Goal: Task Accomplishment & Management: Use online tool/utility

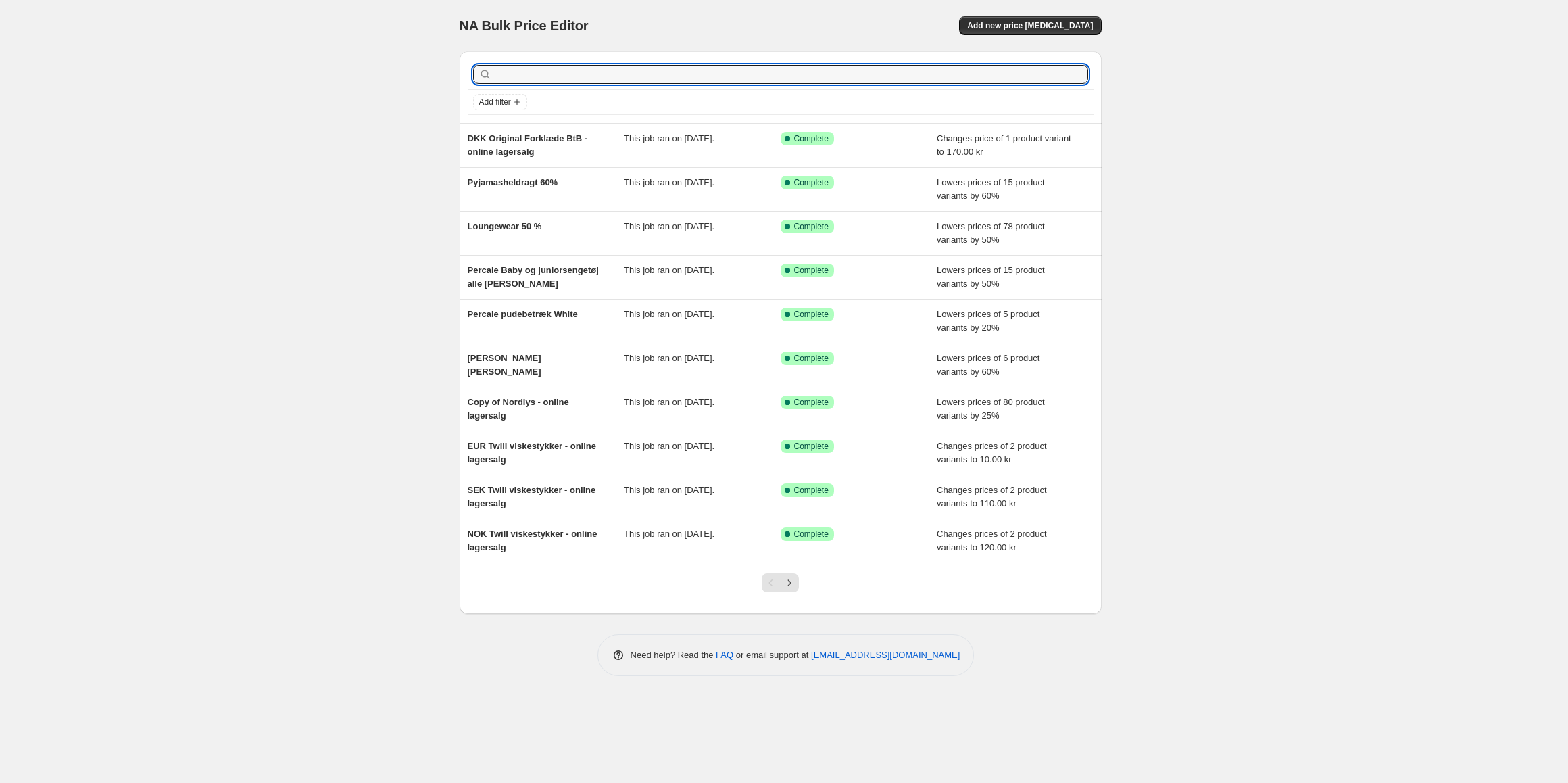
click at [556, 91] on div "Add filter" at bounding box center [780, 87] width 625 height 56
type input "percale onli"
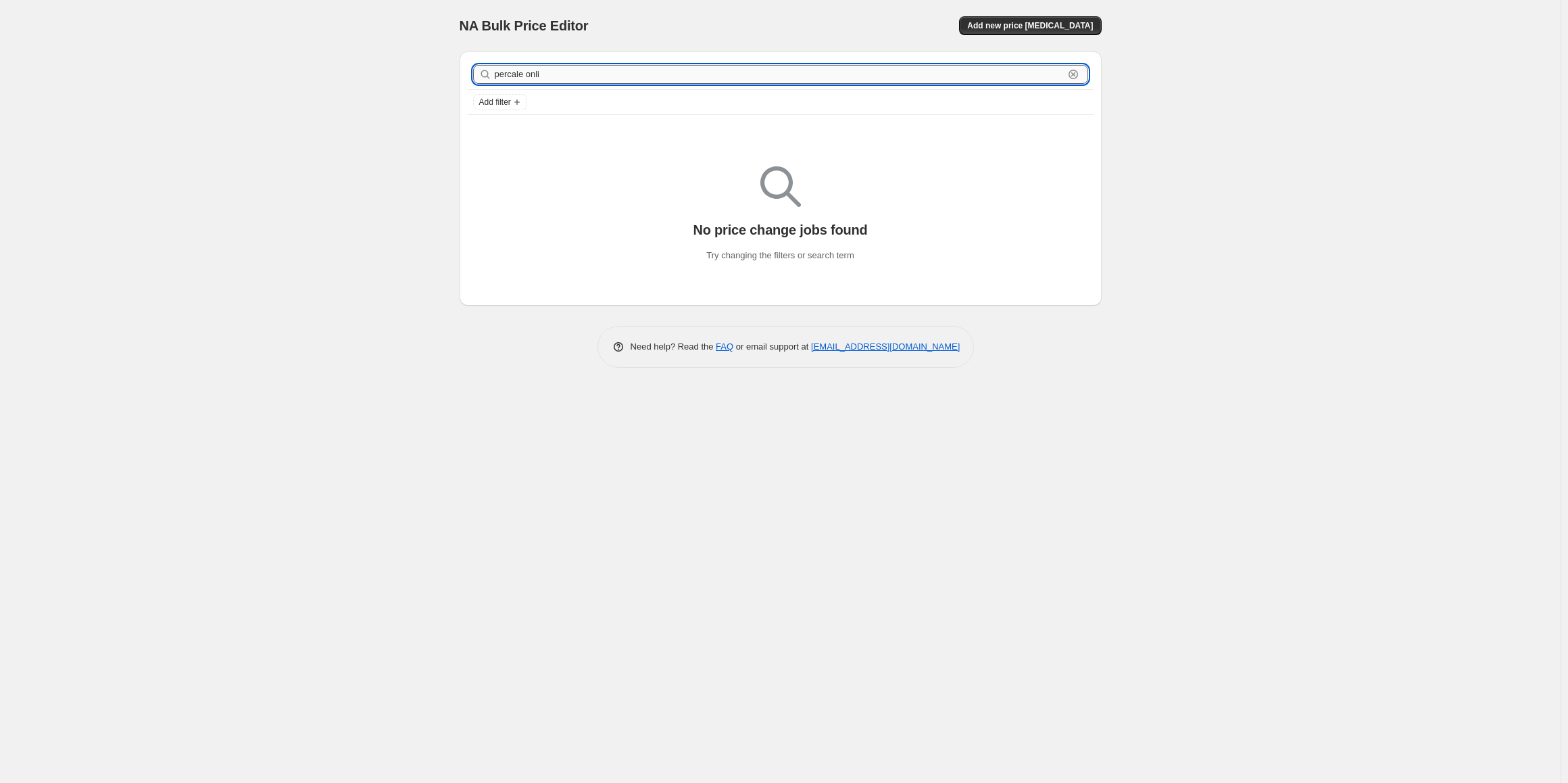
click at [545, 75] on input "percale onli" at bounding box center [779, 75] width 569 height 19
type input "percale"
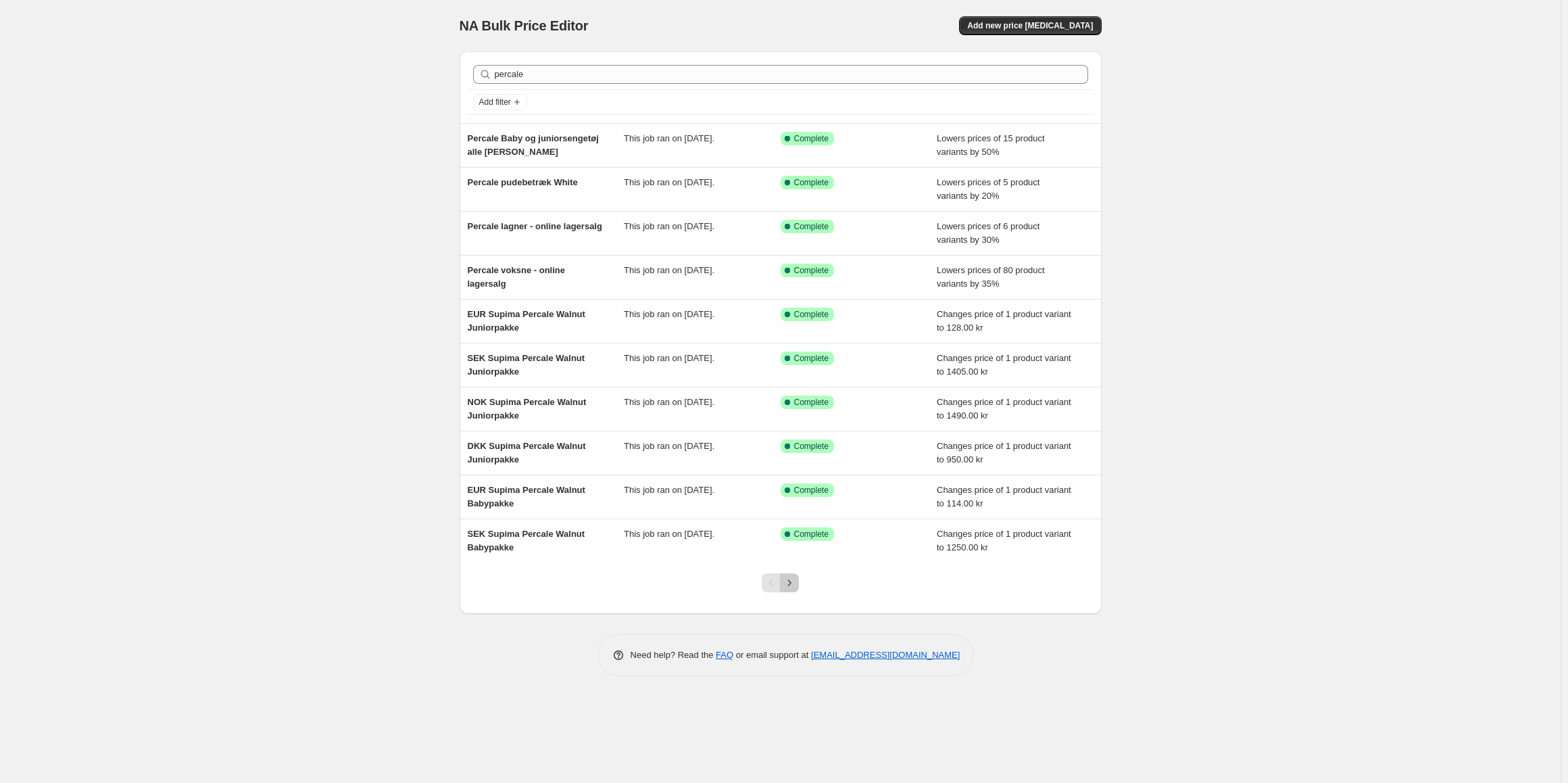
click at [791, 585] on icon "Next" at bounding box center [789, 583] width 13 height 13
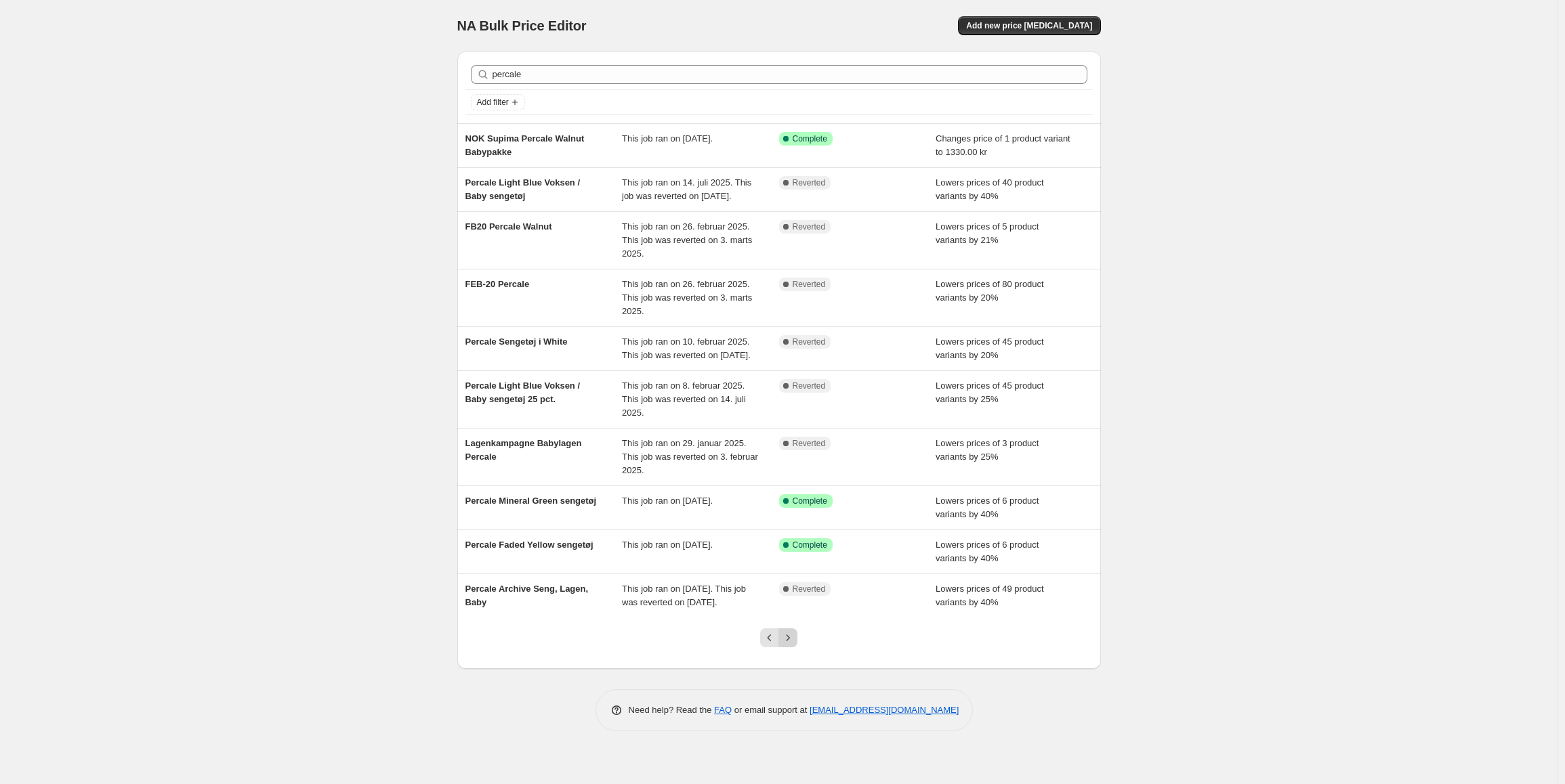
click at [794, 645] on icon "Next" at bounding box center [788, 638] width 13 height 13
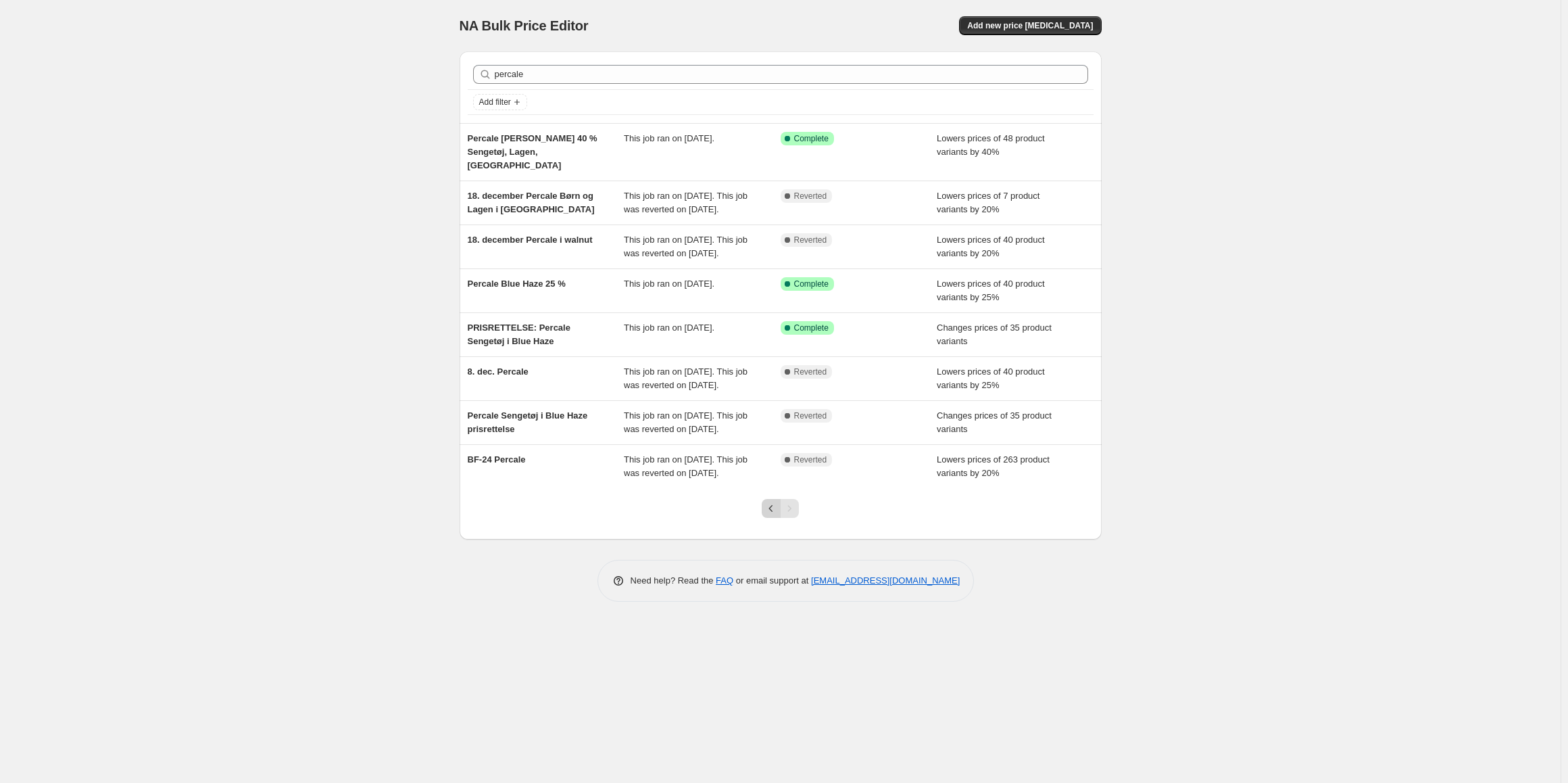
click at [772, 515] on icon "Previous" at bounding box center [771, 508] width 13 height 13
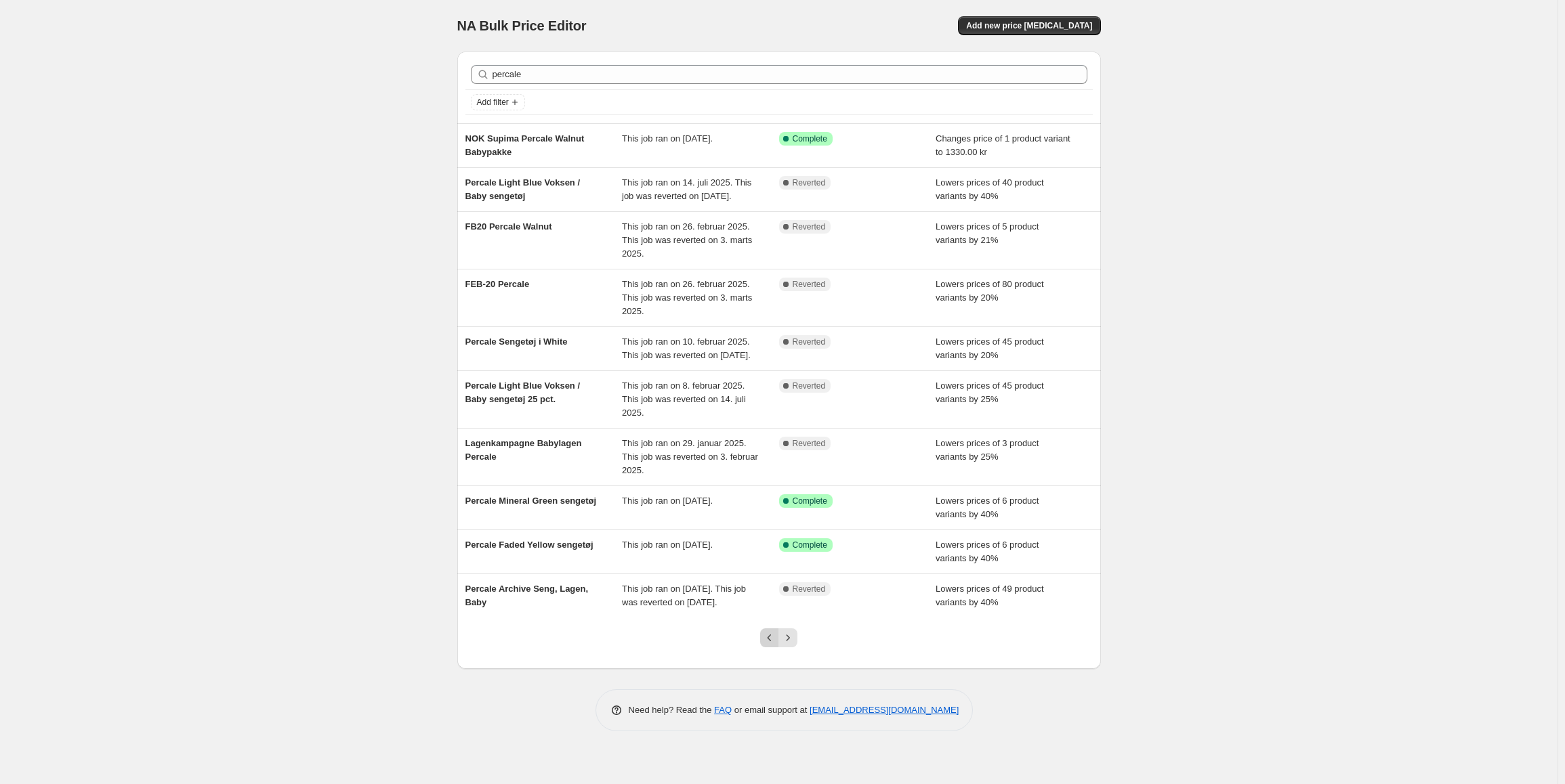
click at [772, 647] on button "Previous" at bounding box center [769, 638] width 19 height 19
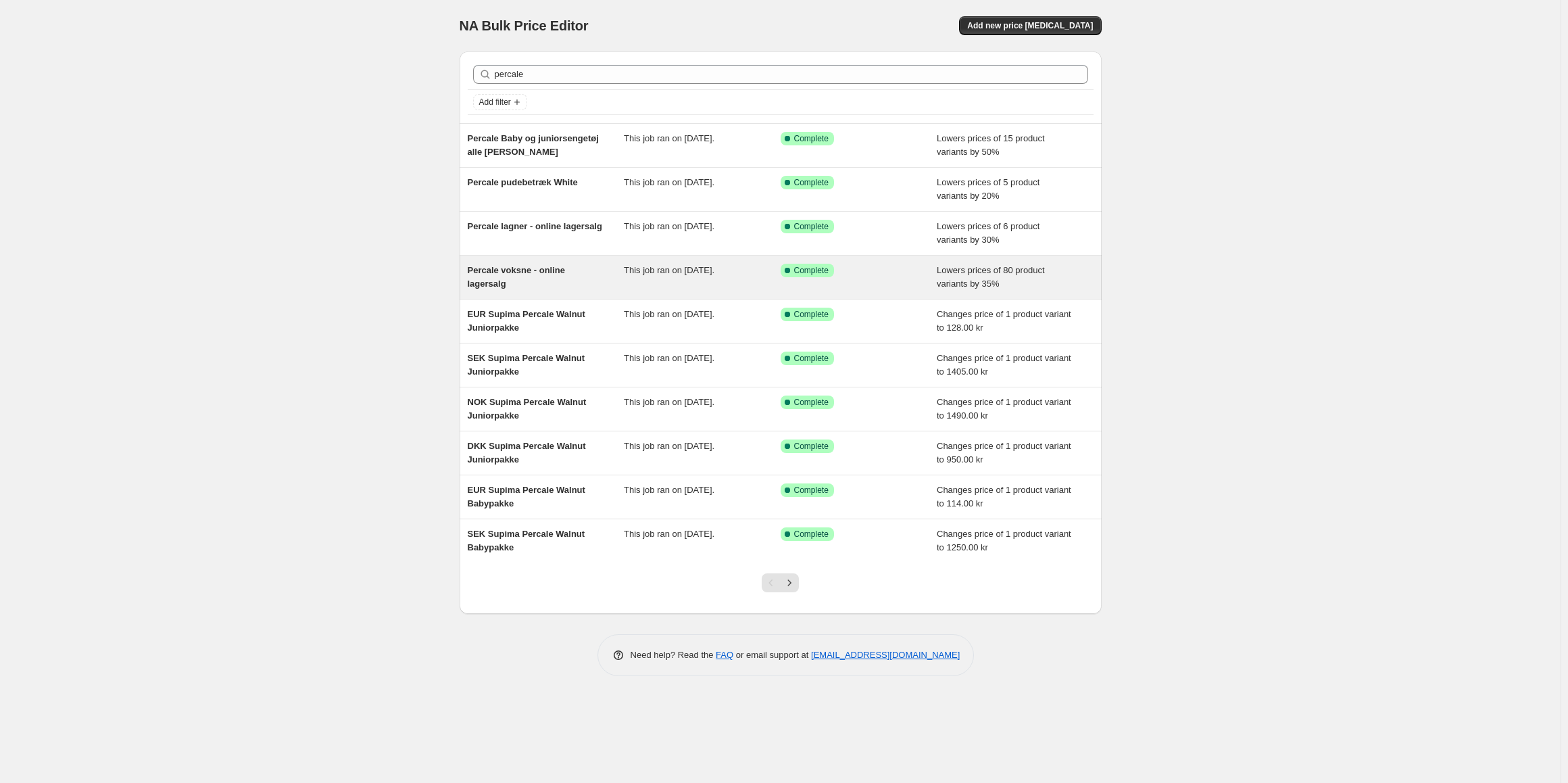
click at [528, 269] on span "Percale voksne - online lagersalg" at bounding box center [517, 276] width 98 height 24
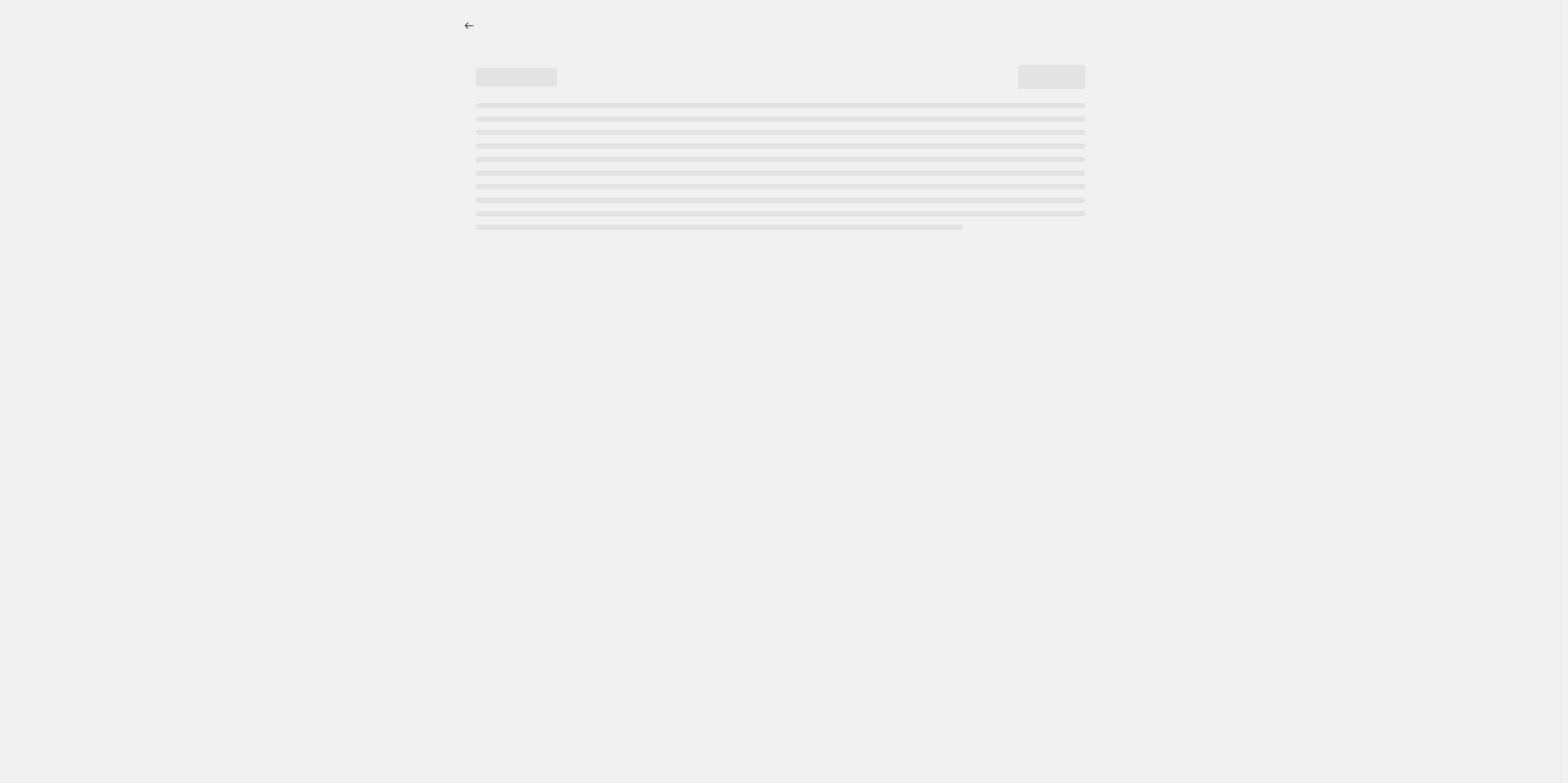
select select "percentage"
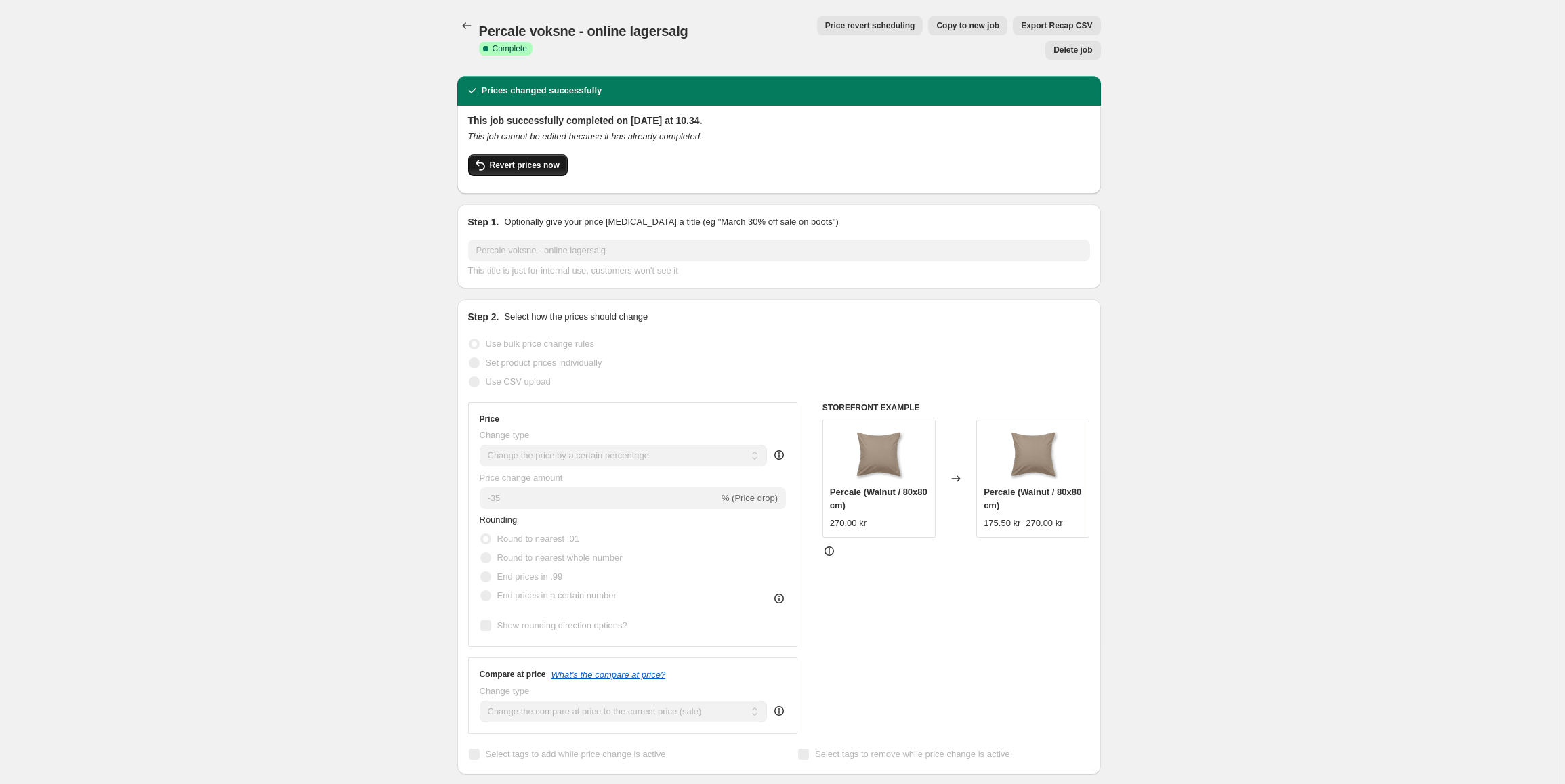
click at [543, 155] on button "Revert prices now" at bounding box center [518, 165] width 100 height 22
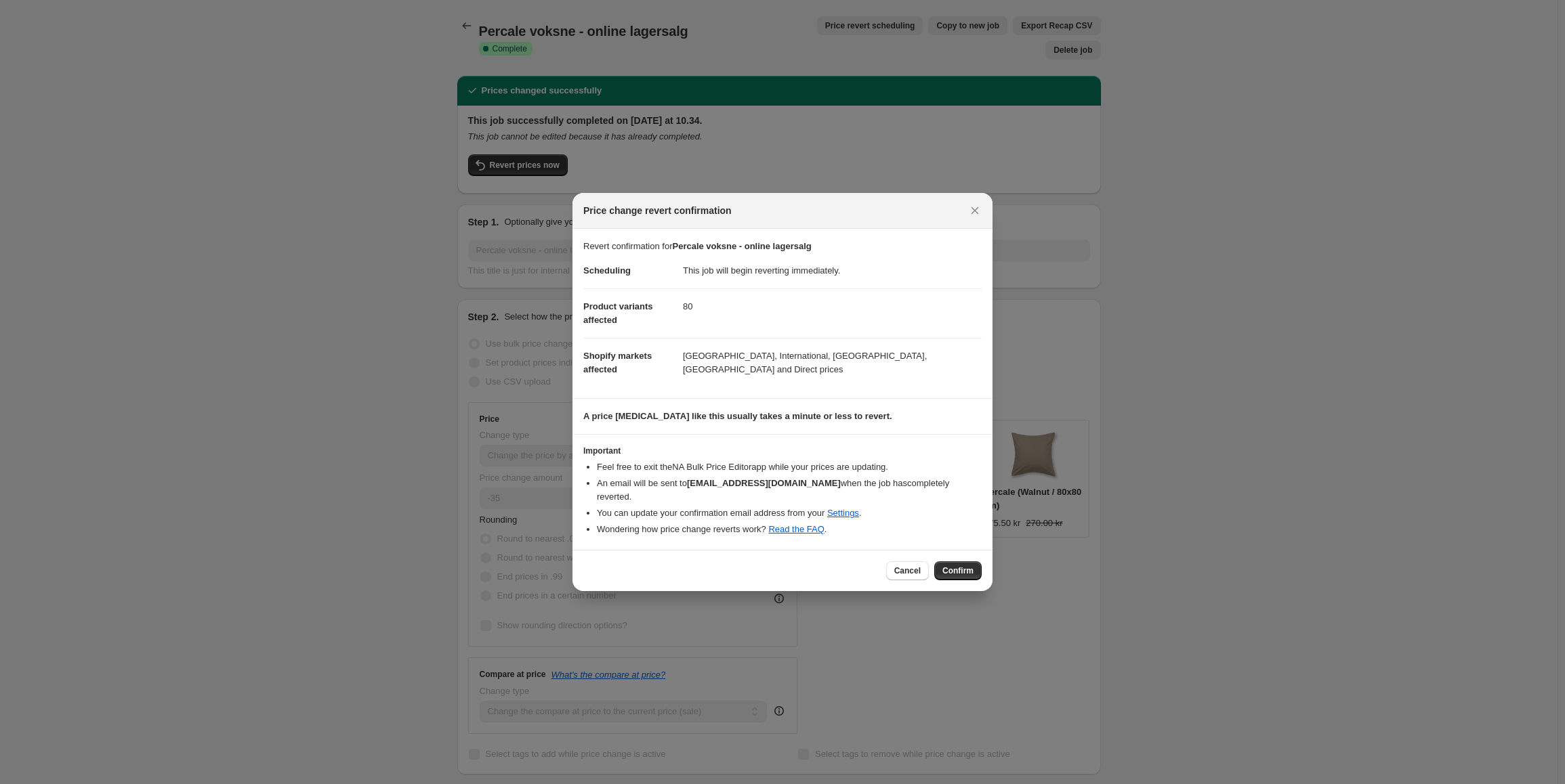
click at [947, 554] on div "Cancel Confirm" at bounding box center [782, 571] width 420 height 42
click at [943, 561] on button "Confirm" at bounding box center [958, 571] width 47 height 19
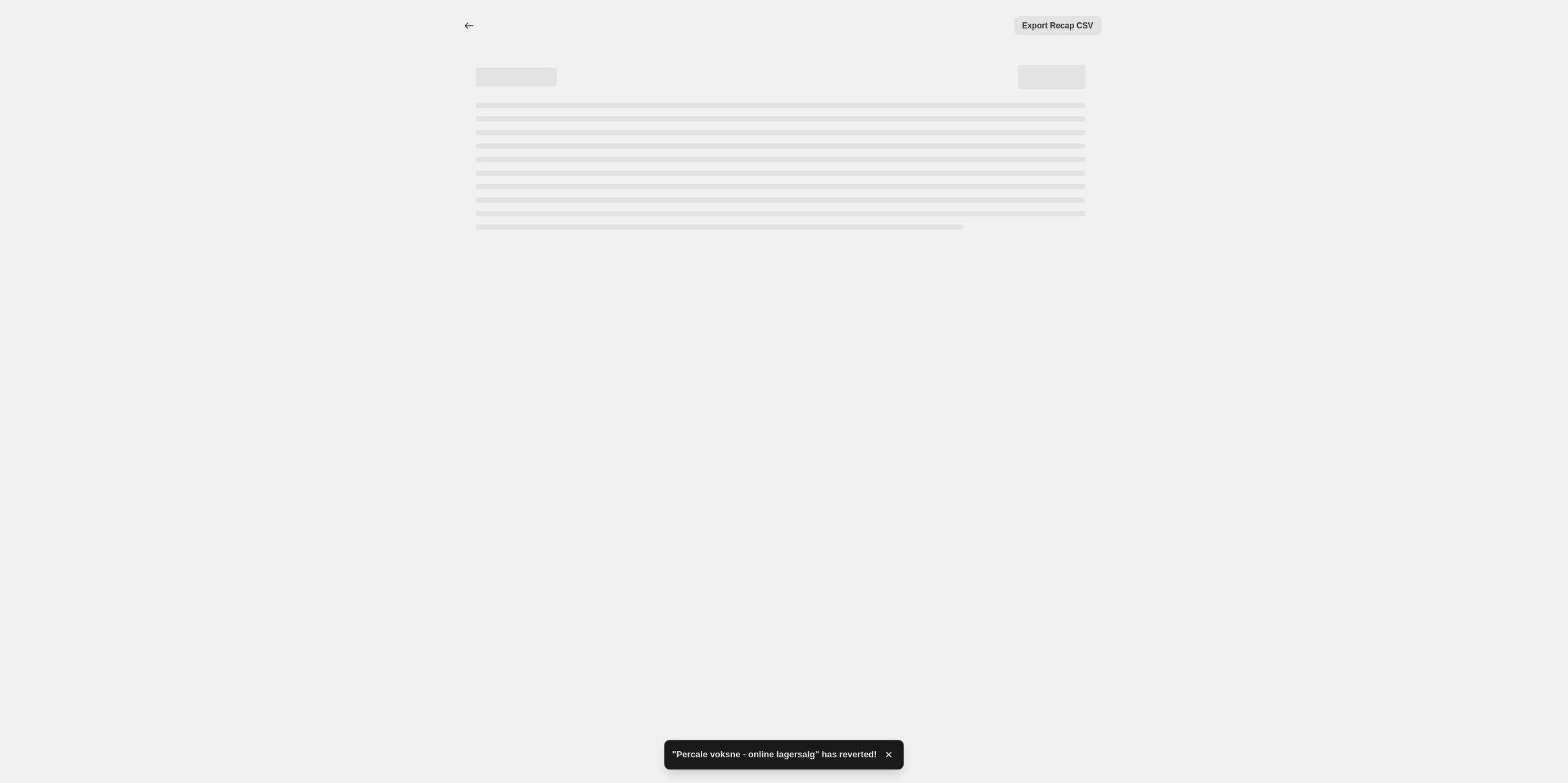
select select "percentage"
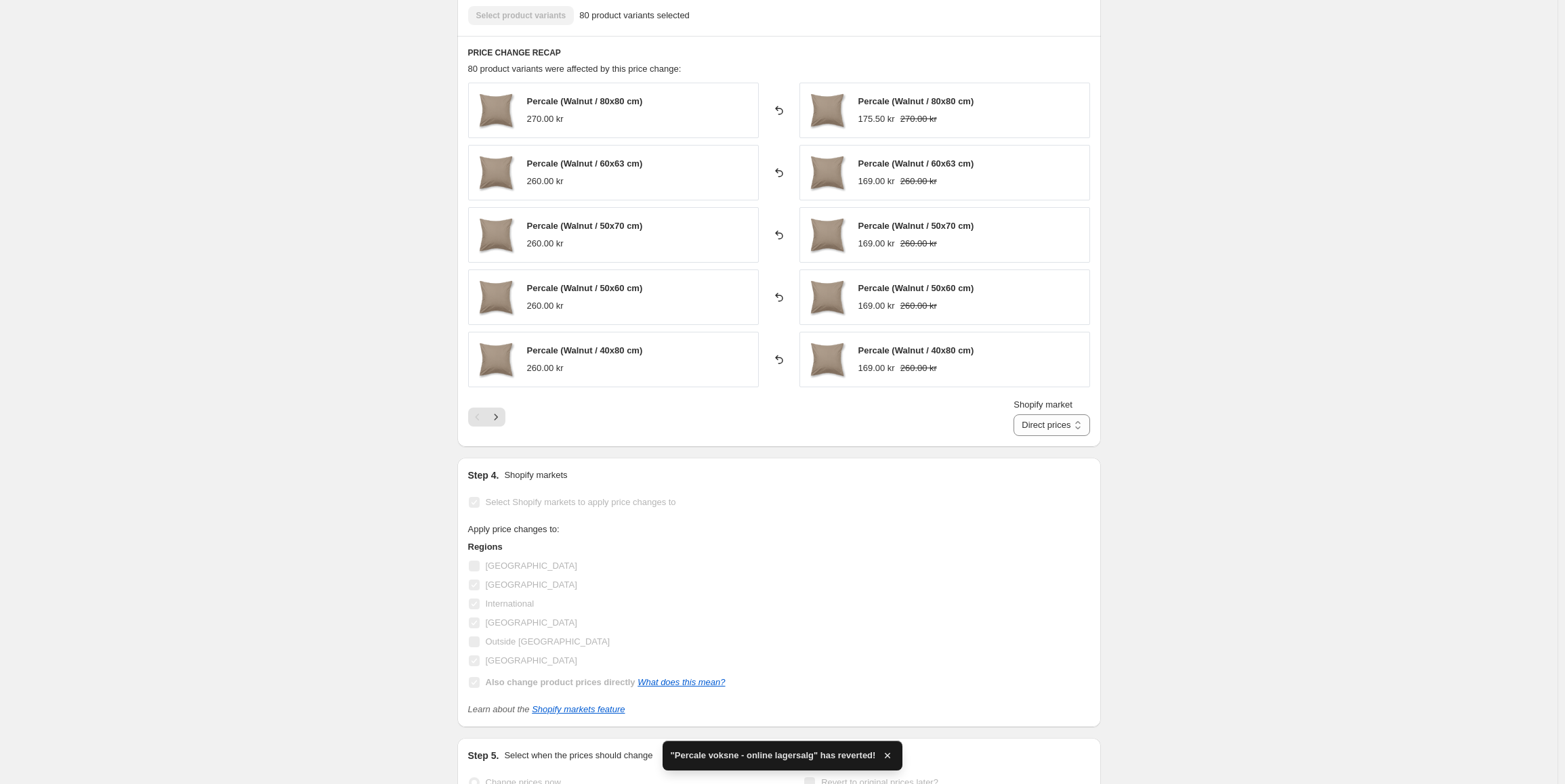
scroll to position [881, 0]
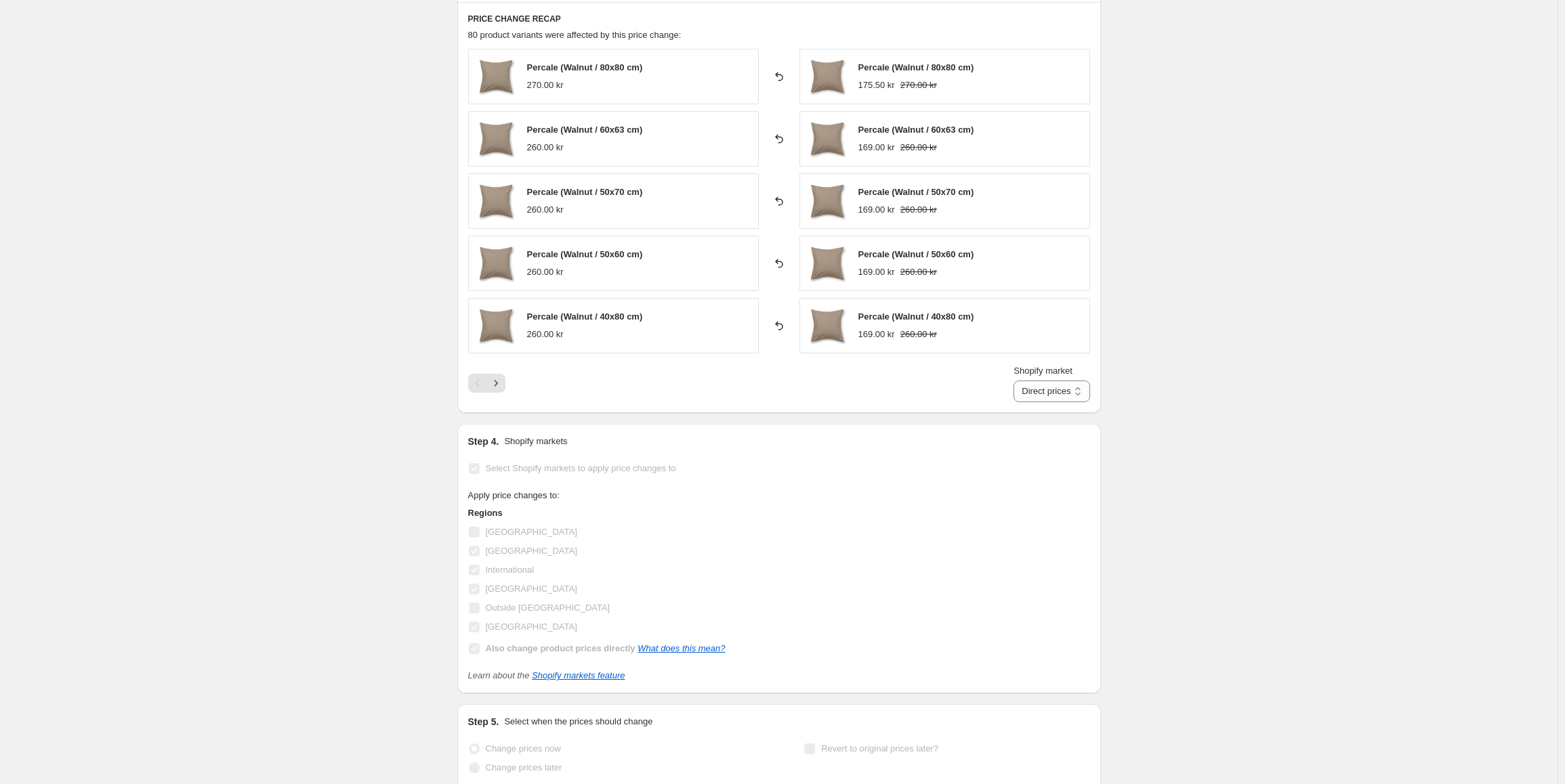
click at [499, 393] on div "Shopify market Direct prices [GEOGRAPHIC_DATA] International [GEOGRAPHIC_DATA] …" at bounding box center [780, 383] width 622 height 38
click at [501, 390] on icon "Next" at bounding box center [496, 383] width 13 height 13
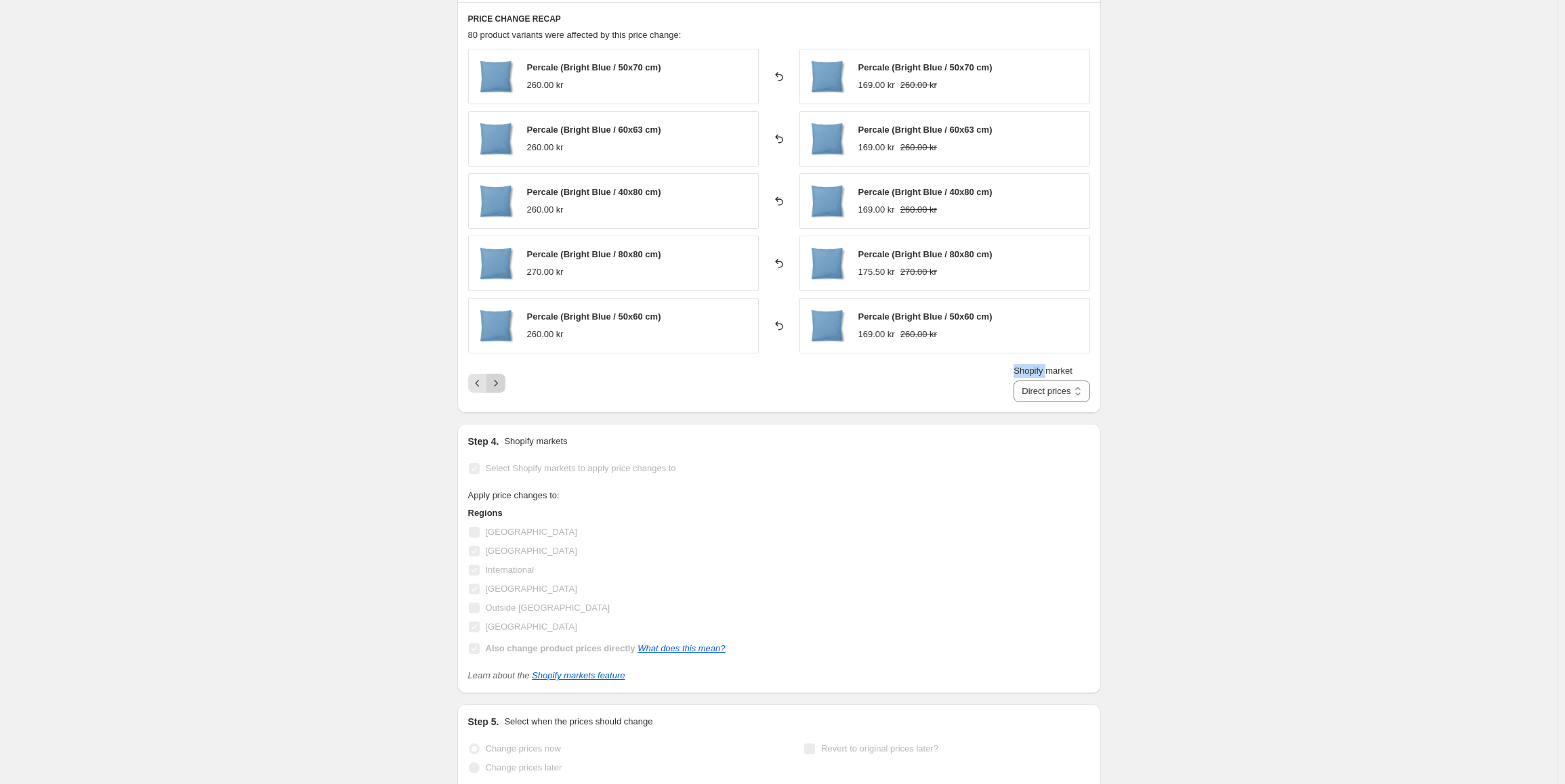
click at [501, 390] on icon "Next" at bounding box center [496, 383] width 13 height 13
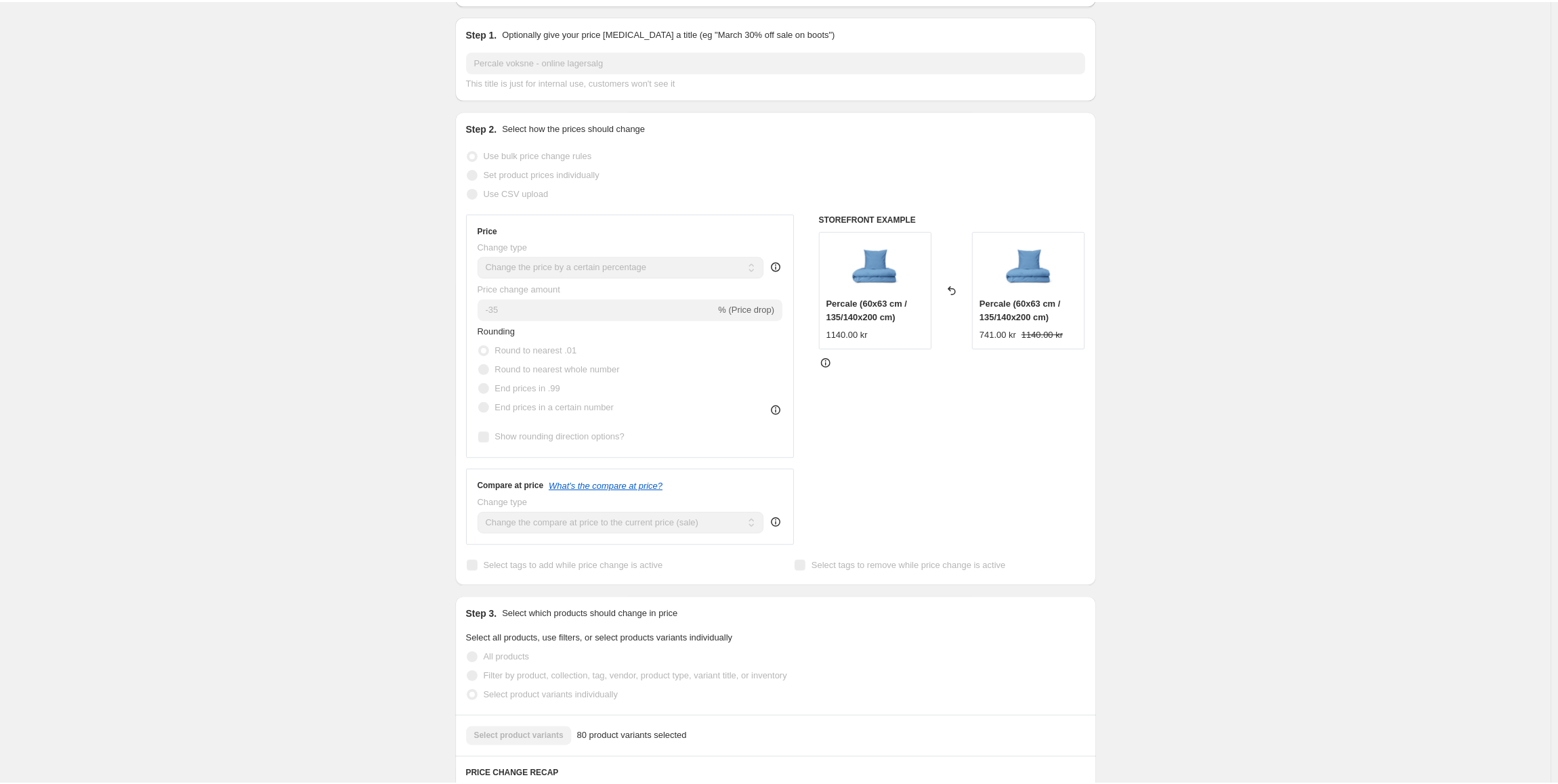
scroll to position [0, 0]
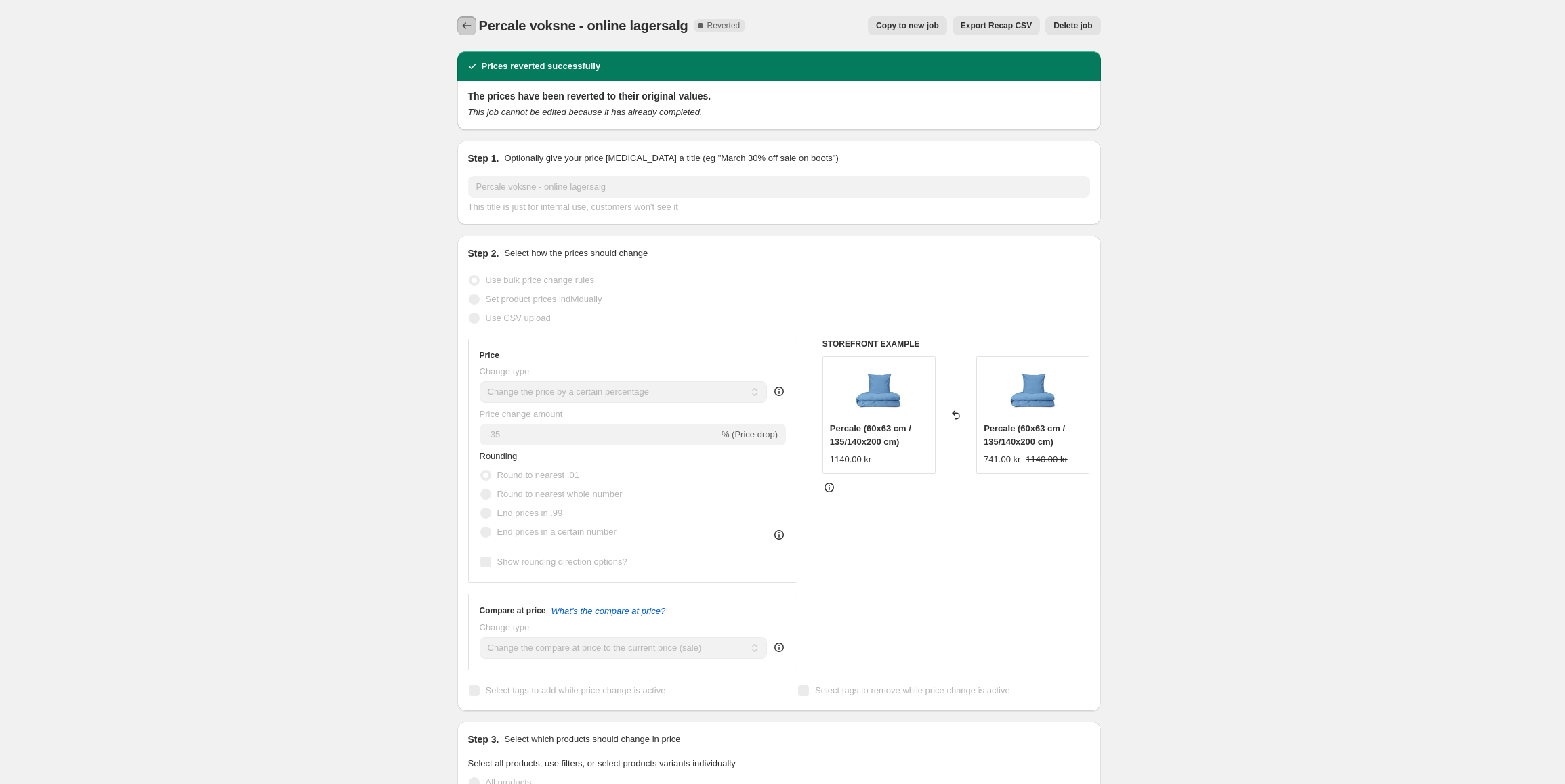
click at [470, 25] on icon "Price change jobs" at bounding box center [467, 26] width 13 height 13
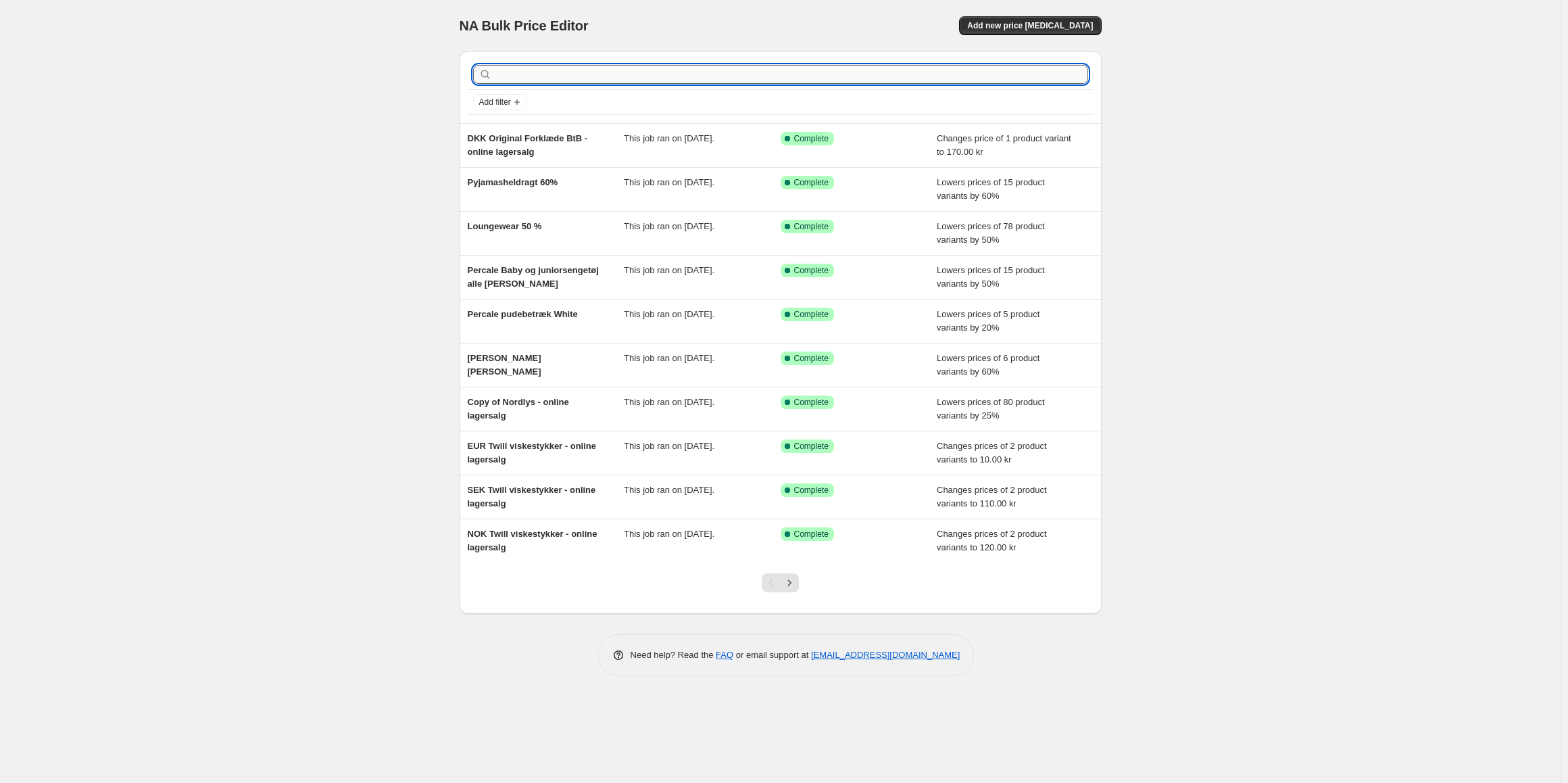
click at [529, 78] on input "text" at bounding box center [791, 75] width 593 height 19
type input "l"
type input "online"
drag, startPoint x: 526, startPoint y: 65, endPoint x: 473, endPoint y: 55, distance: 53.9
click at [473, 55] on div "online Clear Add filter" at bounding box center [781, 87] width 643 height 72
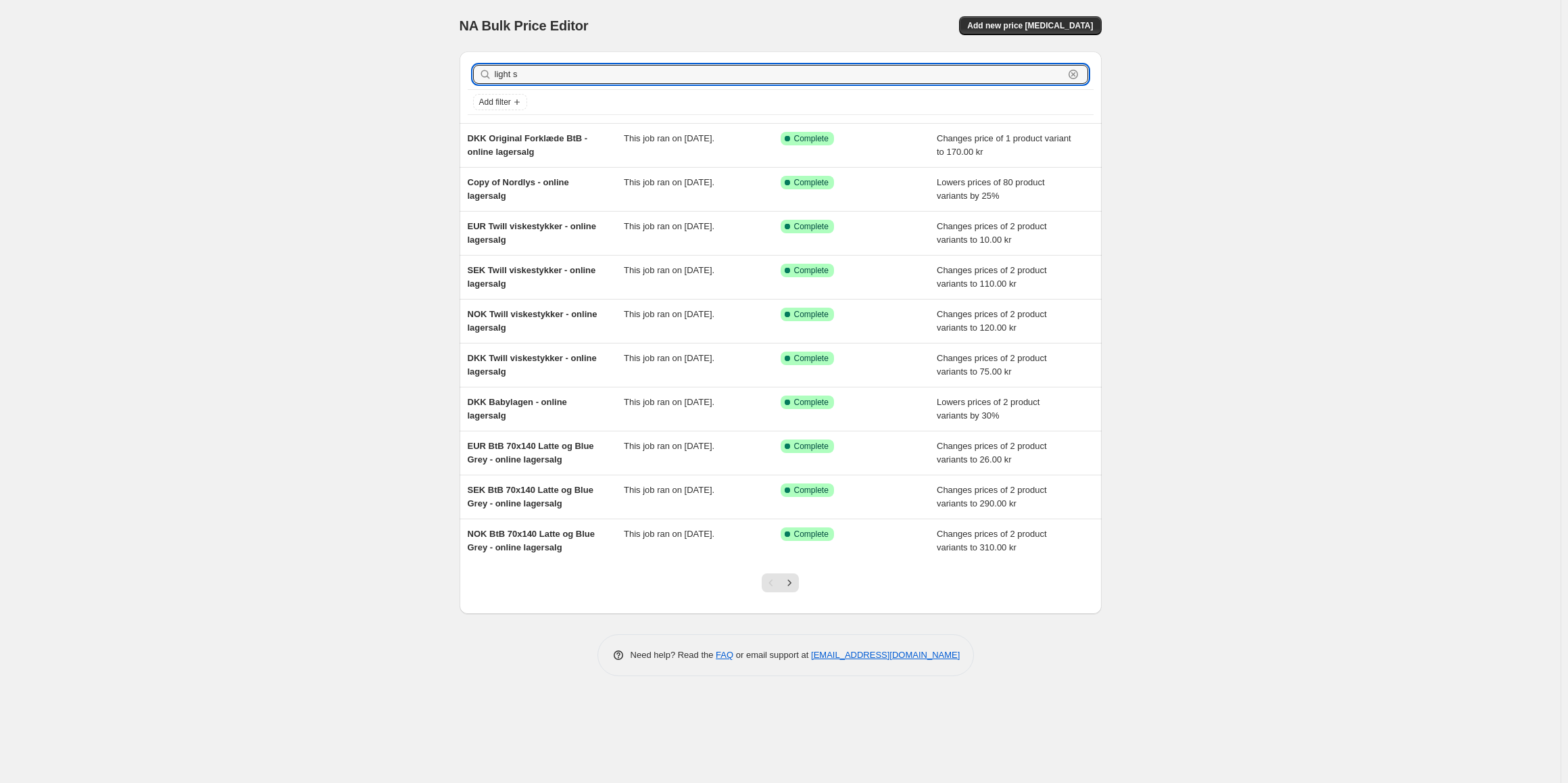
type input "light sq"
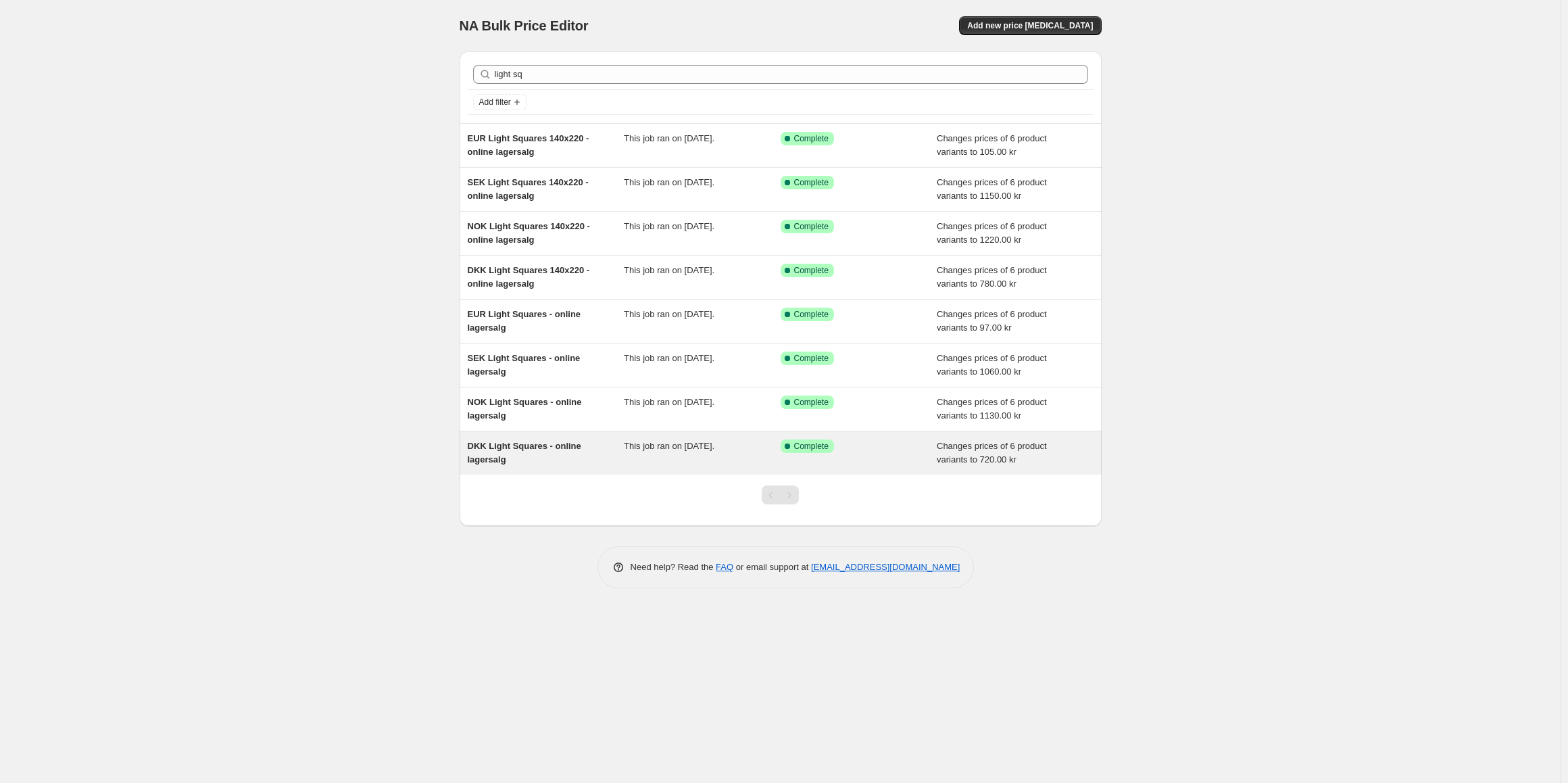
click at [513, 450] on span "DKK Light Squares - online lagersalg" at bounding box center [524, 453] width 114 height 24
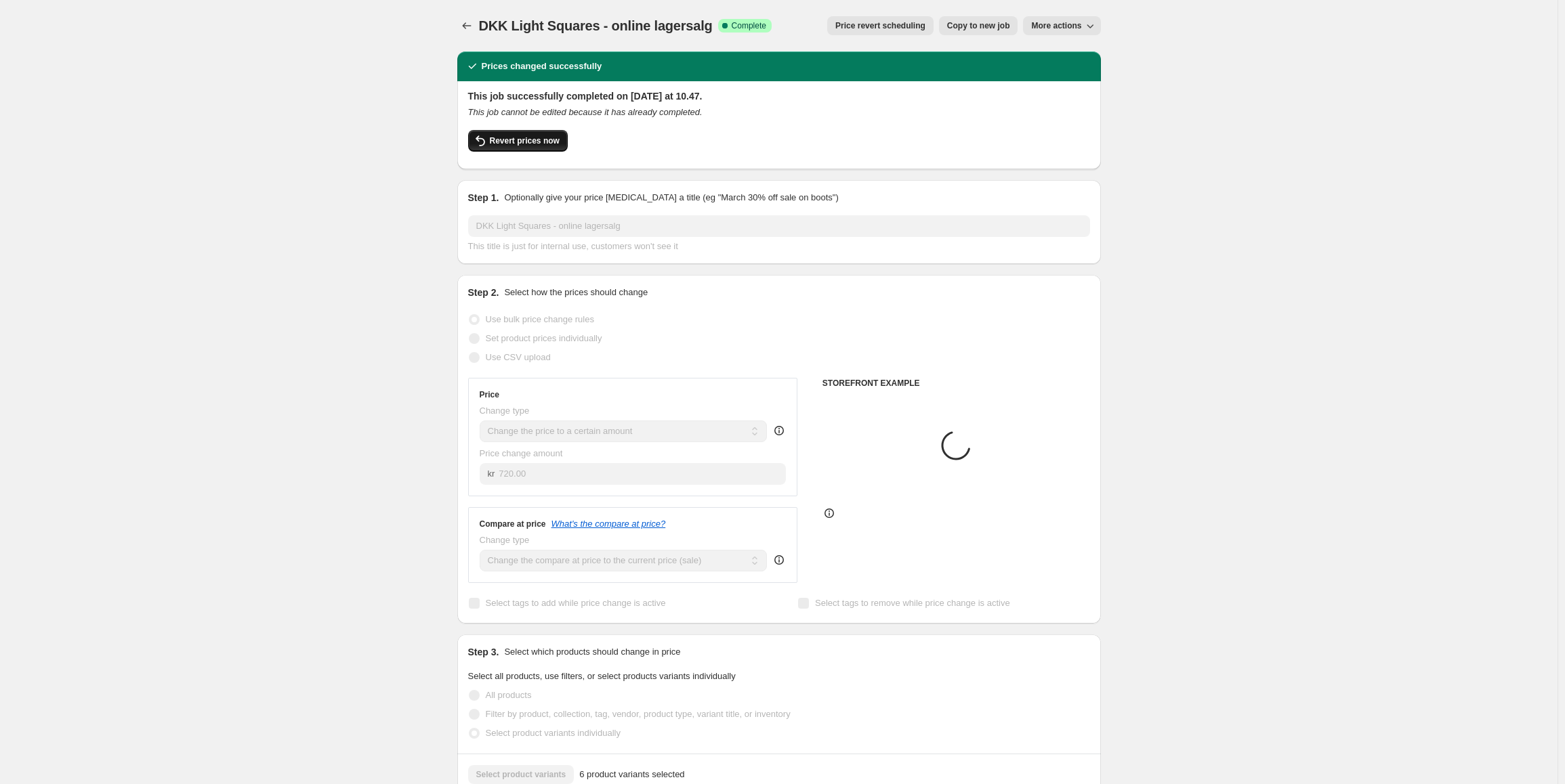
click at [556, 150] on button "Revert prices now" at bounding box center [518, 140] width 100 height 22
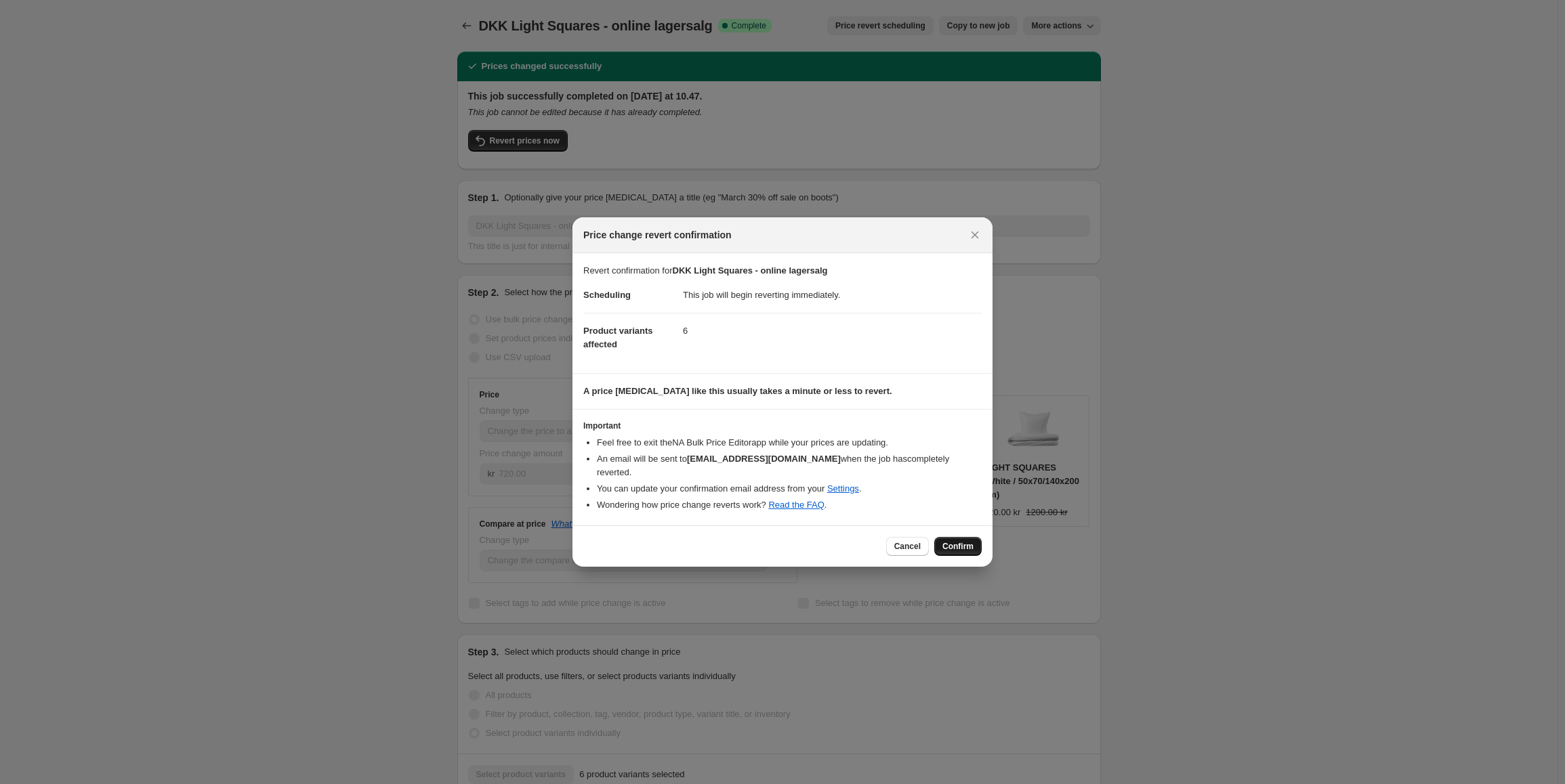
click at [963, 541] on span "Confirm" at bounding box center [957, 546] width 31 height 10
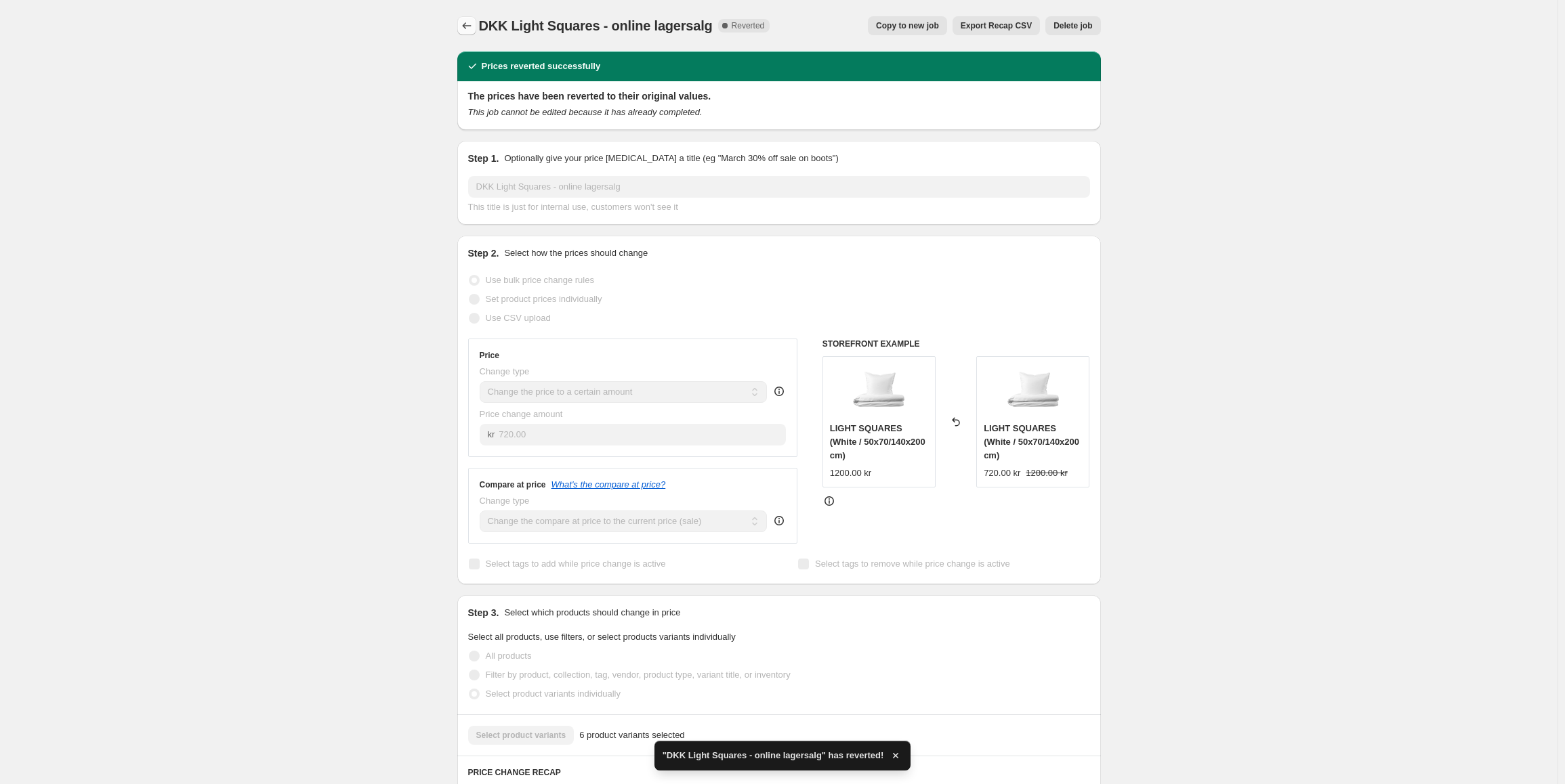
click at [465, 27] on icon "Price change jobs" at bounding box center [467, 26] width 13 height 13
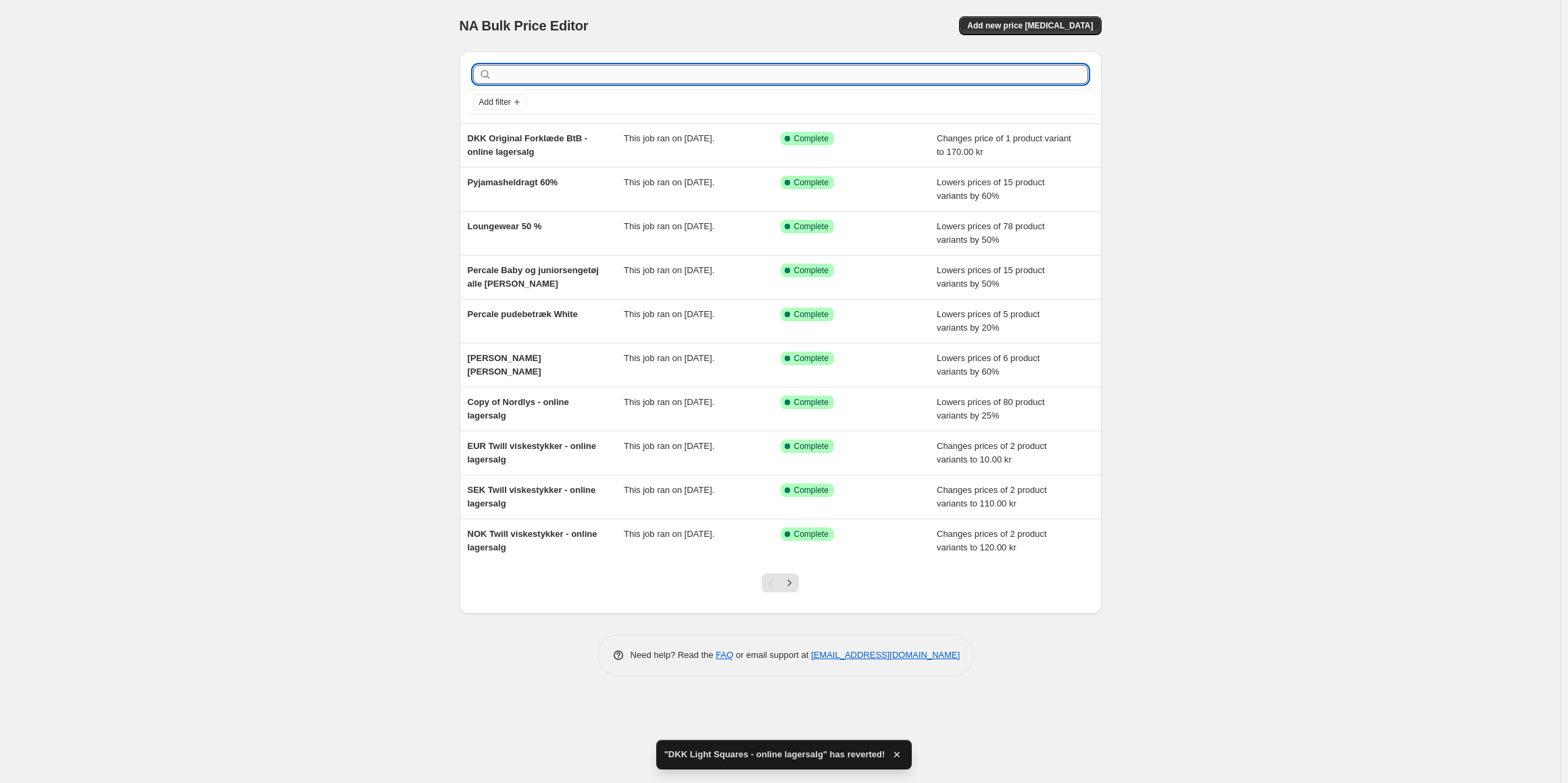
click at [684, 78] on input "text" at bounding box center [791, 75] width 593 height 19
type input "light sq"
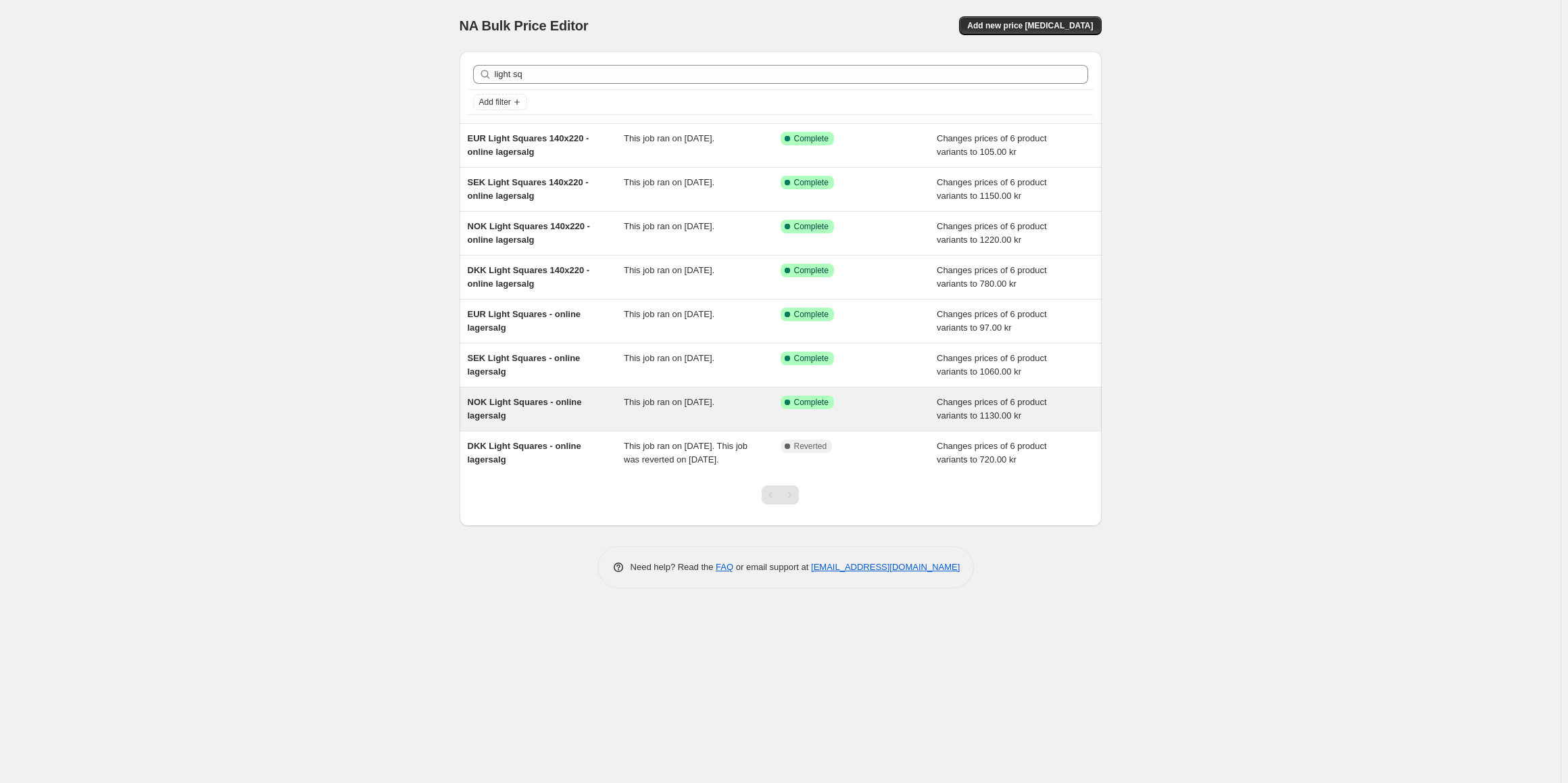
click at [569, 408] on div "NOK Light Squares - online lagersalg" at bounding box center [546, 409] width 157 height 27
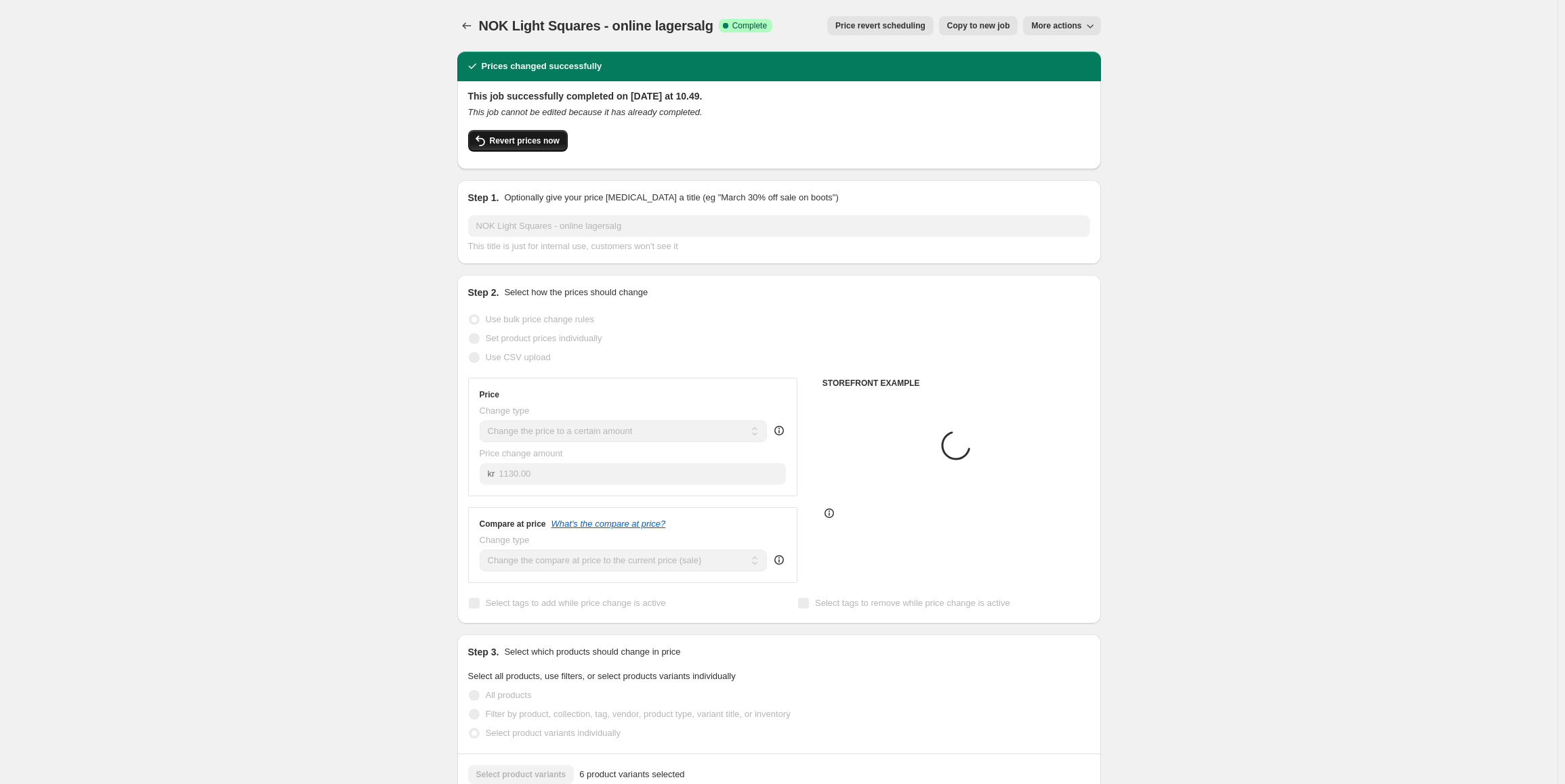
click at [532, 147] on button "Revert prices now" at bounding box center [518, 140] width 100 height 22
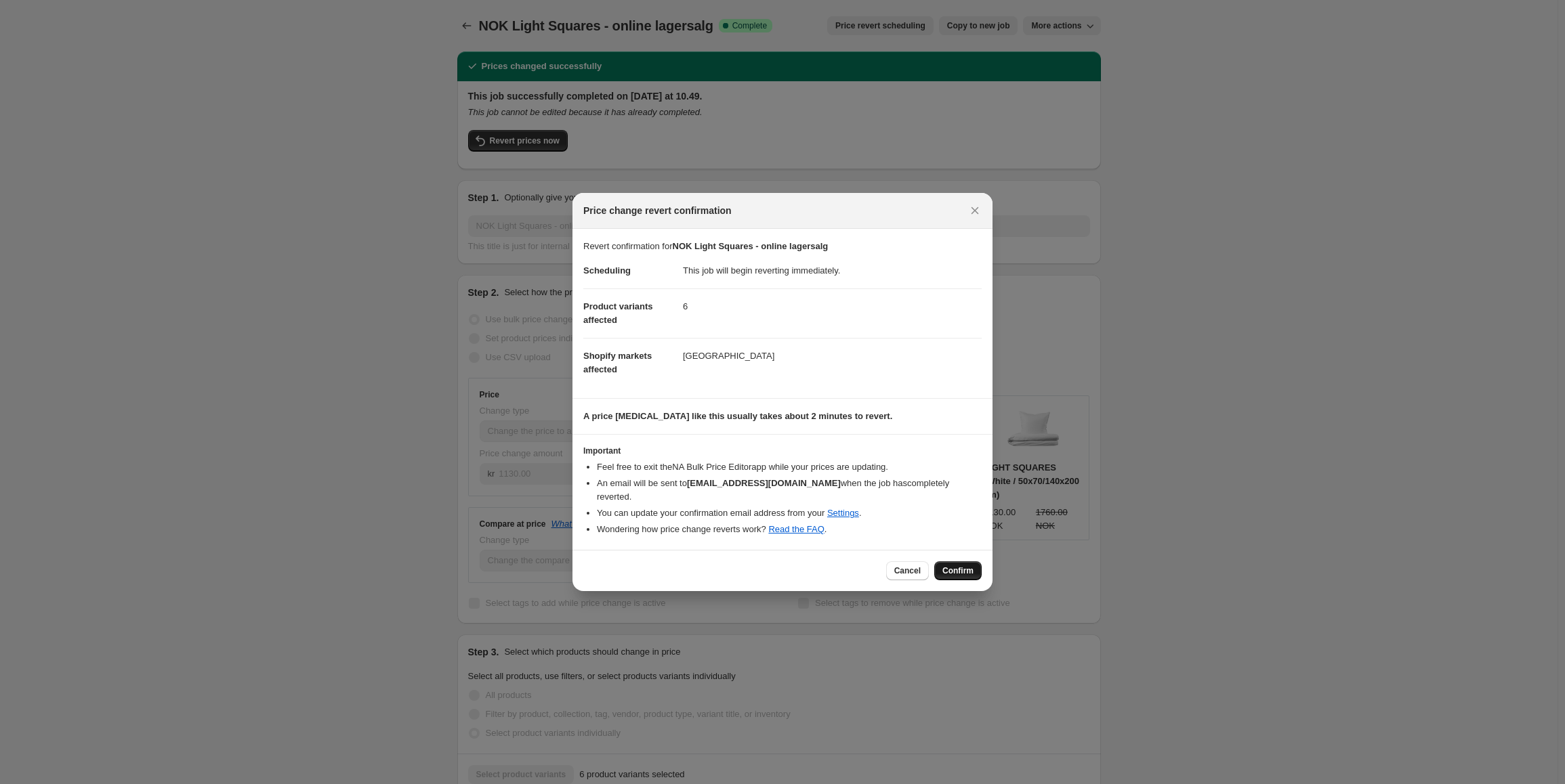
click at [964, 565] on span "Confirm" at bounding box center [957, 570] width 31 height 10
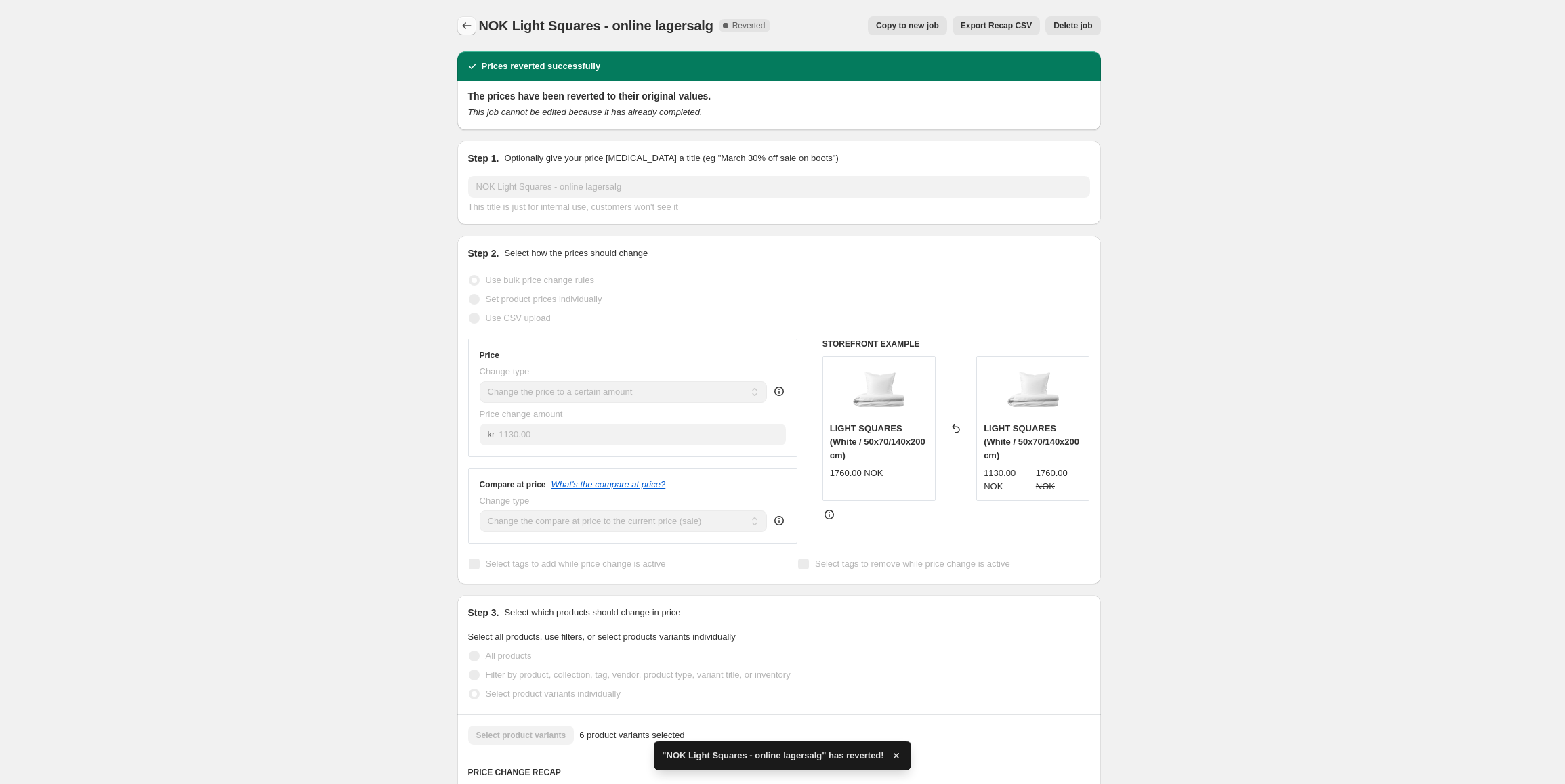
click at [464, 26] on icon "Price change jobs" at bounding box center [467, 26] width 13 height 13
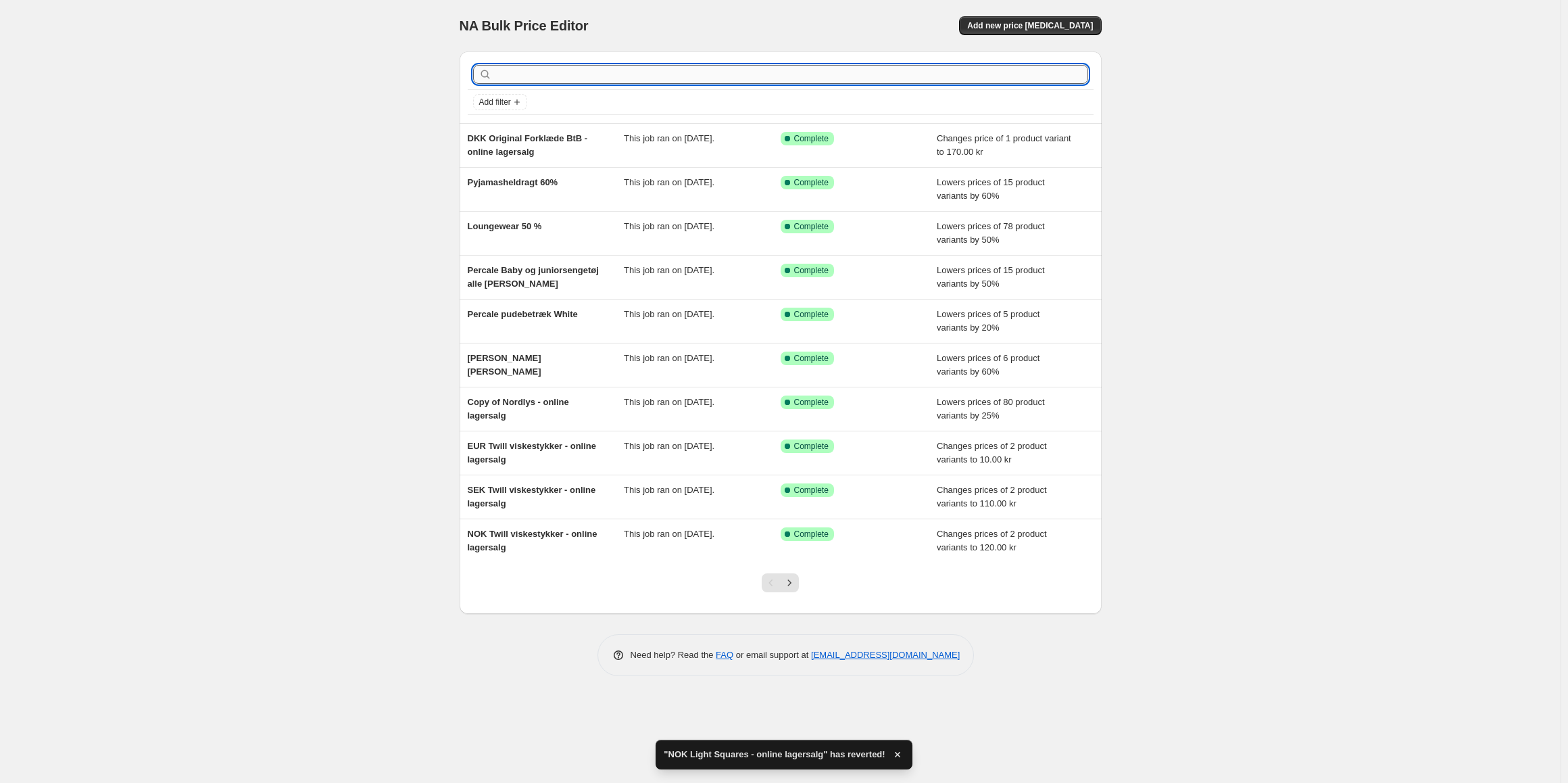
click at [531, 66] on input "text" at bounding box center [791, 75] width 593 height 19
type input "light sq"
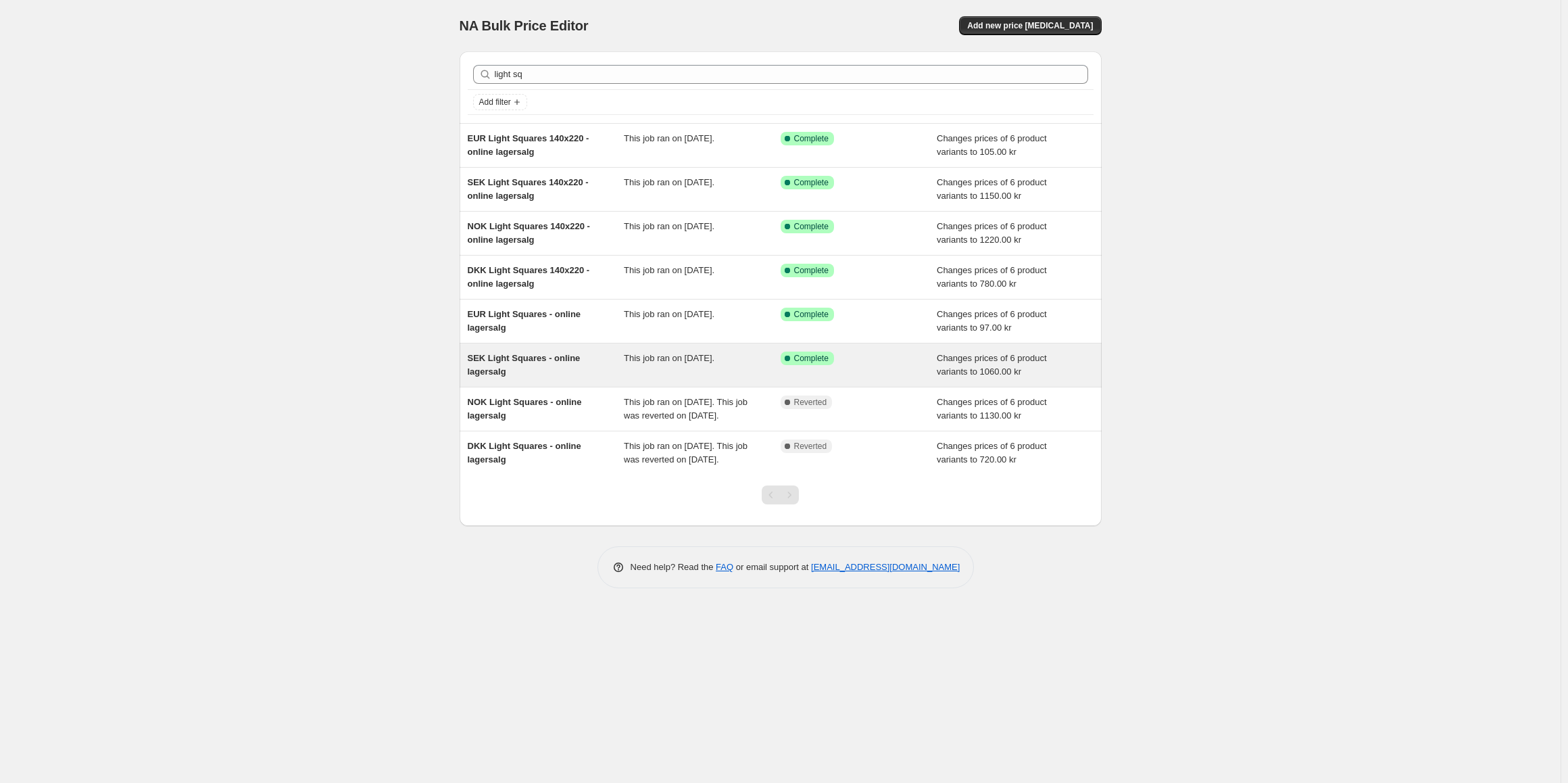
click at [567, 368] on div "SEK Light Squares - online lagersalg" at bounding box center [546, 365] width 157 height 27
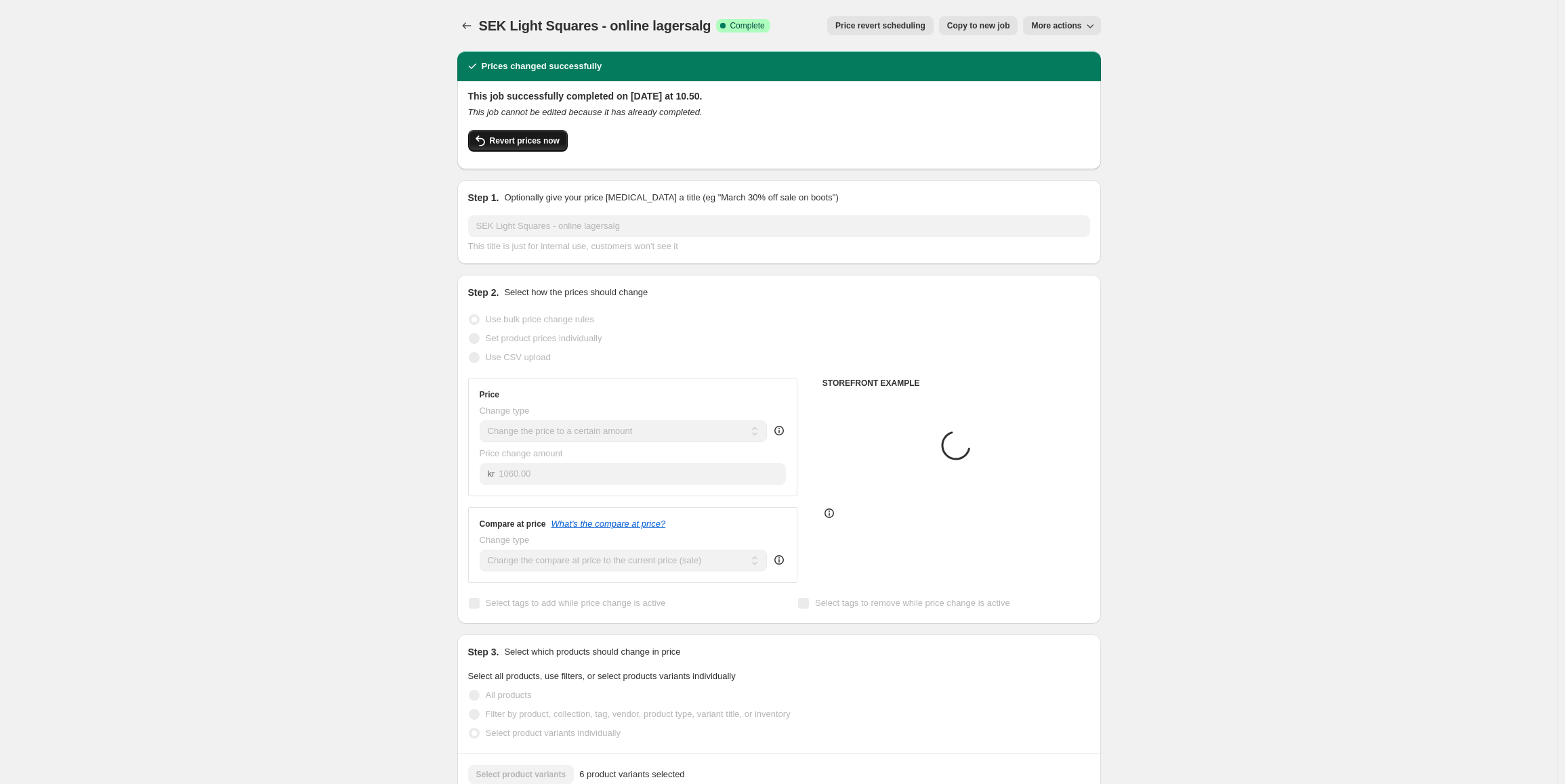
click at [527, 145] on span "Revert prices now" at bounding box center [525, 140] width 70 height 10
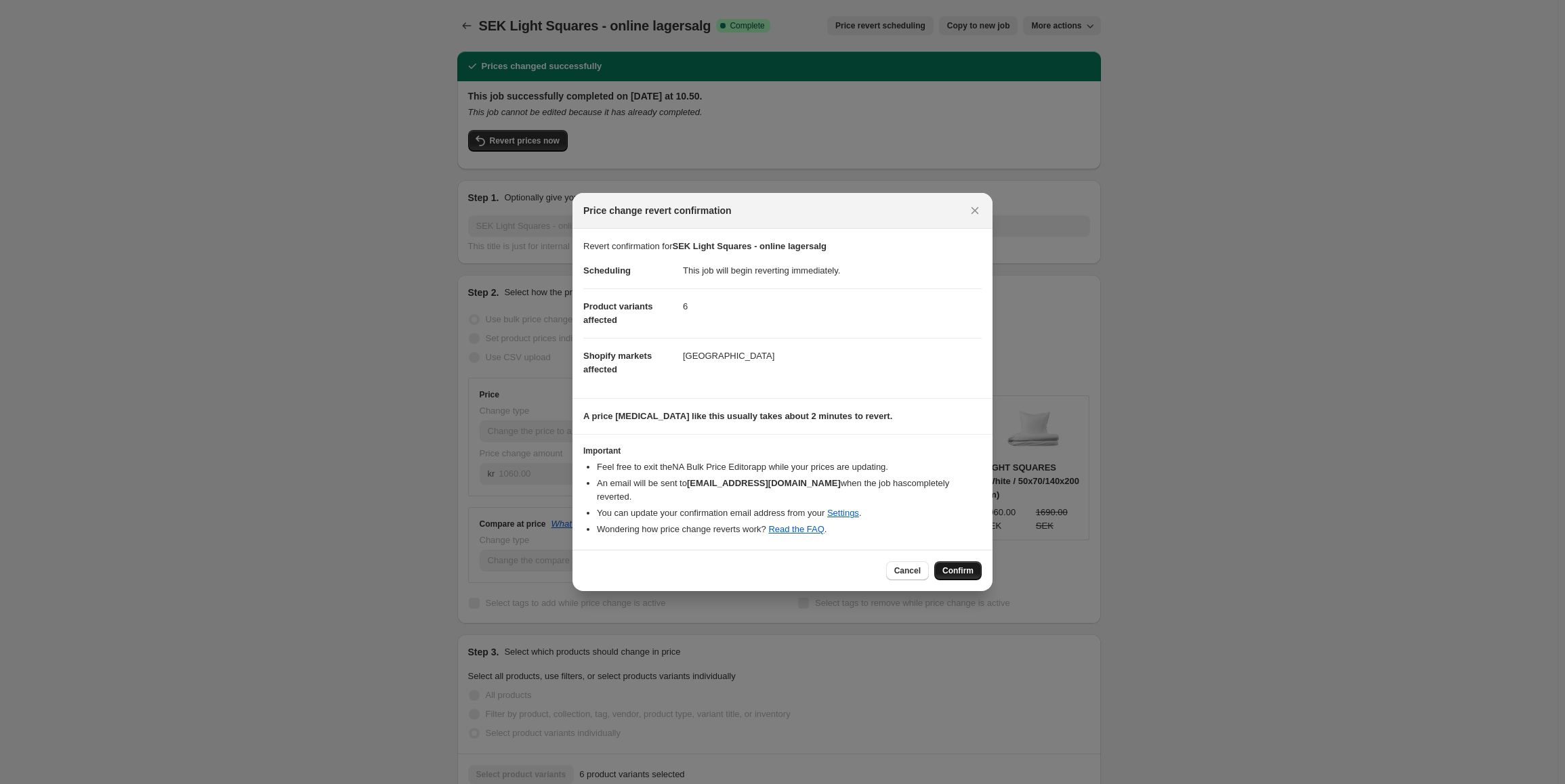
click at [949, 565] on span "Confirm" at bounding box center [957, 570] width 31 height 10
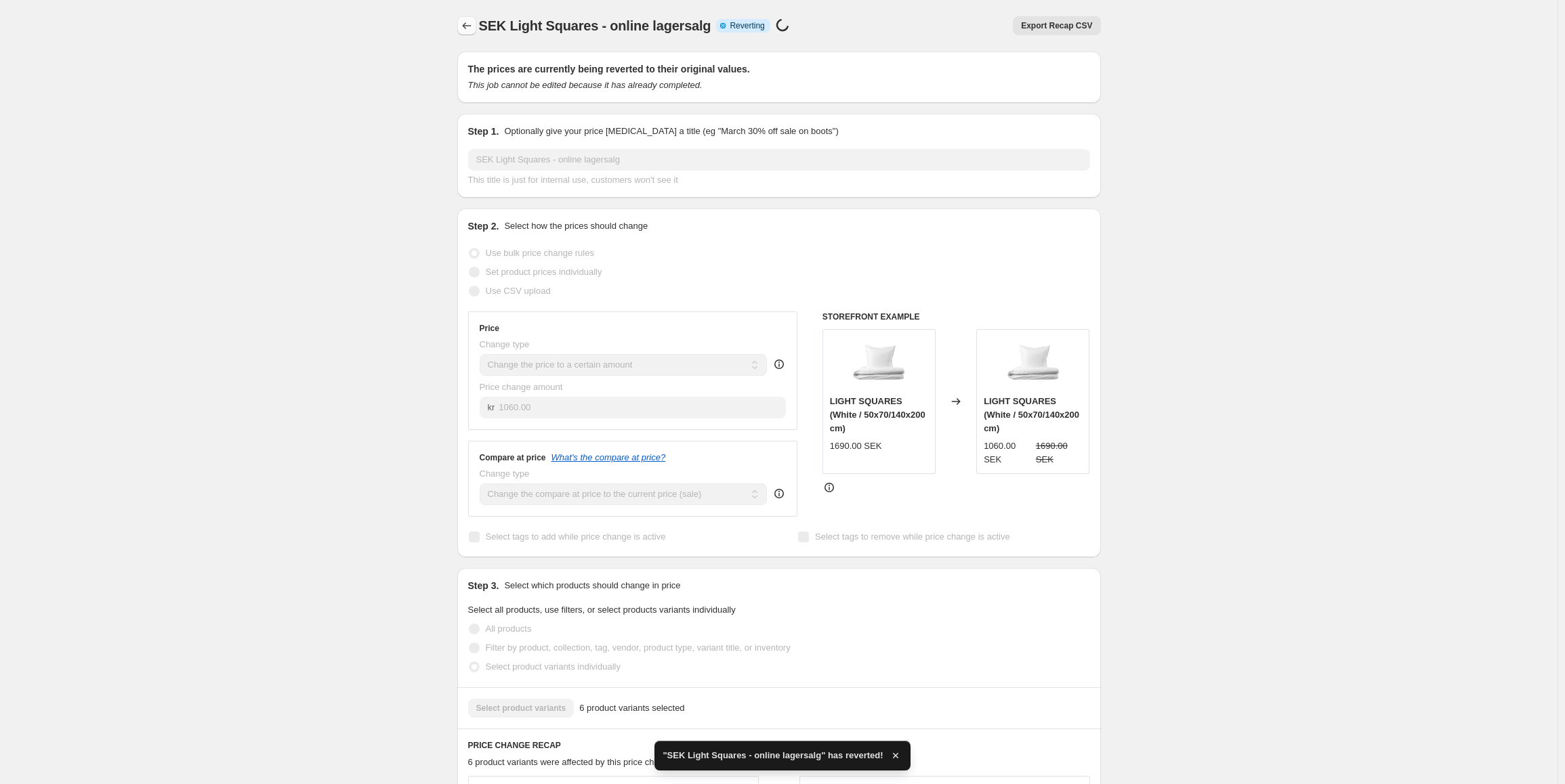
click at [461, 24] on button "Price change jobs" at bounding box center [467, 26] width 19 height 19
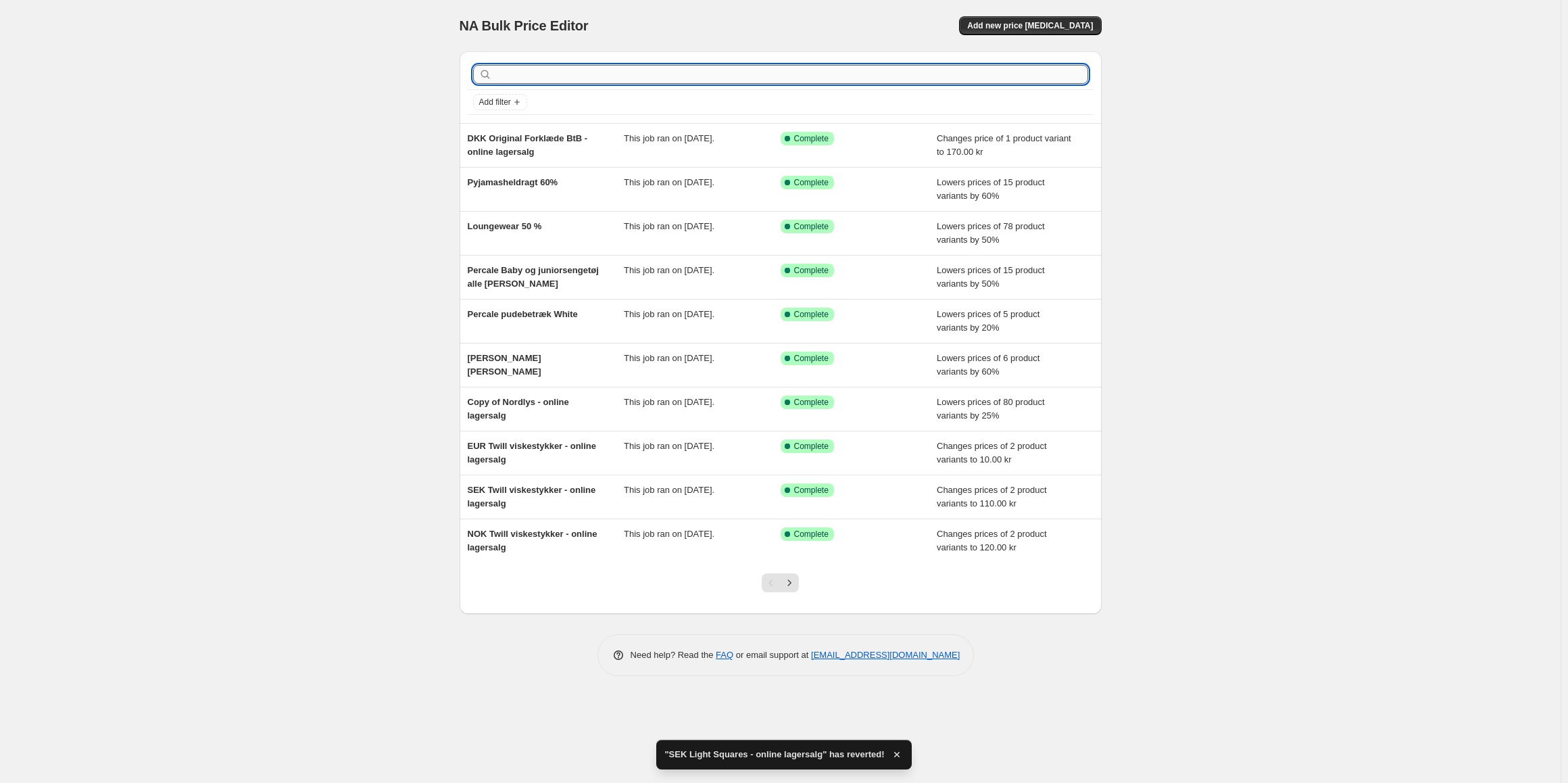
click at [530, 81] on input "text" at bounding box center [791, 75] width 593 height 19
type input "light sq"
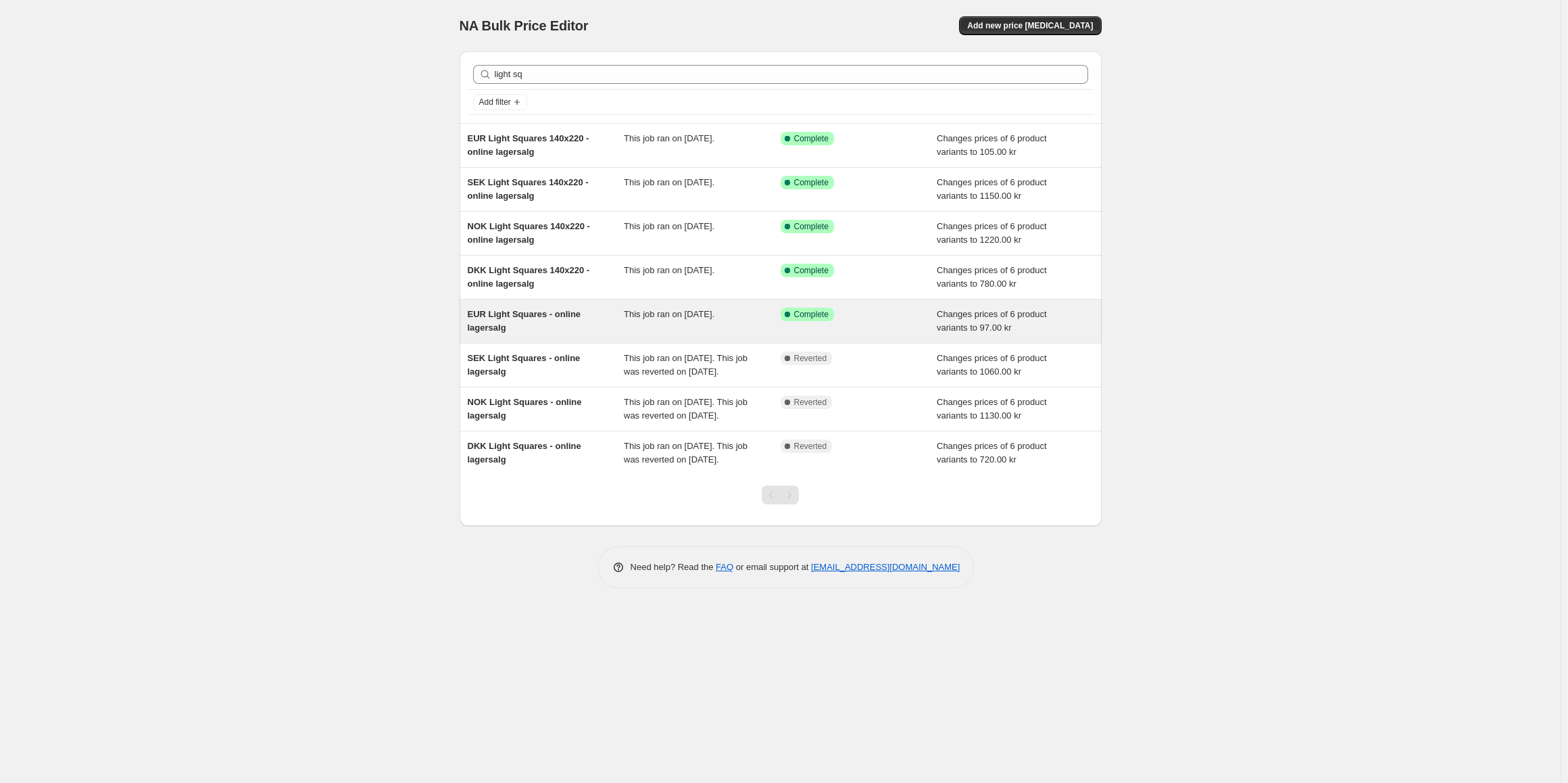
click at [543, 319] on span "EUR Light Squares - online lagersalg" at bounding box center [524, 320] width 114 height 24
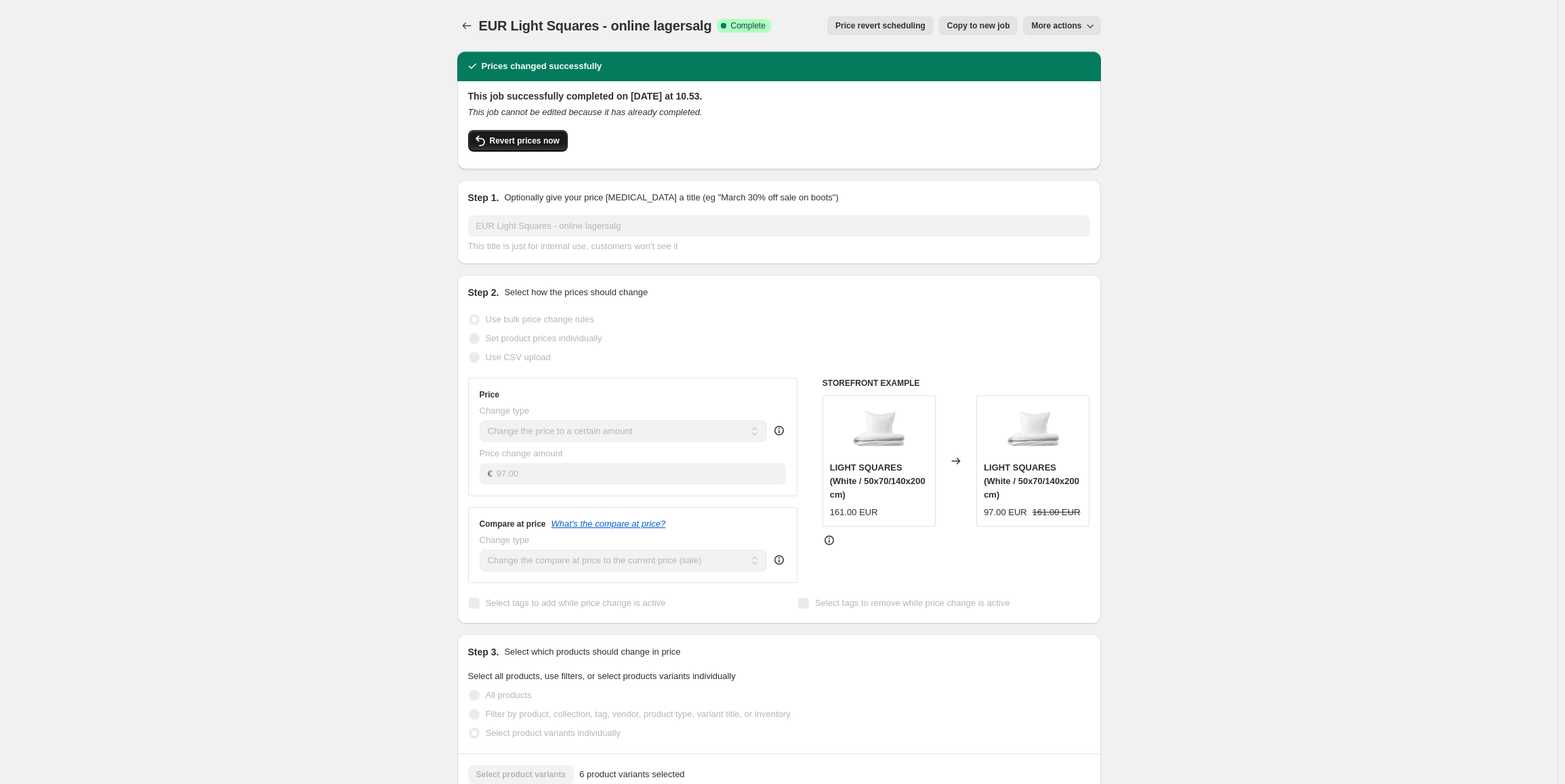
click at [542, 144] on span "Revert prices now" at bounding box center [525, 140] width 70 height 10
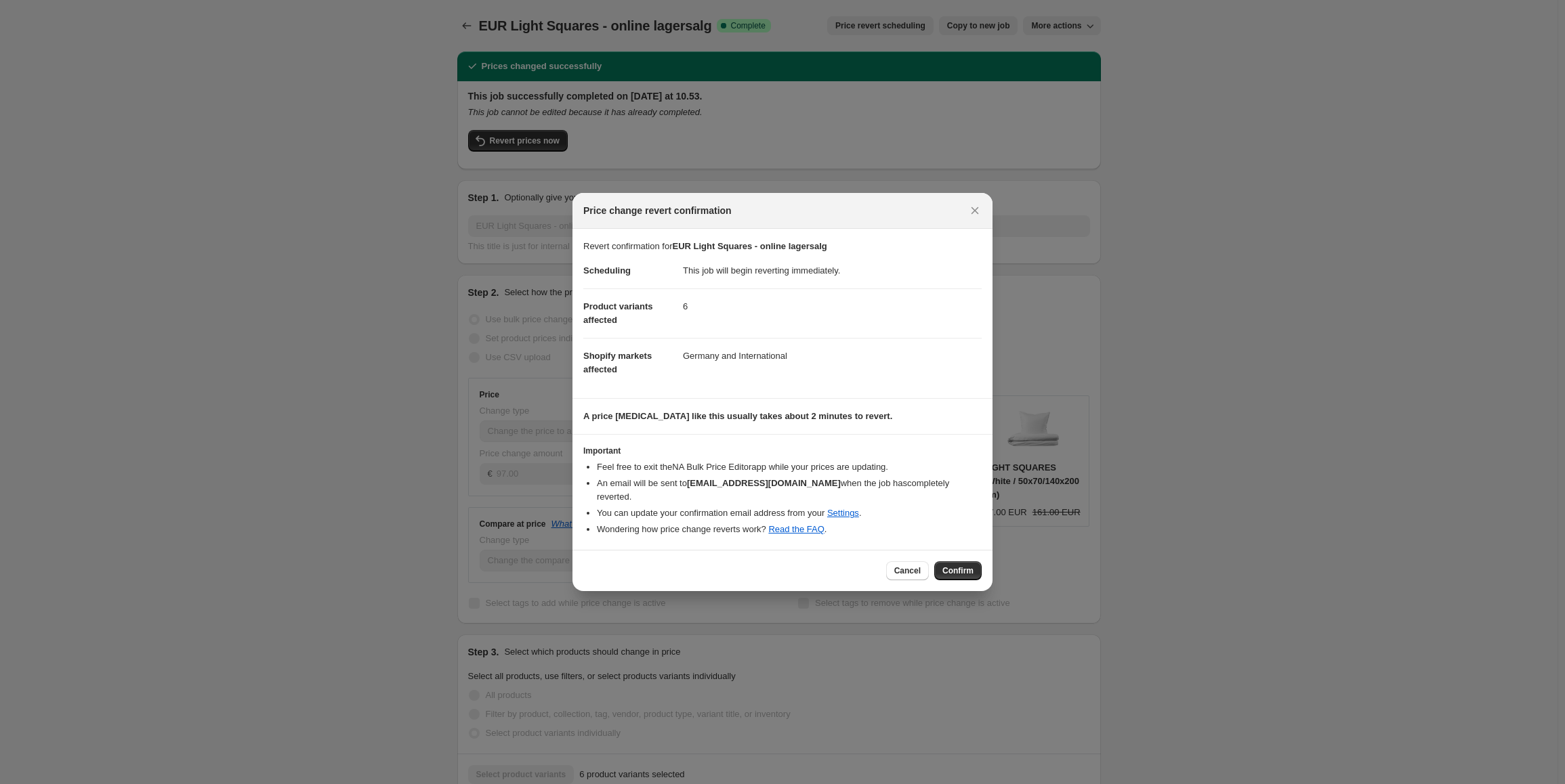
click at [948, 575] on div "Cancel Confirm" at bounding box center [782, 571] width 420 height 42
click at [953, 569] on span "Confirm" at bounding box center [957, 570] width 31 height 10
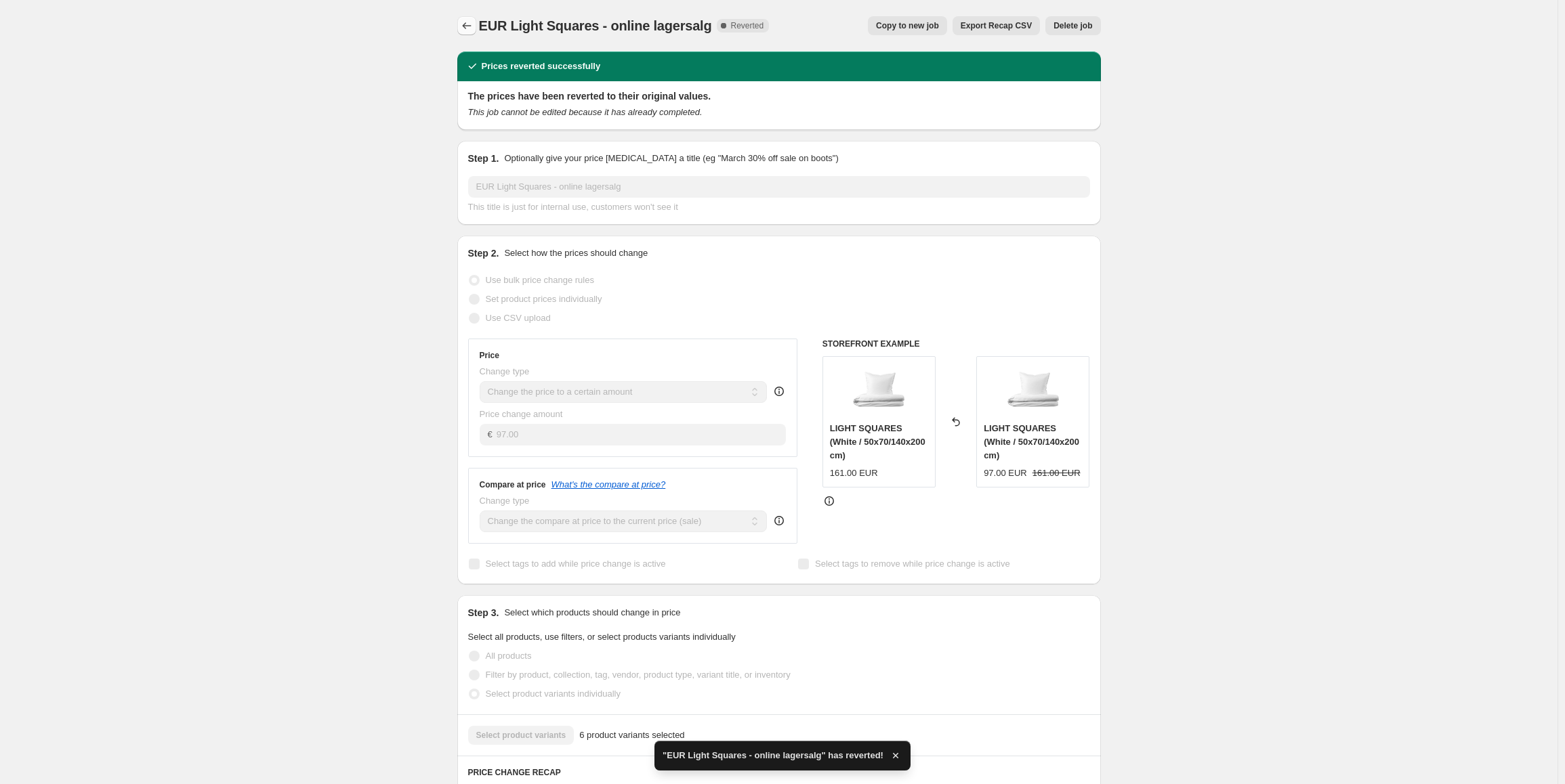
click at [464, 29] on icon "Price change jobs" at bounding box center [467, 26] width 13 height 13
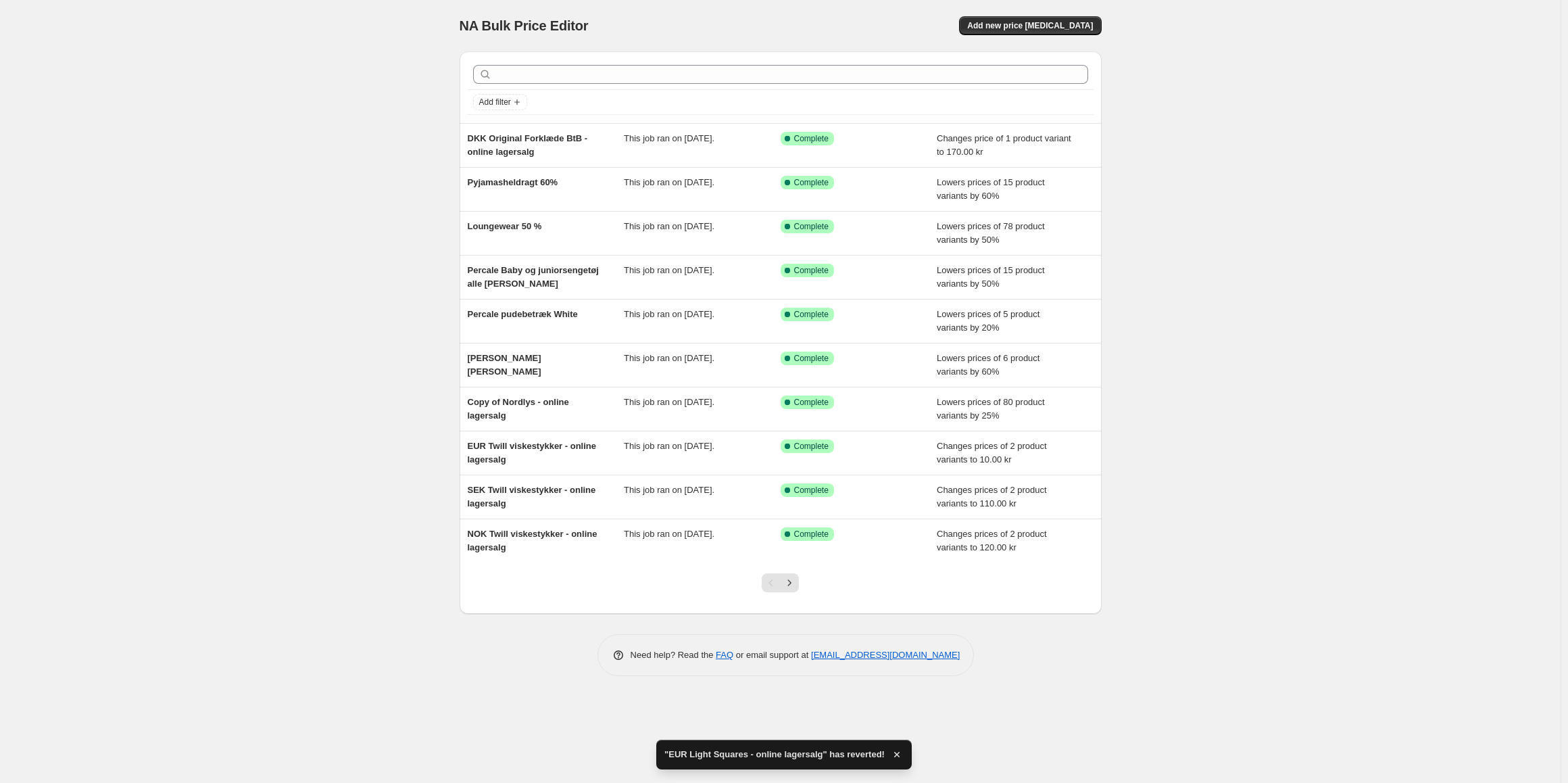
click at [486, 61] on div at bounding box center [780, 74] width 625 height 29
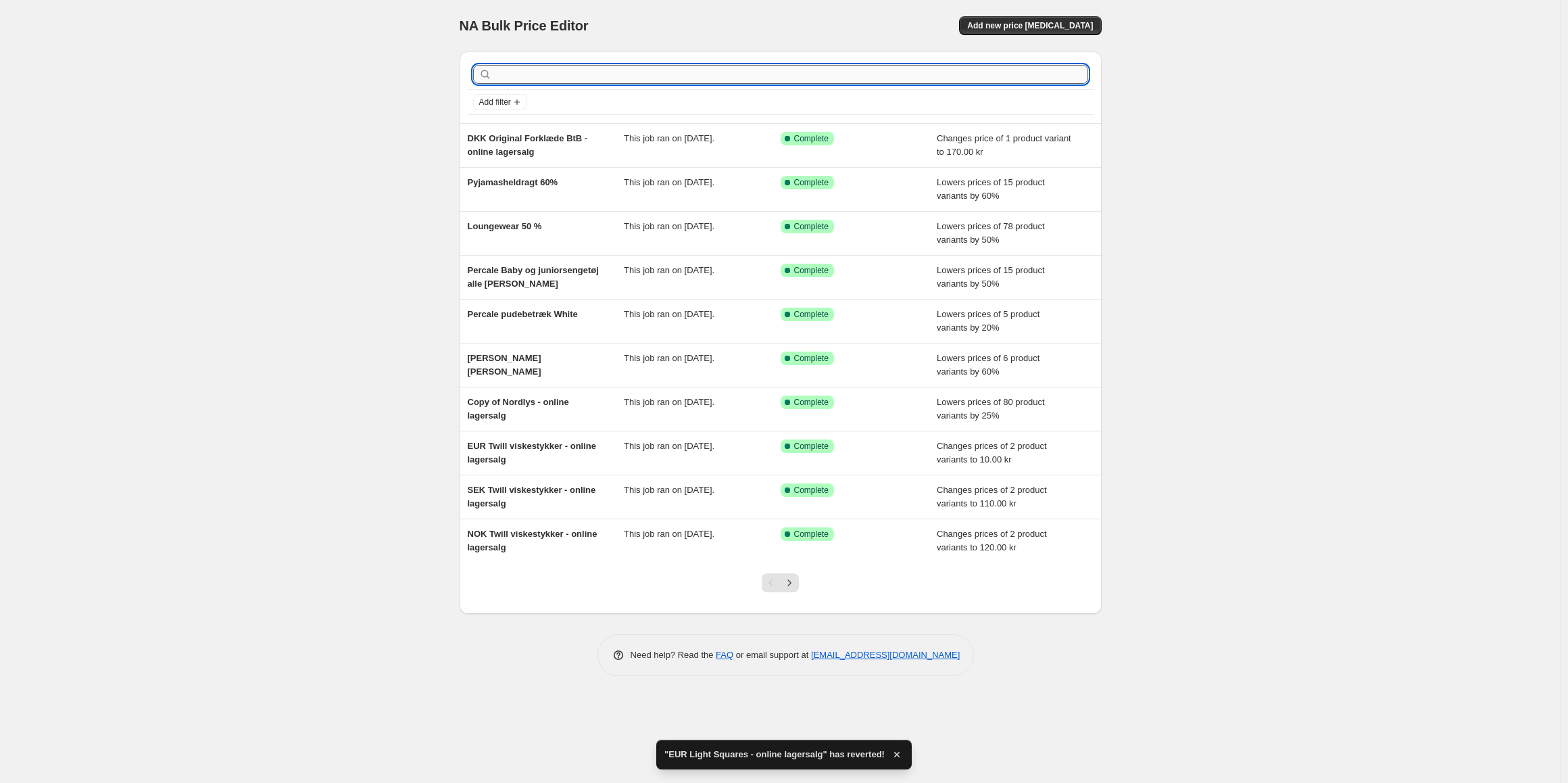
click at [507, 75] on input "text" at bounding box center [791, 75] width 593 height 19
type input "light sq"
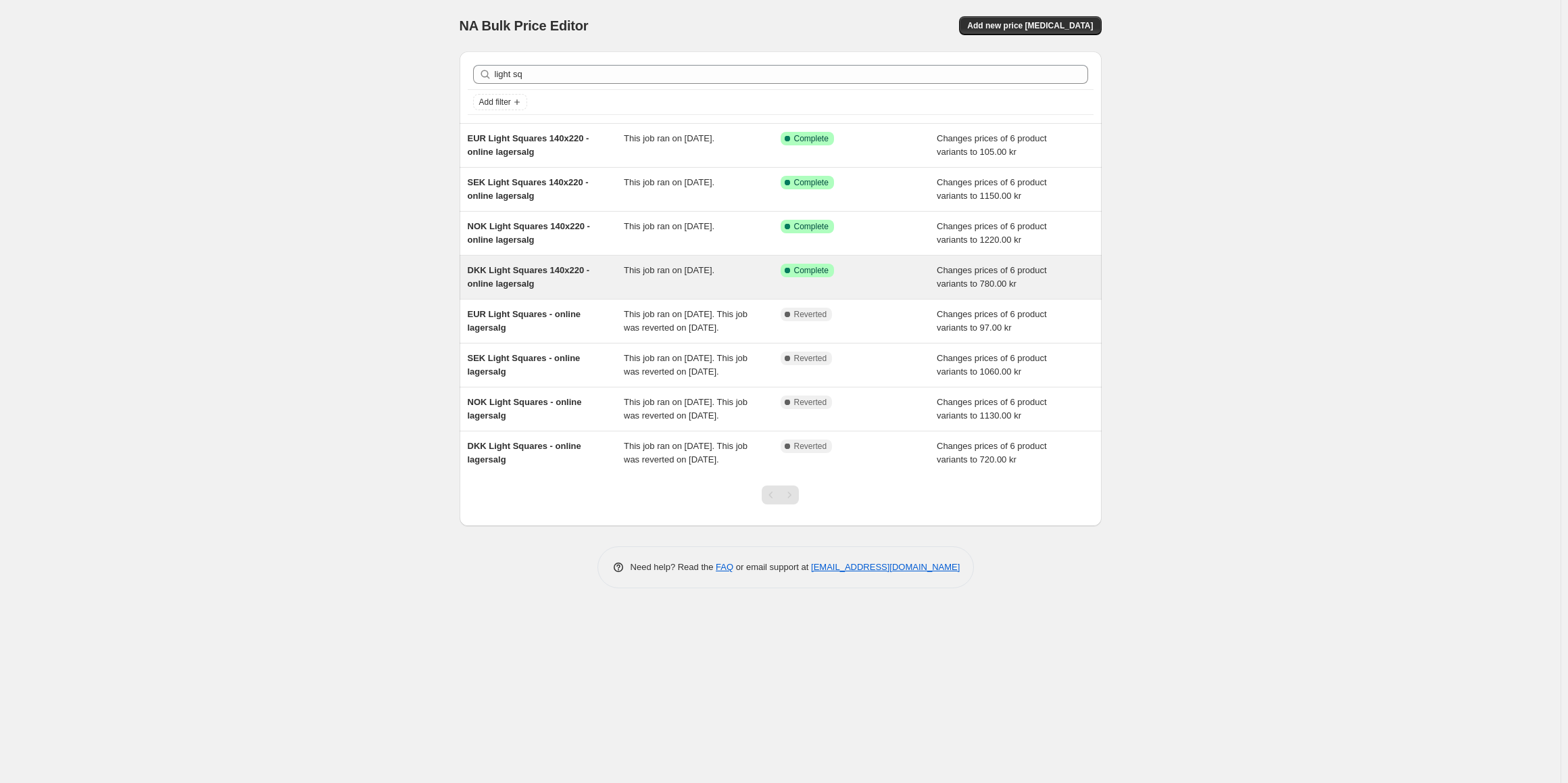
click at [489, 274] on span "DKK Light Squares 140x220 - online lagersalg" at bounding box center [528, 276] width 122 height 24
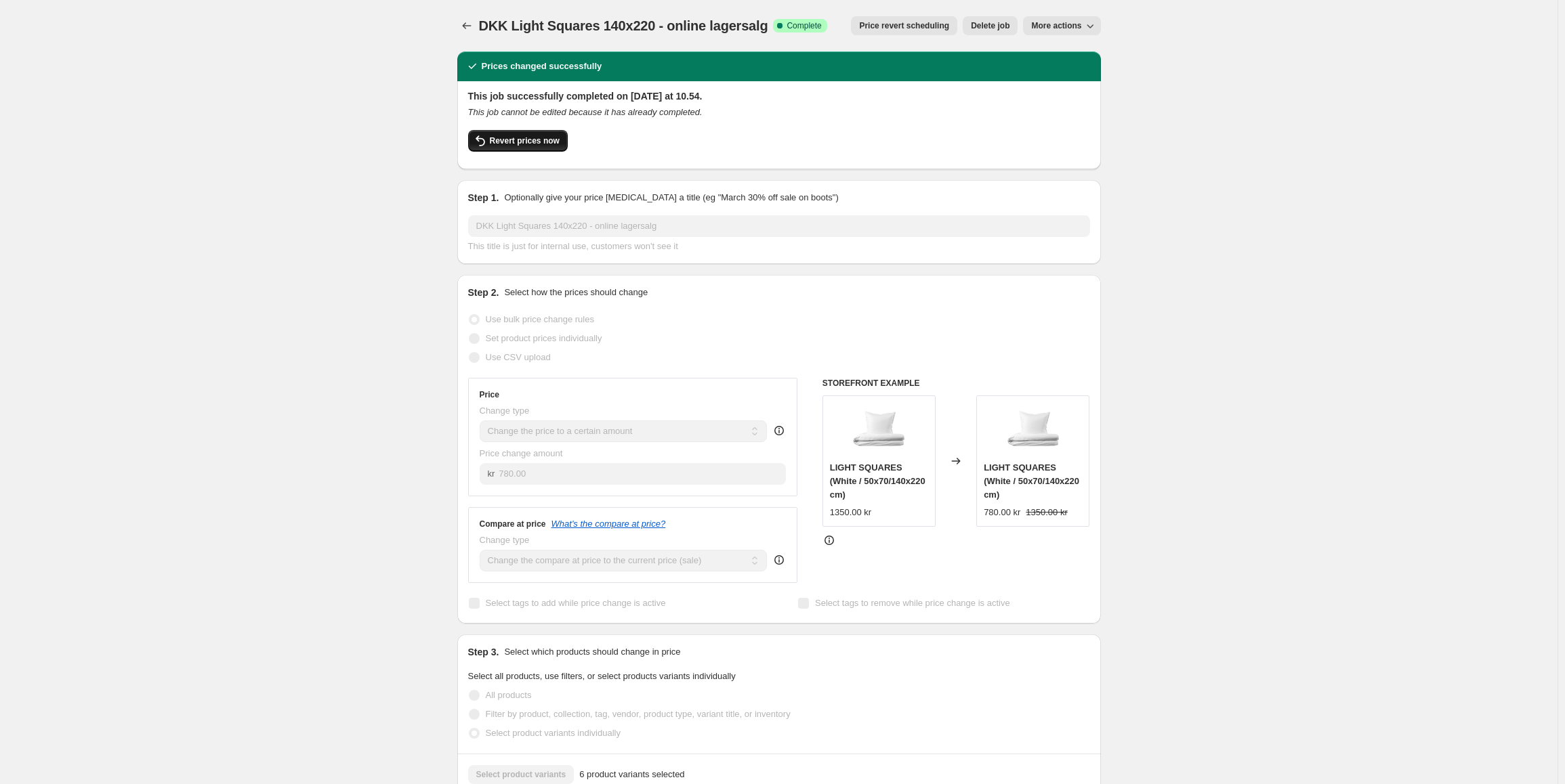
click at [527, 137] on span "Revert prices now" at bounding box center [525, 140] width 70 height 10
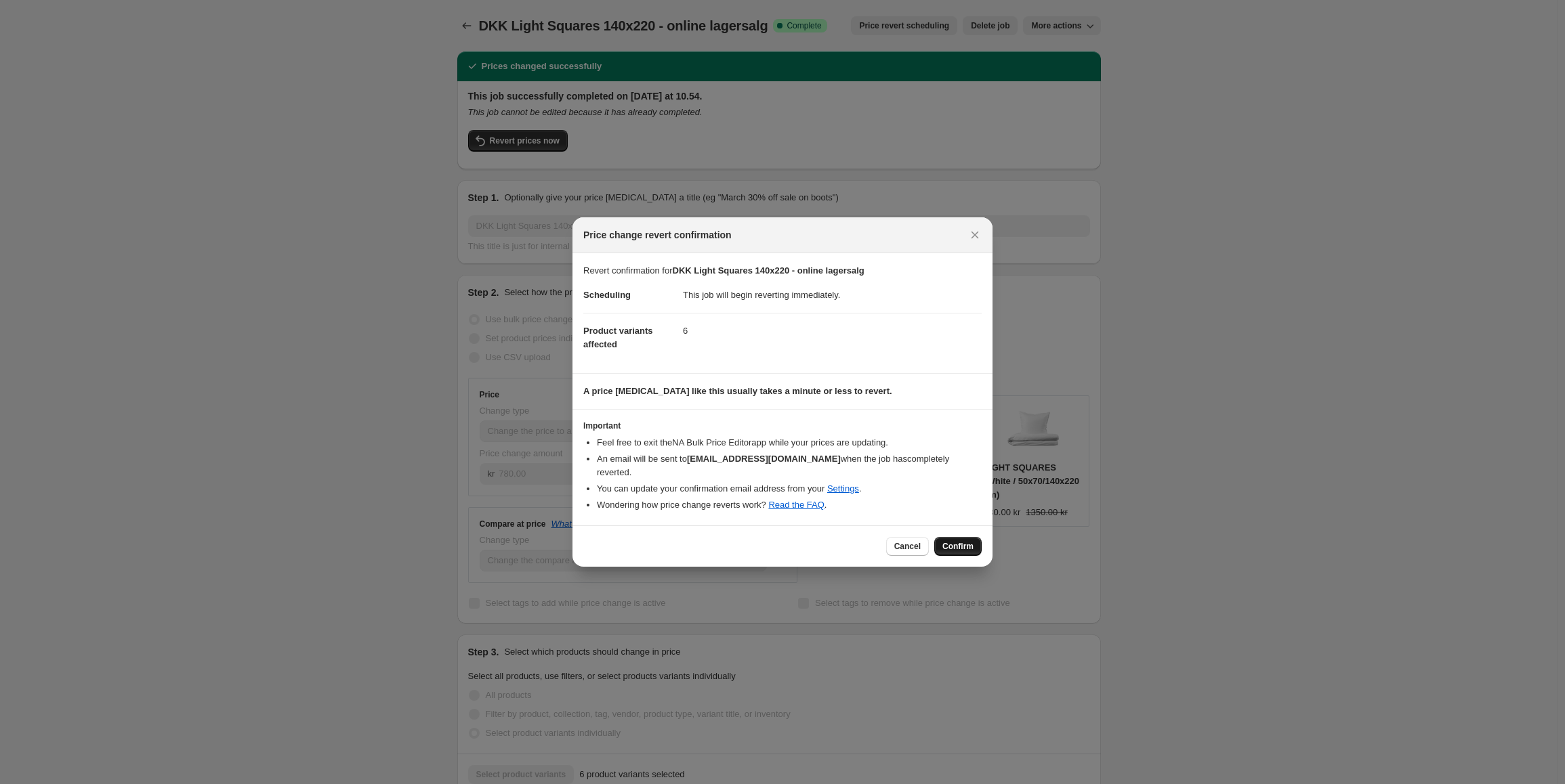
click at [971, 541] on span "Confirm" at bounding box center [957, 546] width 31 height 10
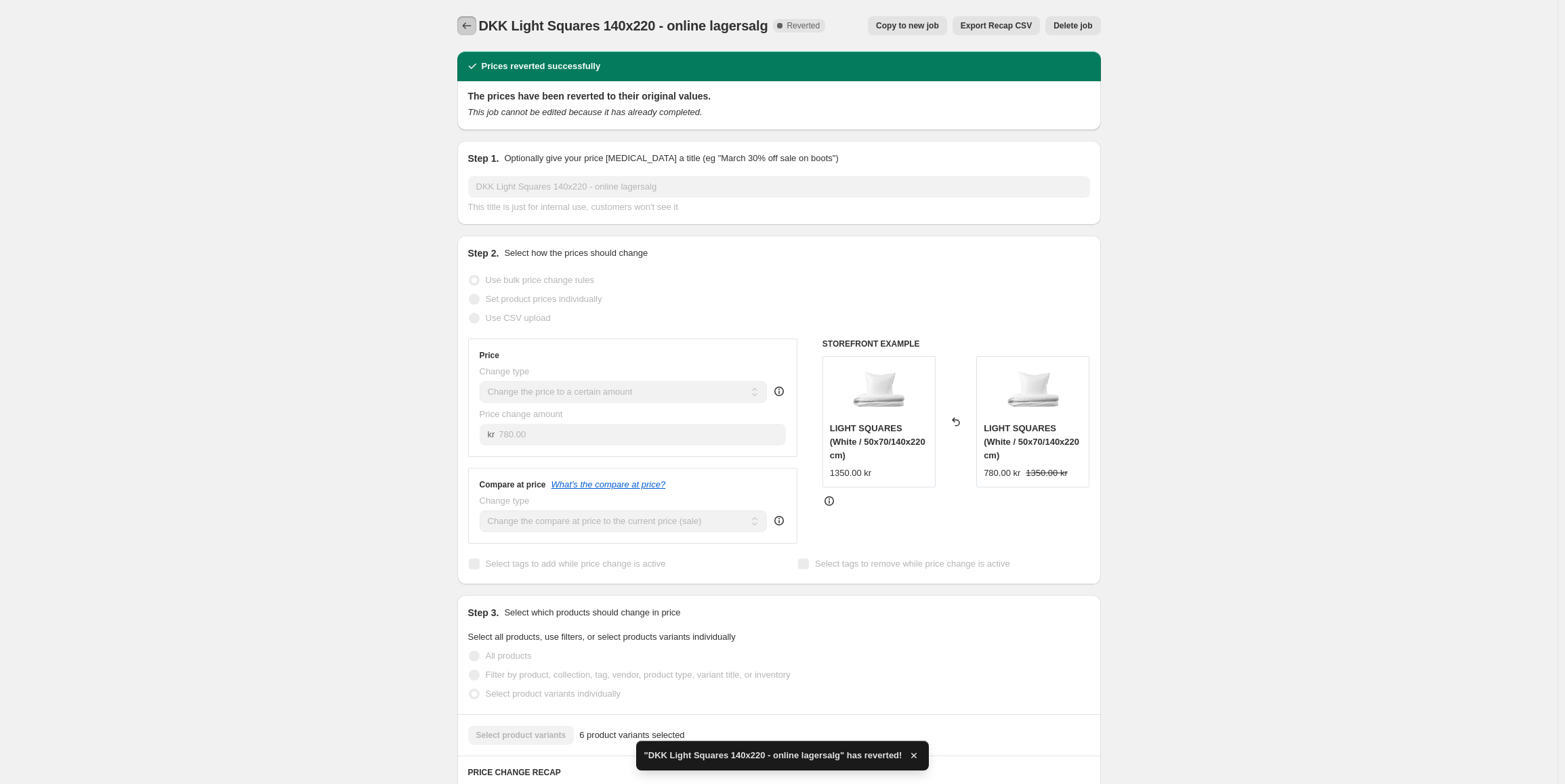
click at [471, 26] on icon "Price change jobs" at bounding box center [467, 26] width 13 height 13
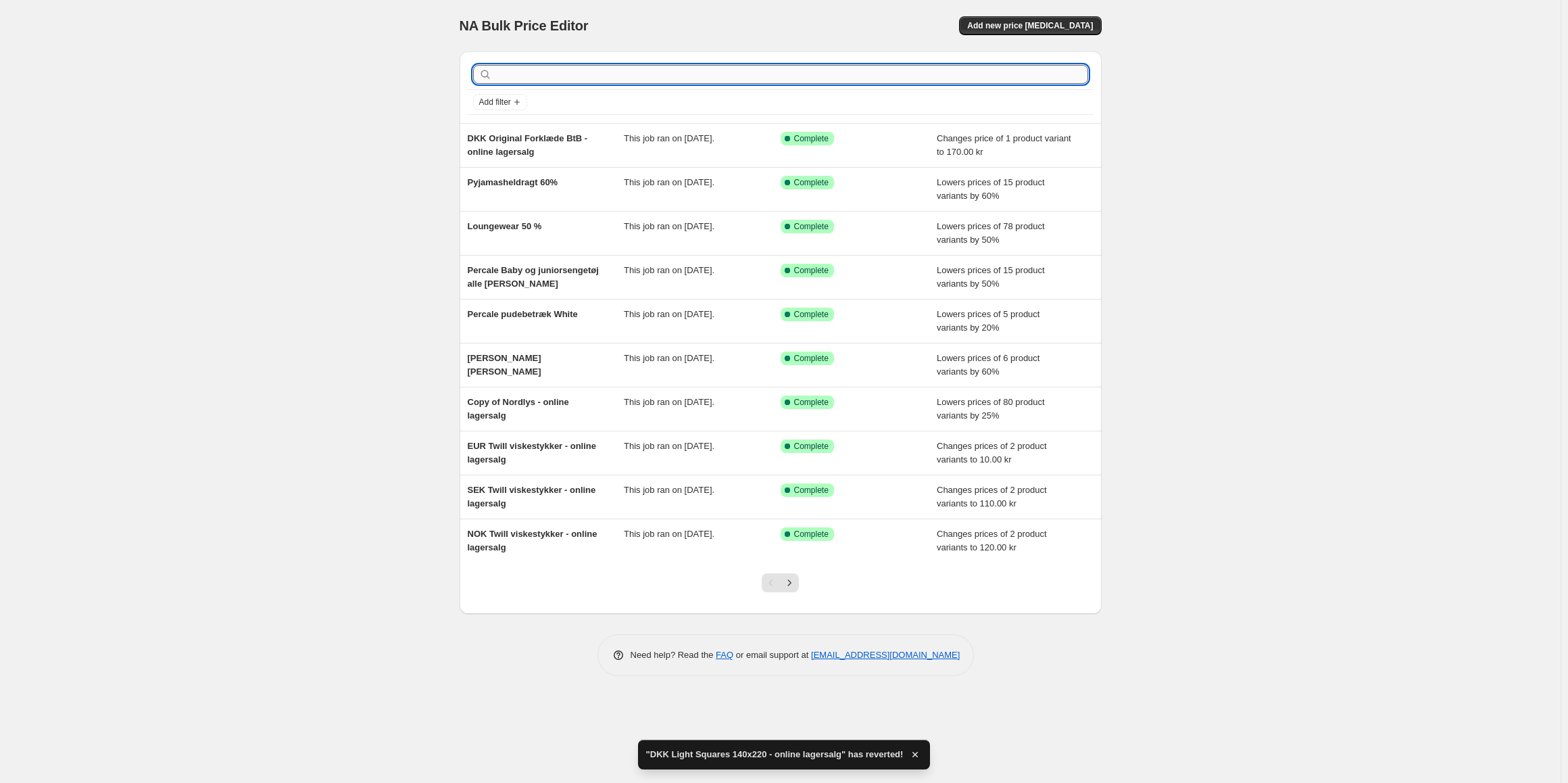
click at [537, 77] on input "text" at bounding box center [791, 75] width 593 height 19
type input "light sq"
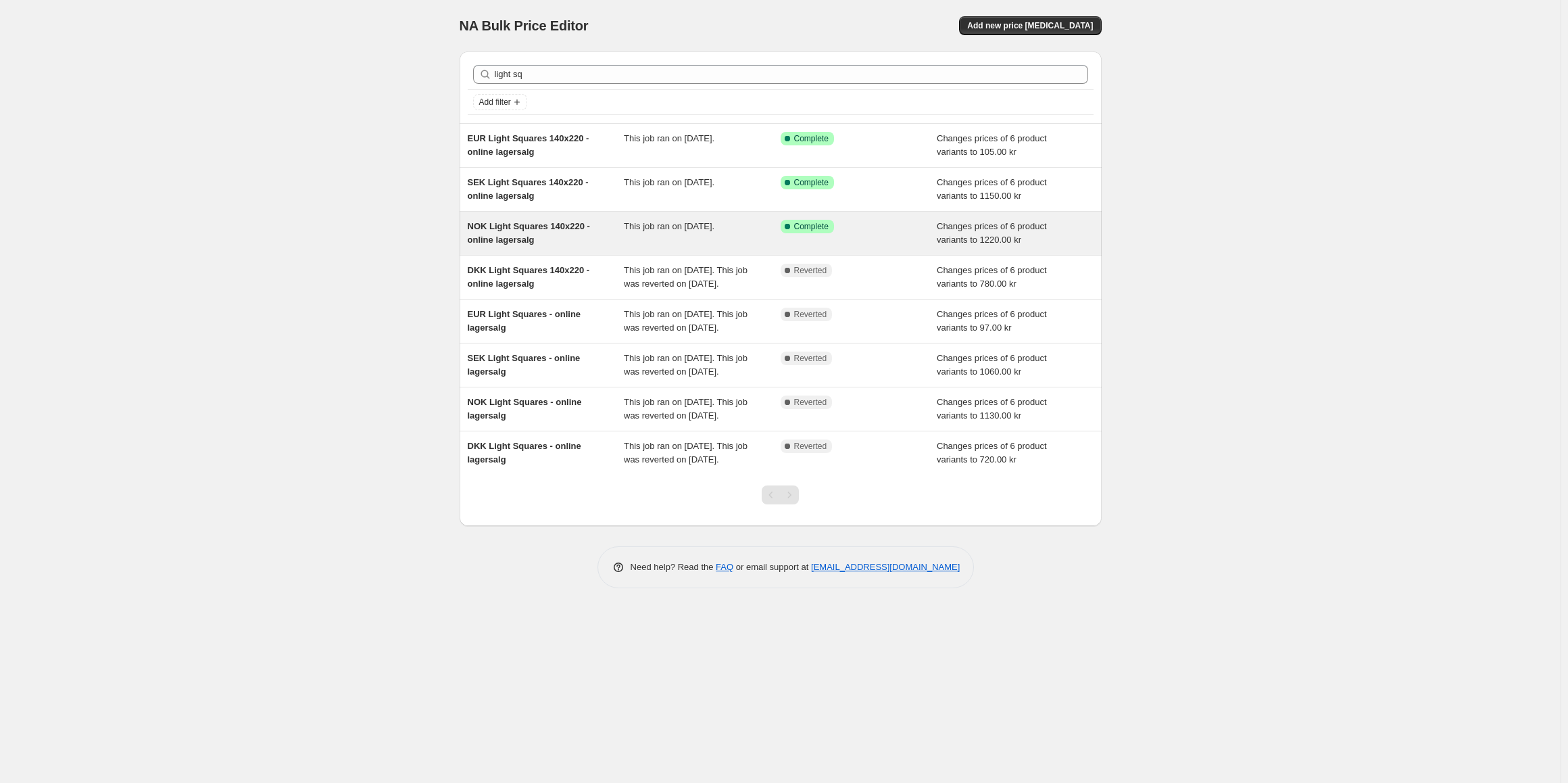
click at [555, 212] on div "NOK Light Squares 140x220 - online lagersalg This job ran on [DATE]. Success Co…" at bounding box center [781, 234] width 643 height 44
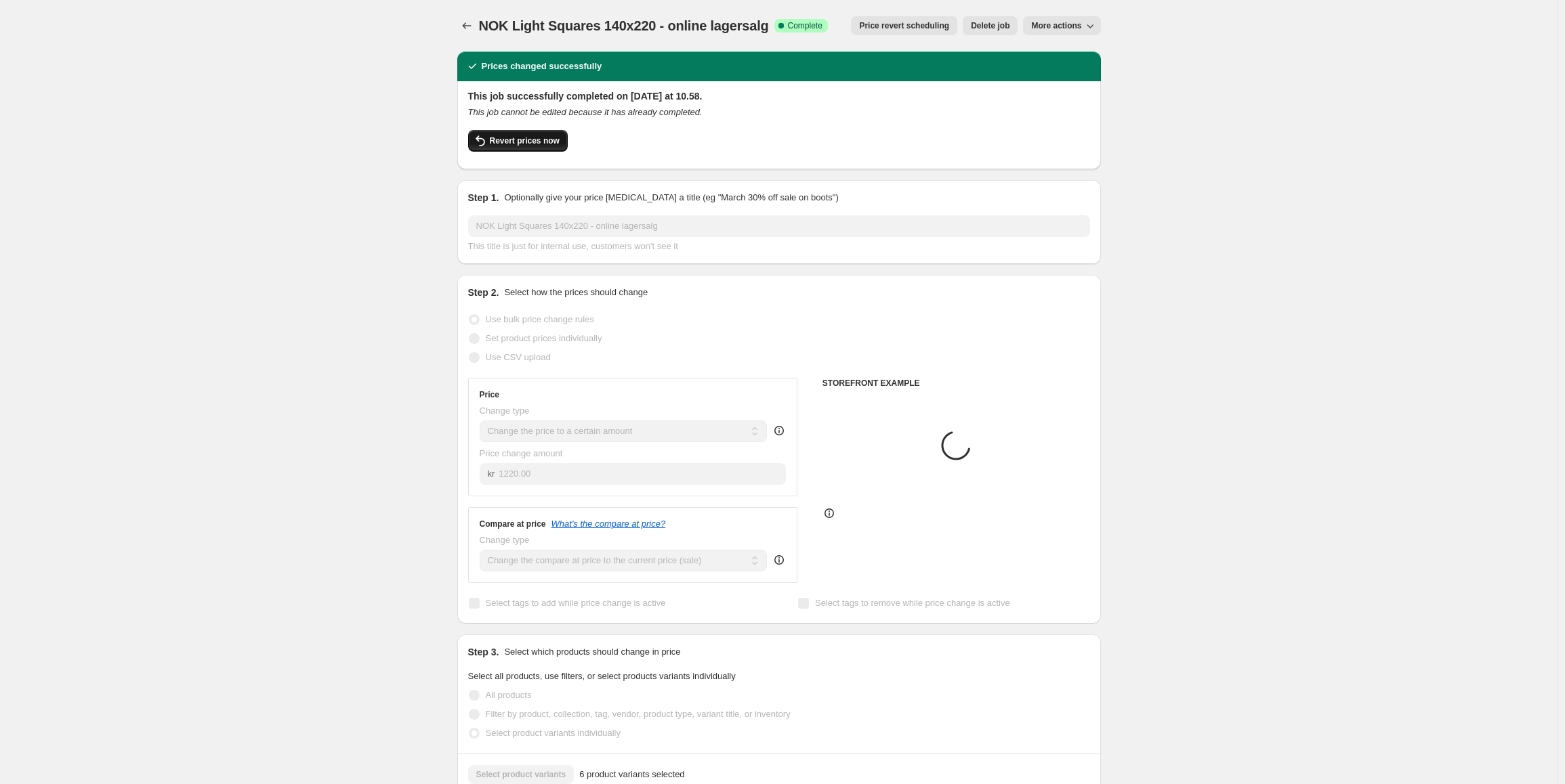
click at [542, 150] on button "Revert prices now" at bounding box center [518, 140] width 100 height 22
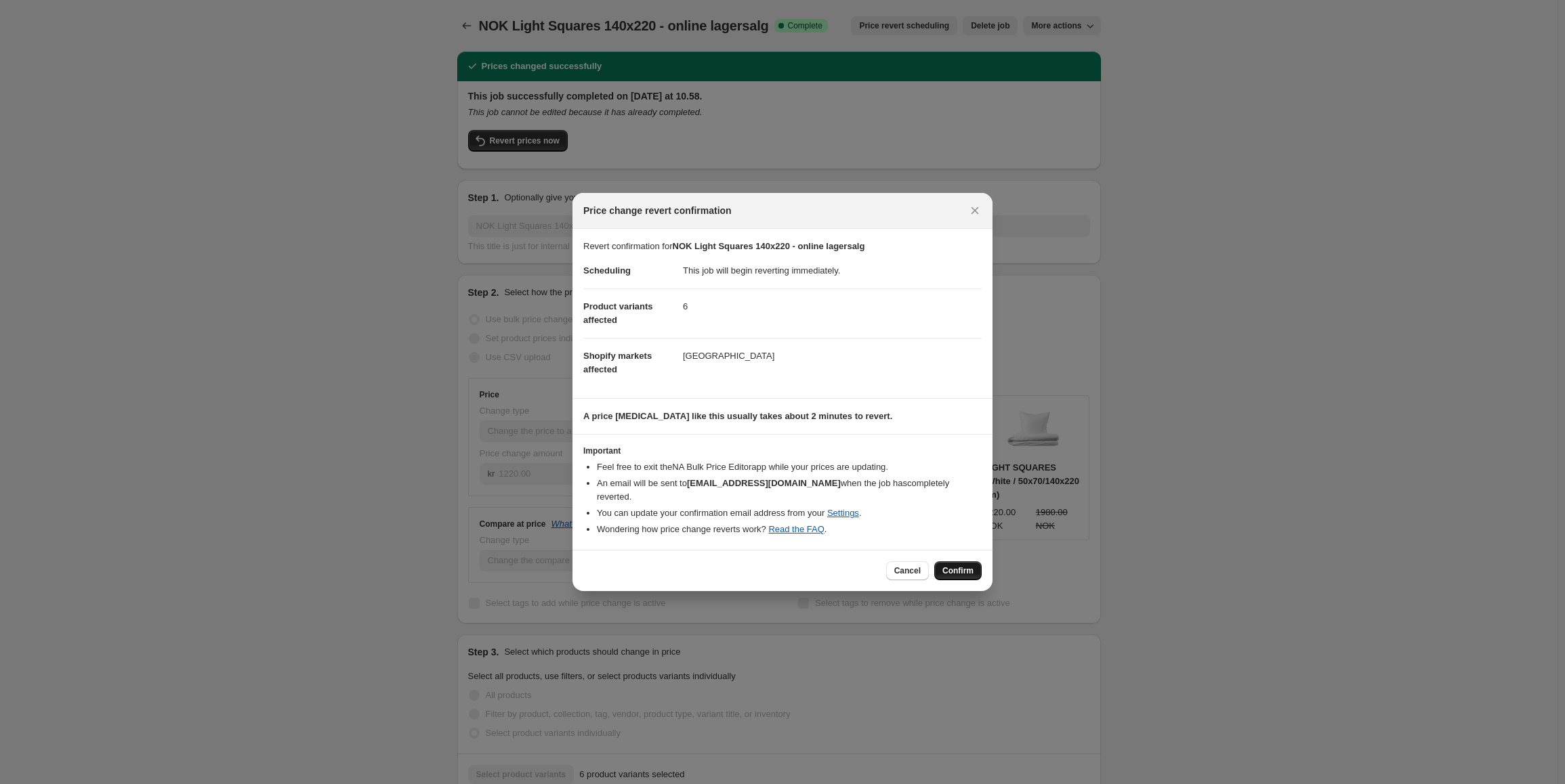
click at [956, 566] on span "Confirm" at bounding box center [957, 570] width 31 height 10
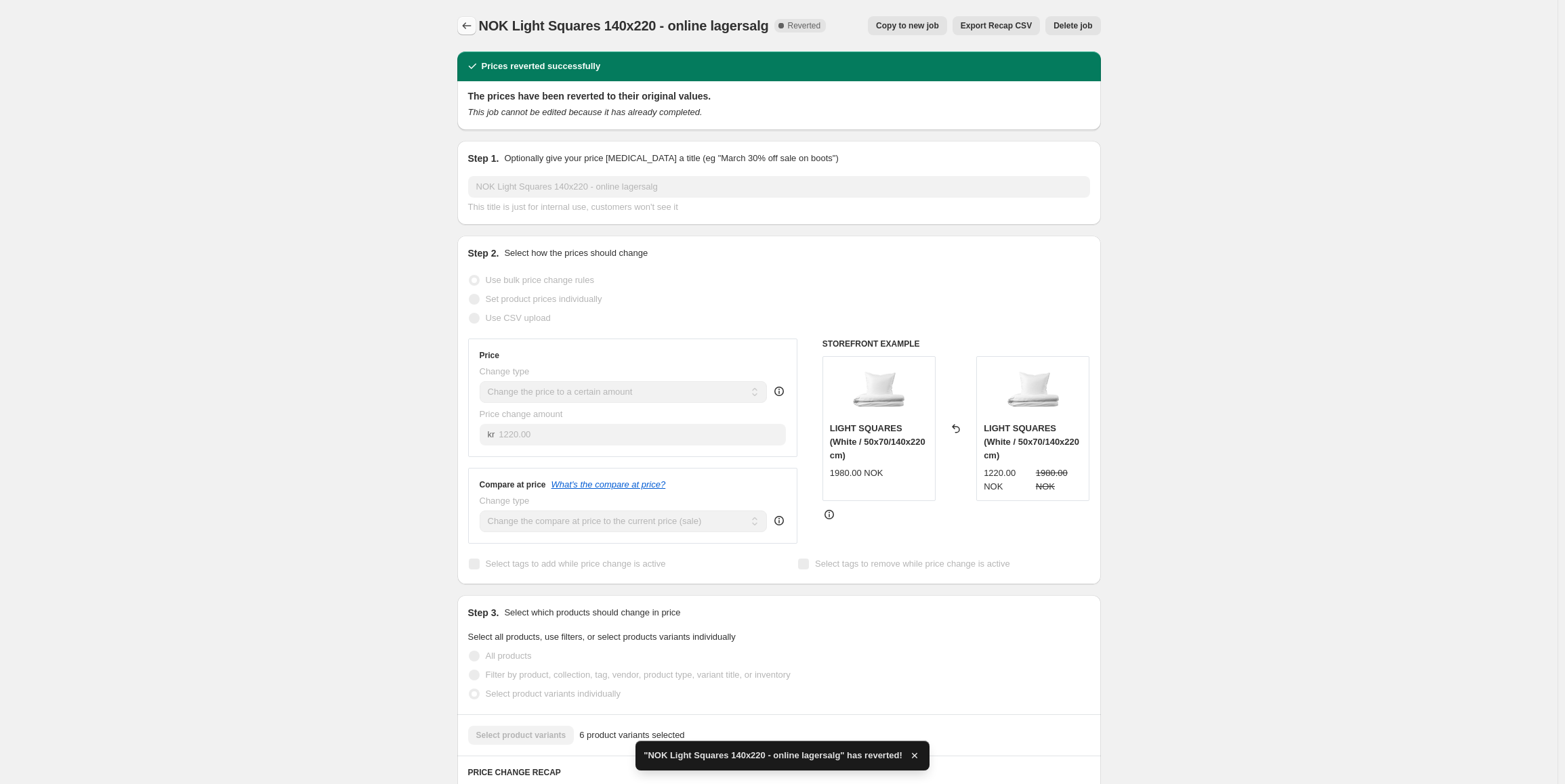
click at [467, 25] on icon "Price change jobs" at bounding box center [467, 26] width 13 height 13
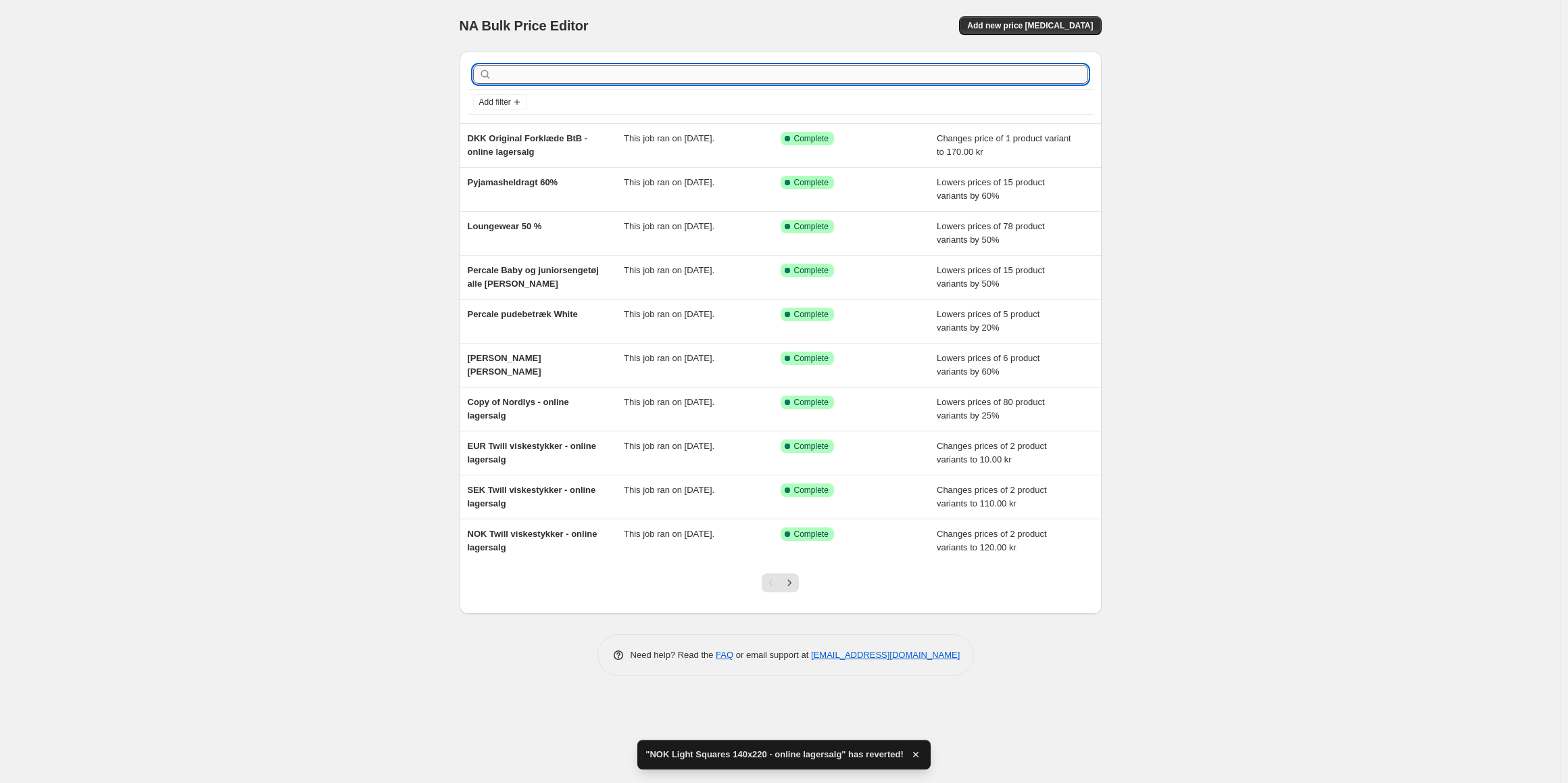
click at [606, 74] on input "text" at bounding box center [791, 75] width 593 height 19
type input "light sq"
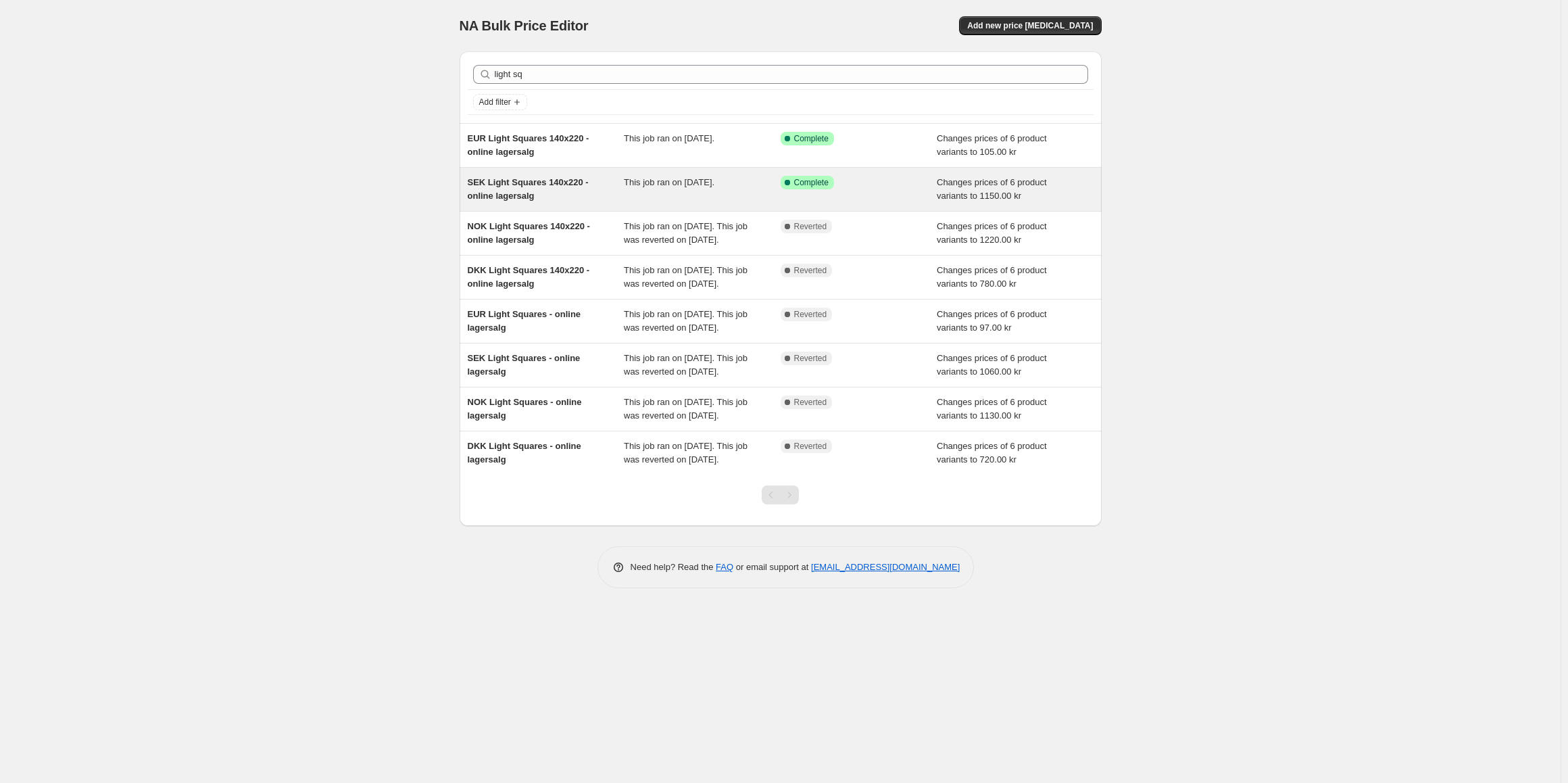
click at [539, 181] on span "SEK Light Squares 140x220 - online lagersalg" at bounding box center [528, 188] width 121 height 24
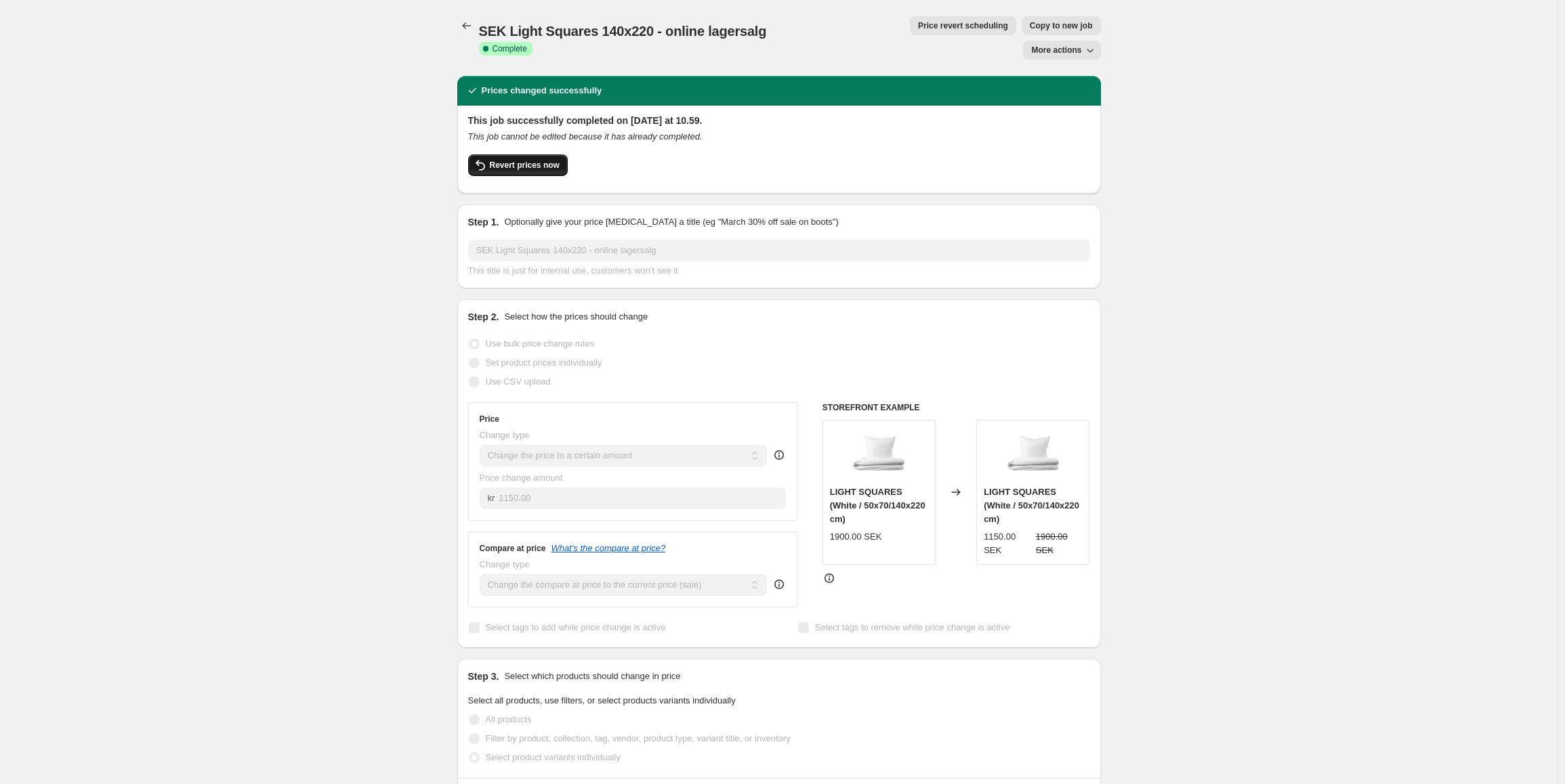
click at [502, 160] on span "Revert prices now" at bounding box center [525, 165] width 70 height 10
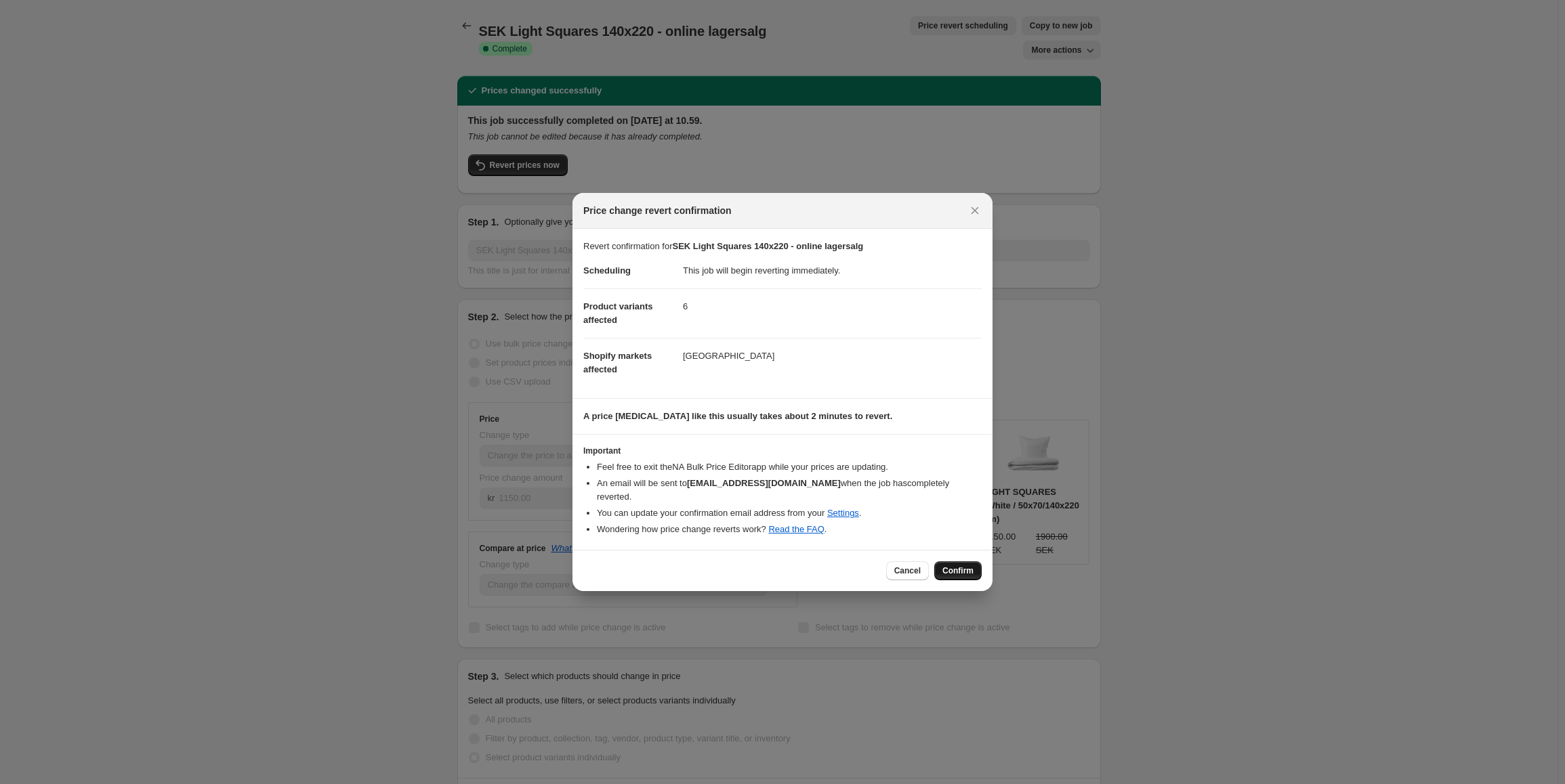
click at [964, 565] on span "Confirm" at bounding box center [957, 570] width 31 height 10
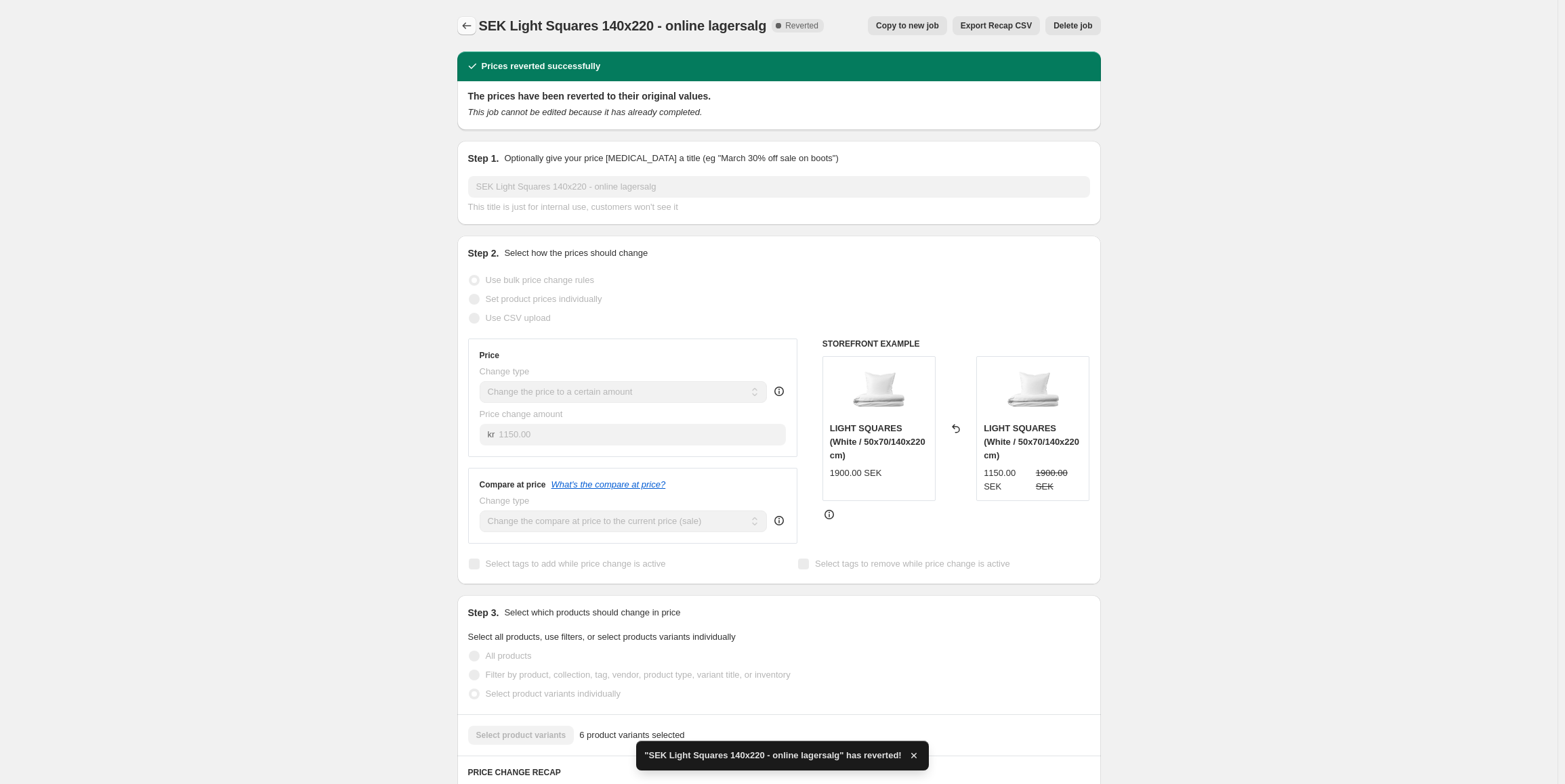
click at [472, 25] on icon "Price change jobs" at bounding box center [467, 26] width 13 height 13
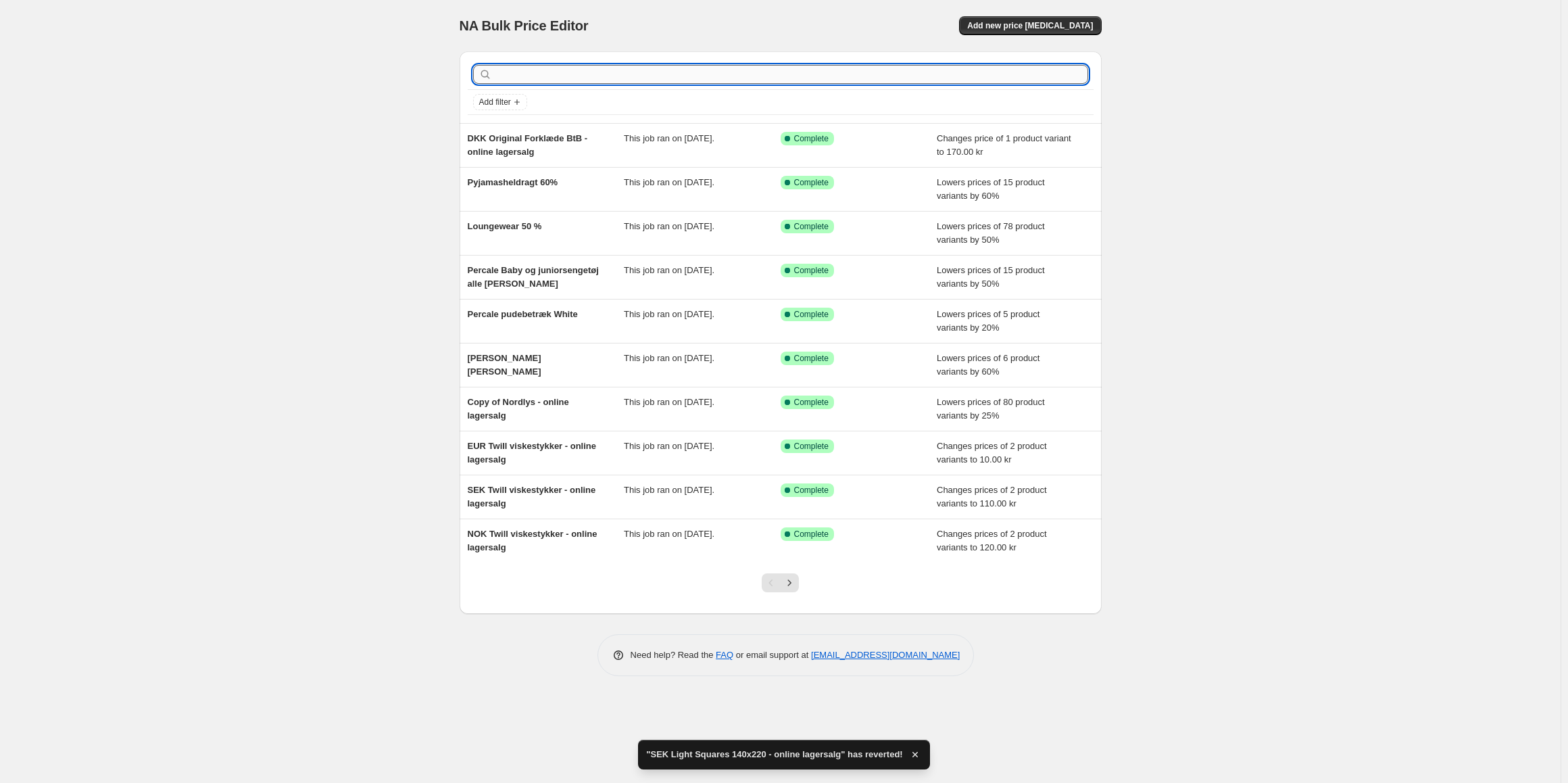
click at [557, 77] on input "text" at bounding box center [791, 75] width 593 height 19
type input "light sq"
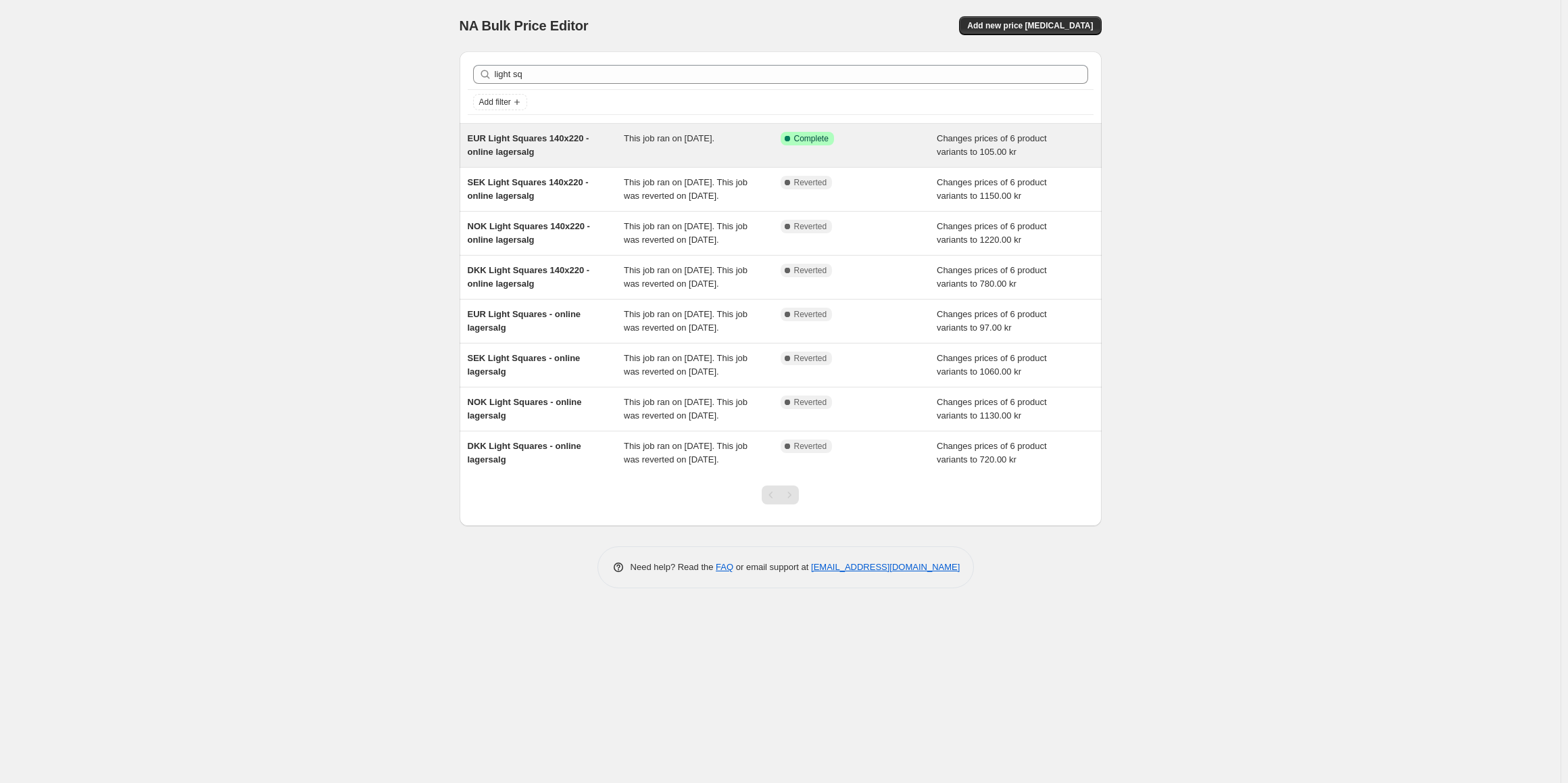
click at [526, 138] on span "EUR Light Squares 140x220 - online lagersalg" at bounding box center [528, 145] width 122 height 24
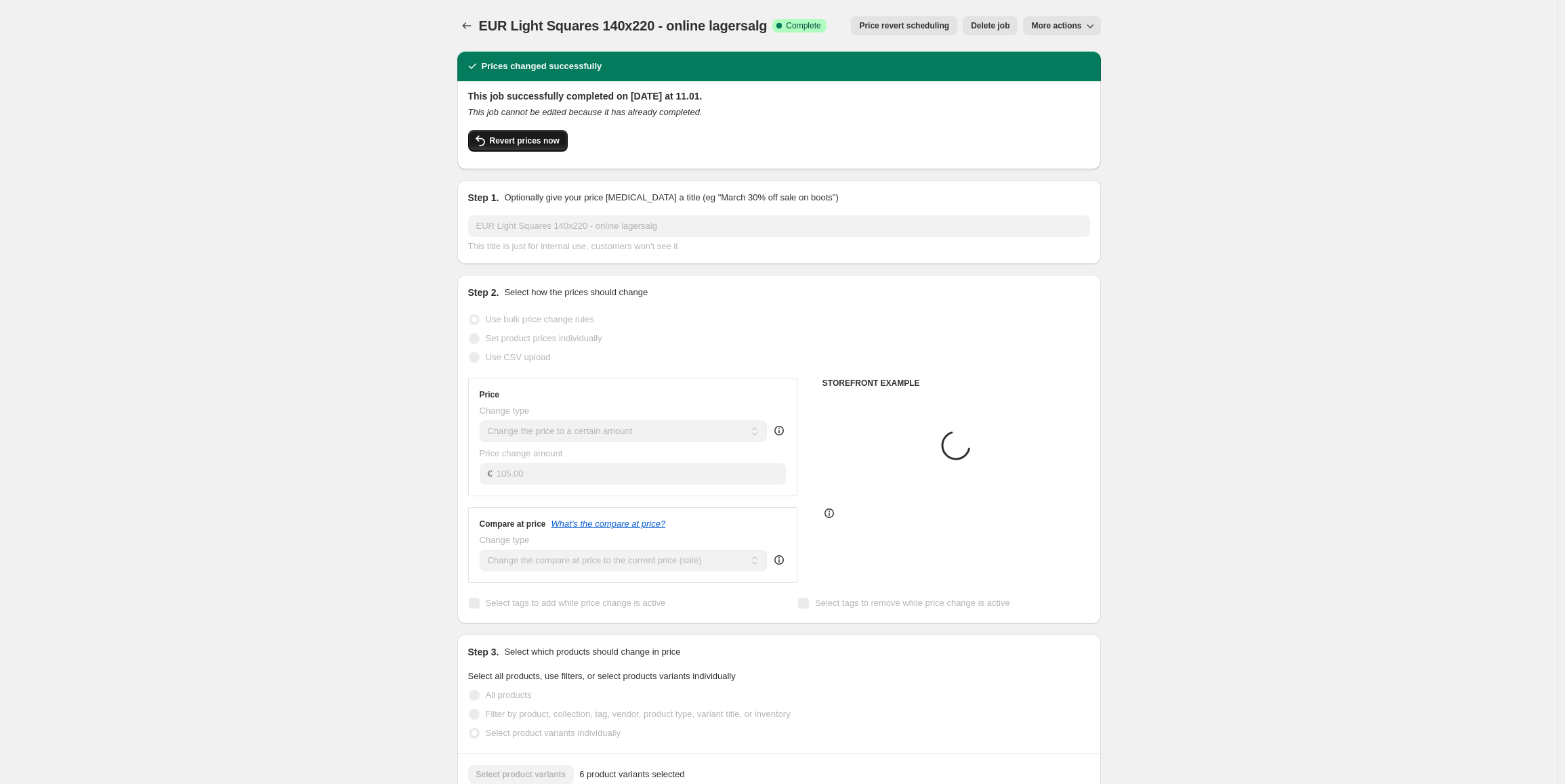
click at [528, 138] on span "Revert prices now" at bounding box center [525, 140] width 70 height 10
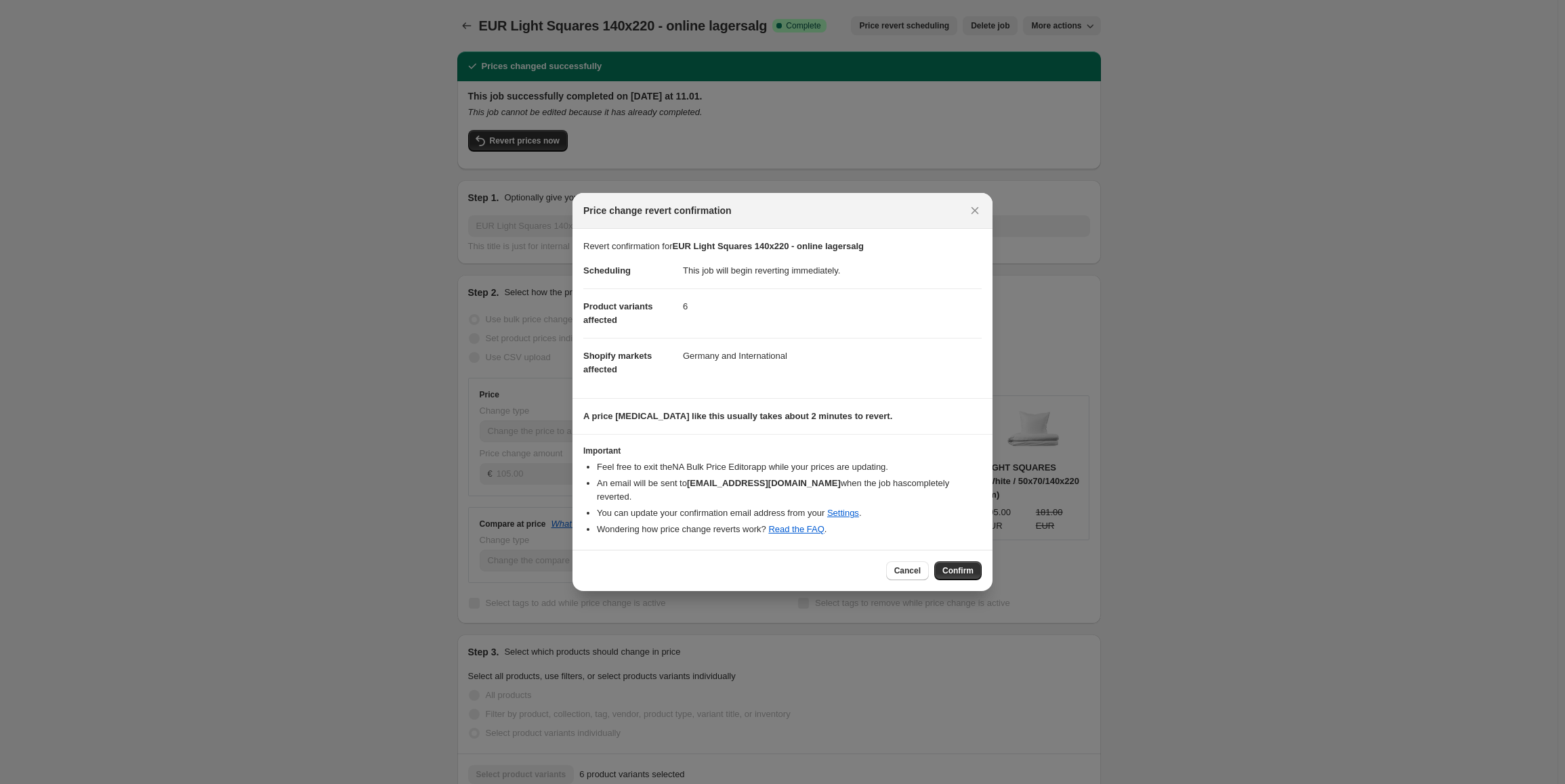
click at [964, 553] on div "Cancel Confirm" at bounding box center [782, 571] width 420 height 42
click at [962, 565] on span "Confirm" at bounding box center [957, 570] width 31 height 10
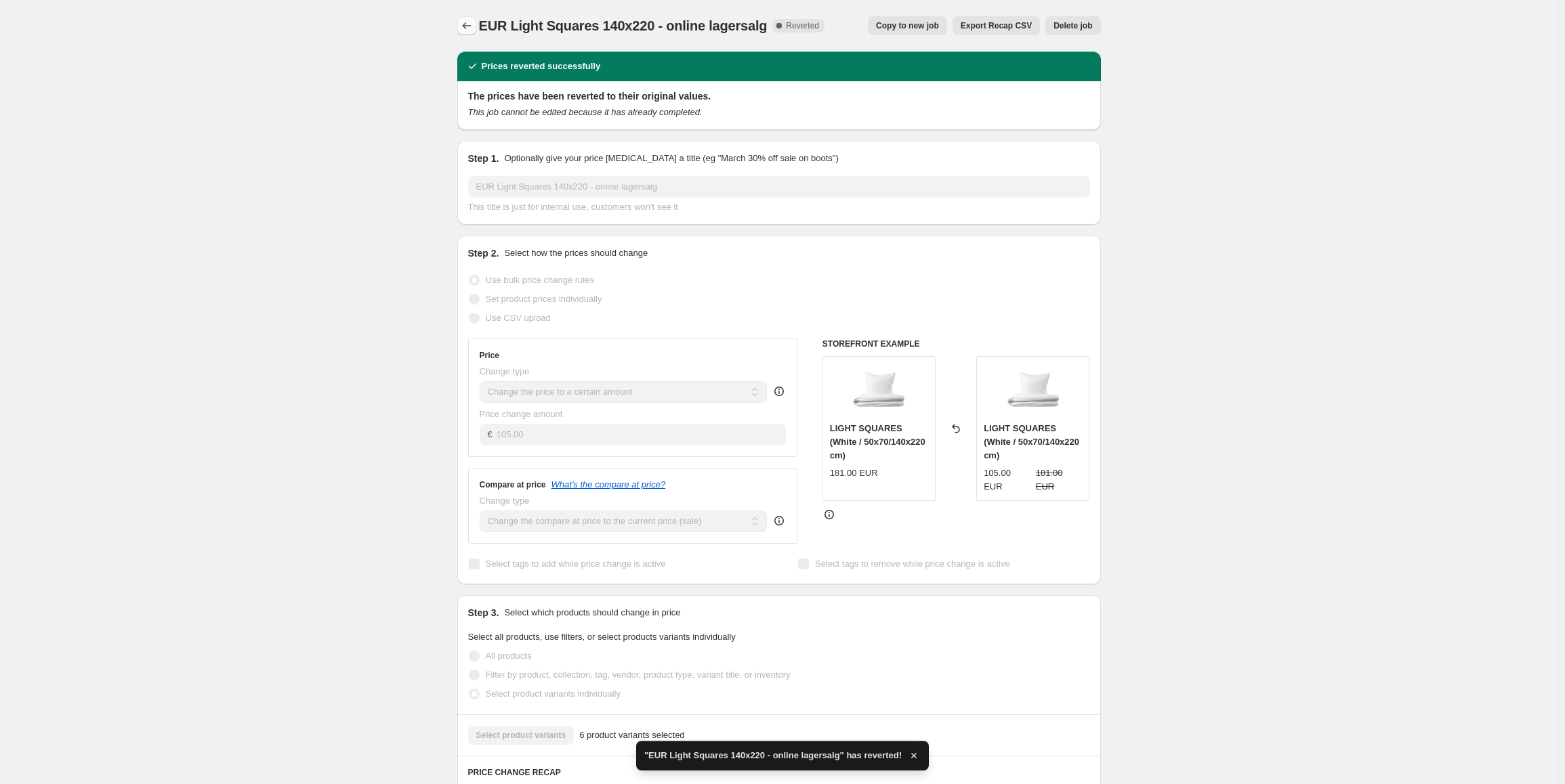
click at [470, 20] on icon "Price change jobs" at bounding box center [467, 26] width 13 height 13
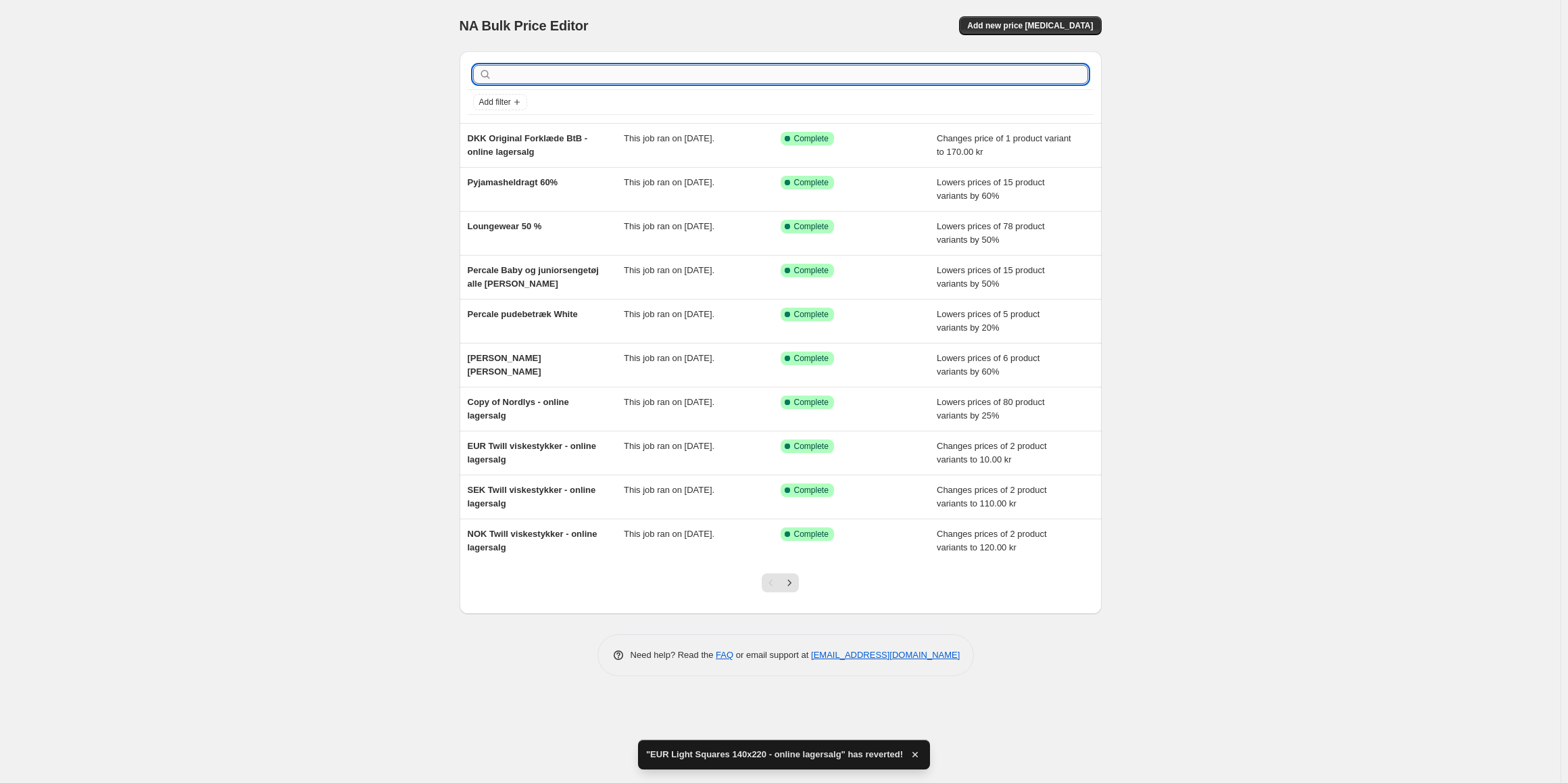
click at [564, 76] on input "text" at bounding box center [791, 75] width 593 height 19
type input "light sq"
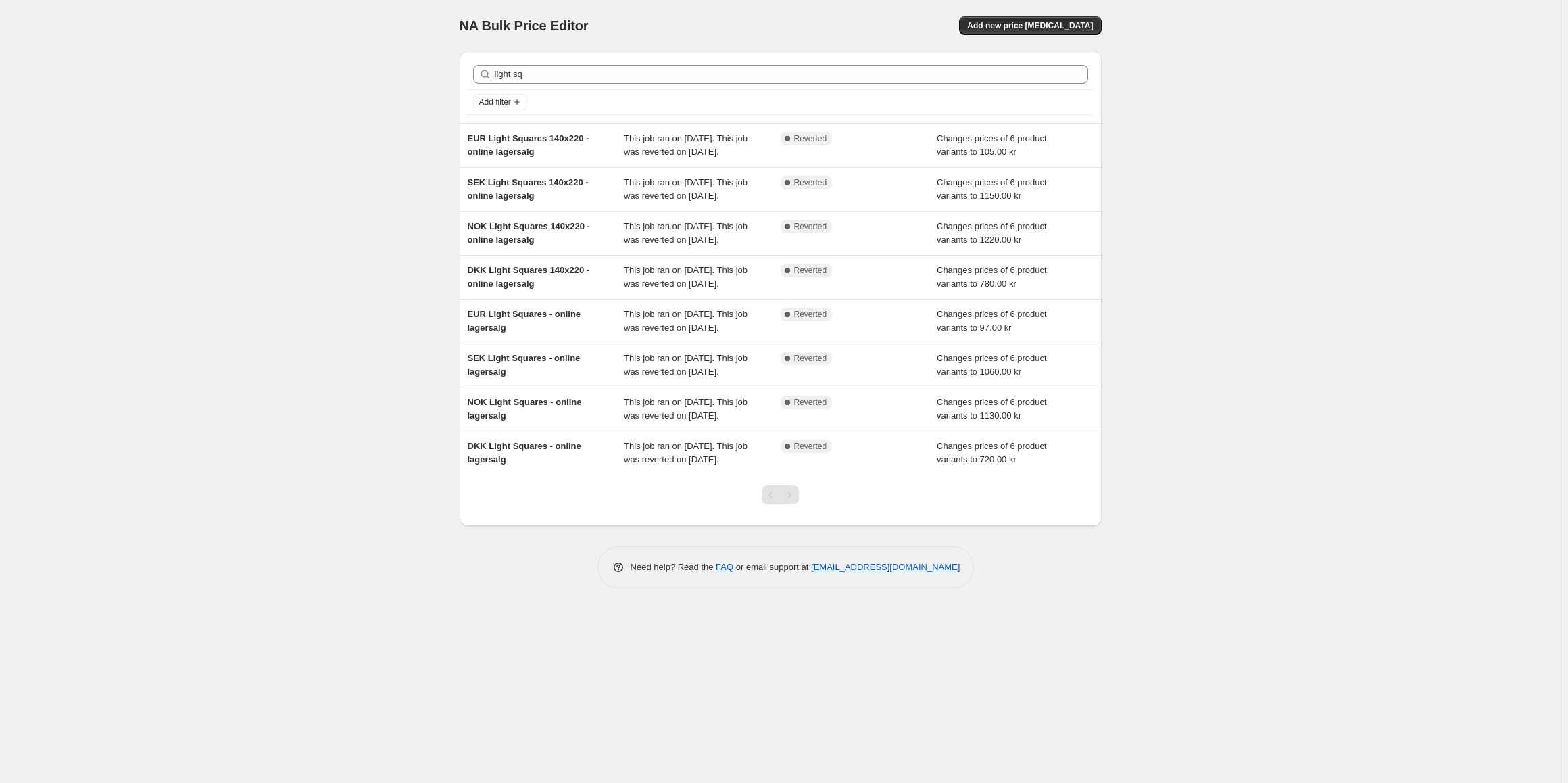
click at [528, 63] on div "light sq Clear" at bounding box center [780, 74] width 625 height 29
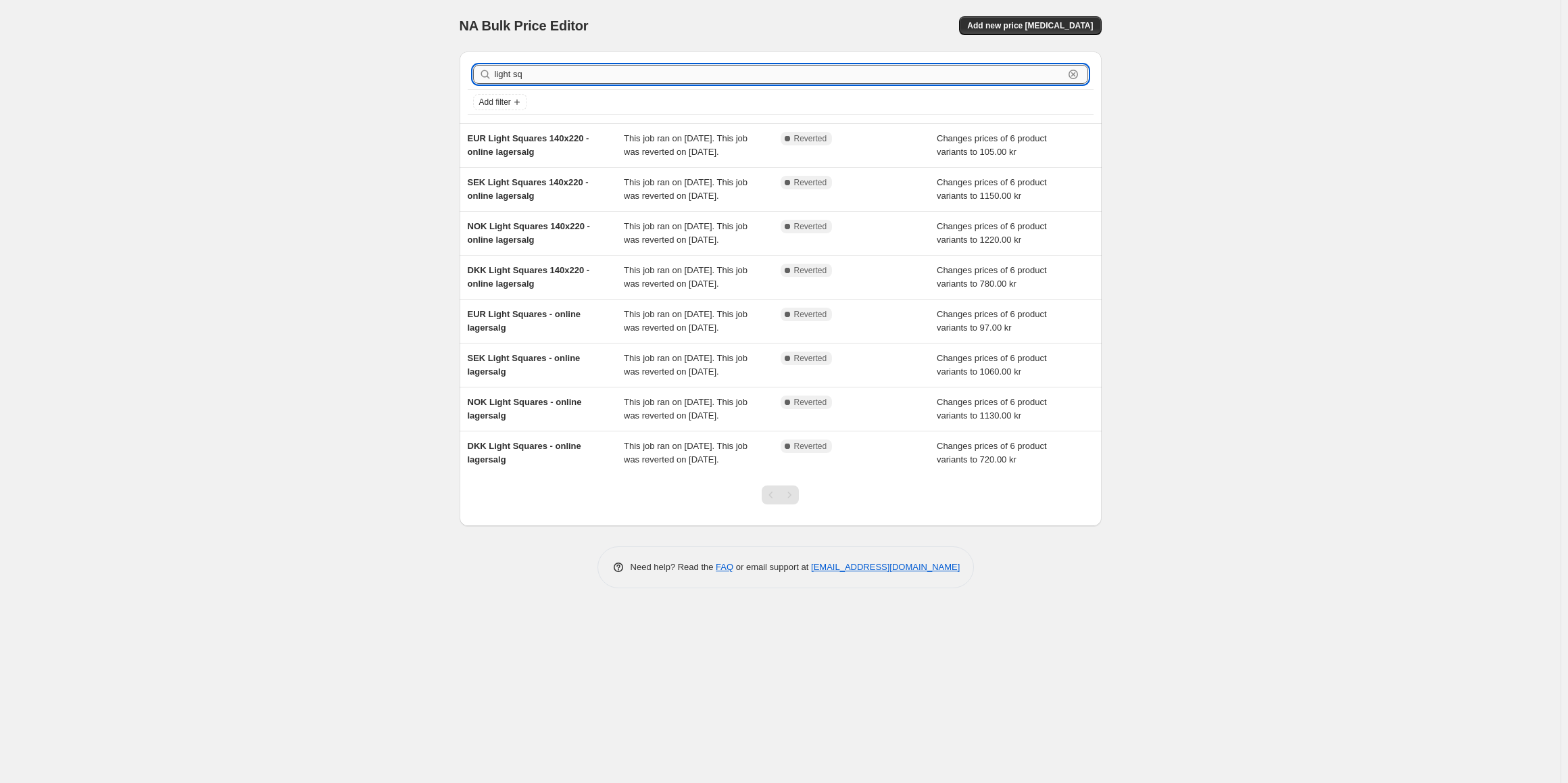
click at [529, 75] on input "light sq" at bounding box center [779, 75] width 569 height 19
type input "defi"
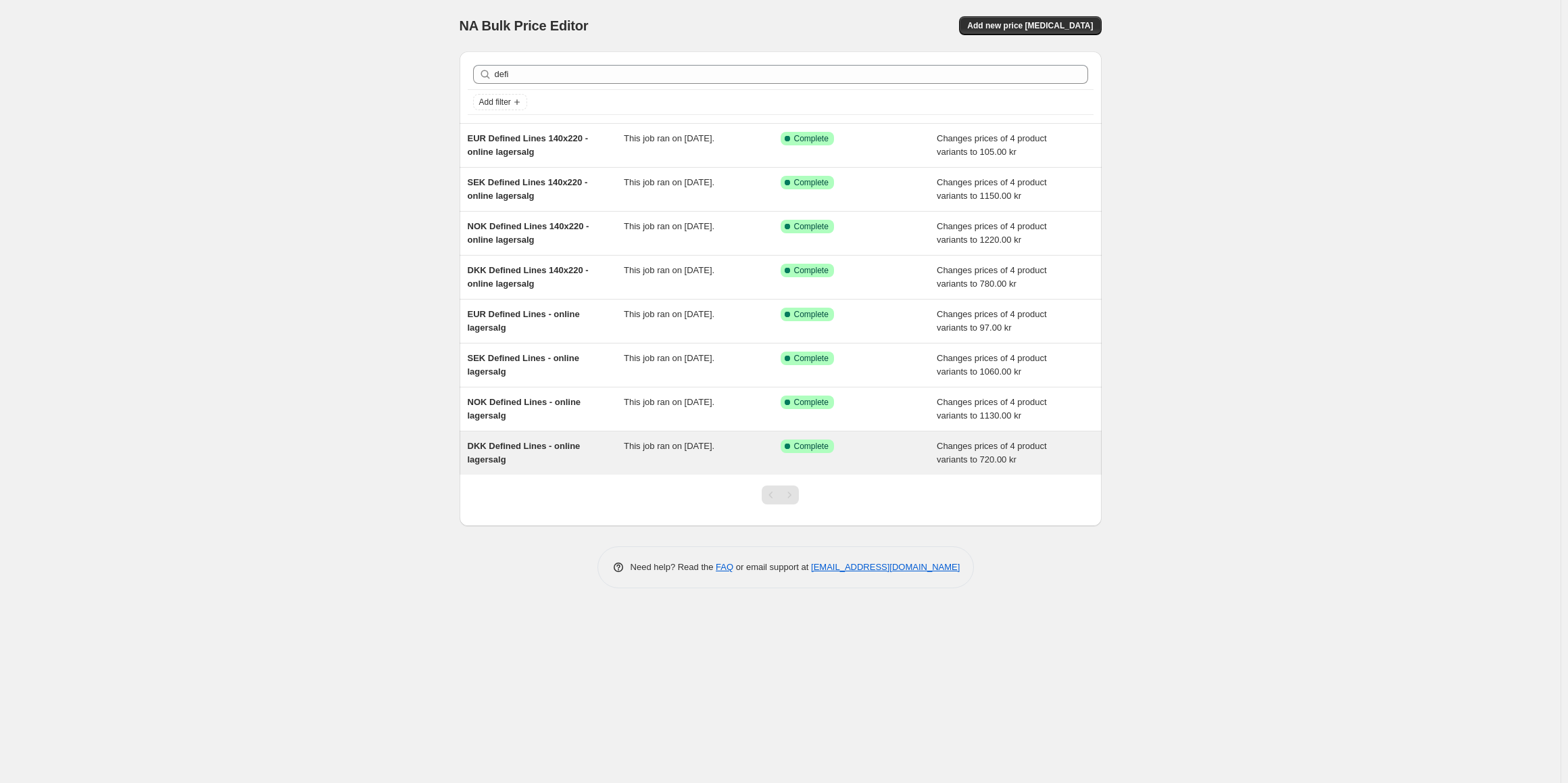
click at [533, 457] on div "DKK Defined Lines - online lagersalg" at bounding box center [546, 453] width 157 height 27
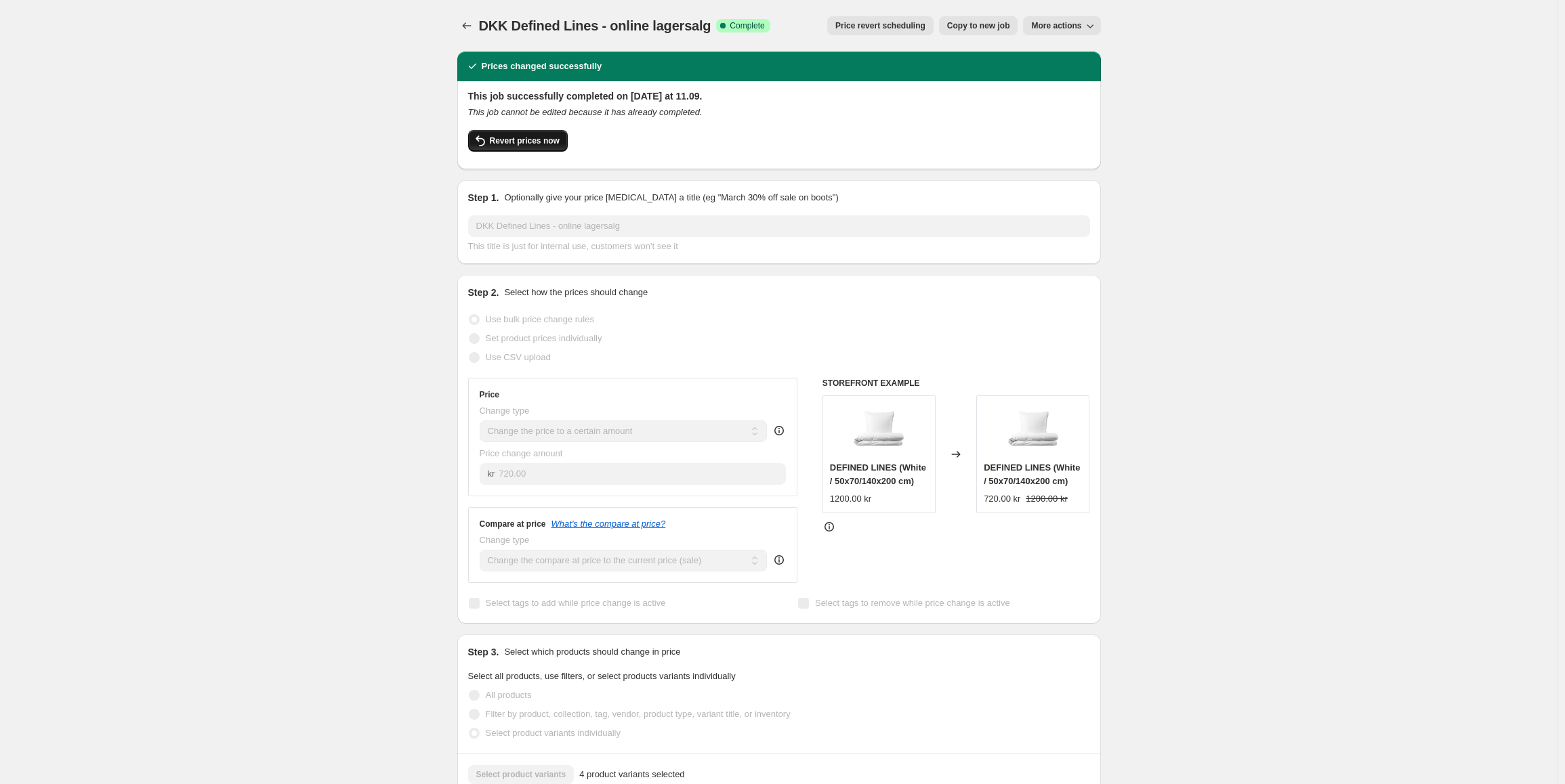
click at [510, 137] on span "Revert prices now" at bounding box center [525, 140] width 70 height 10
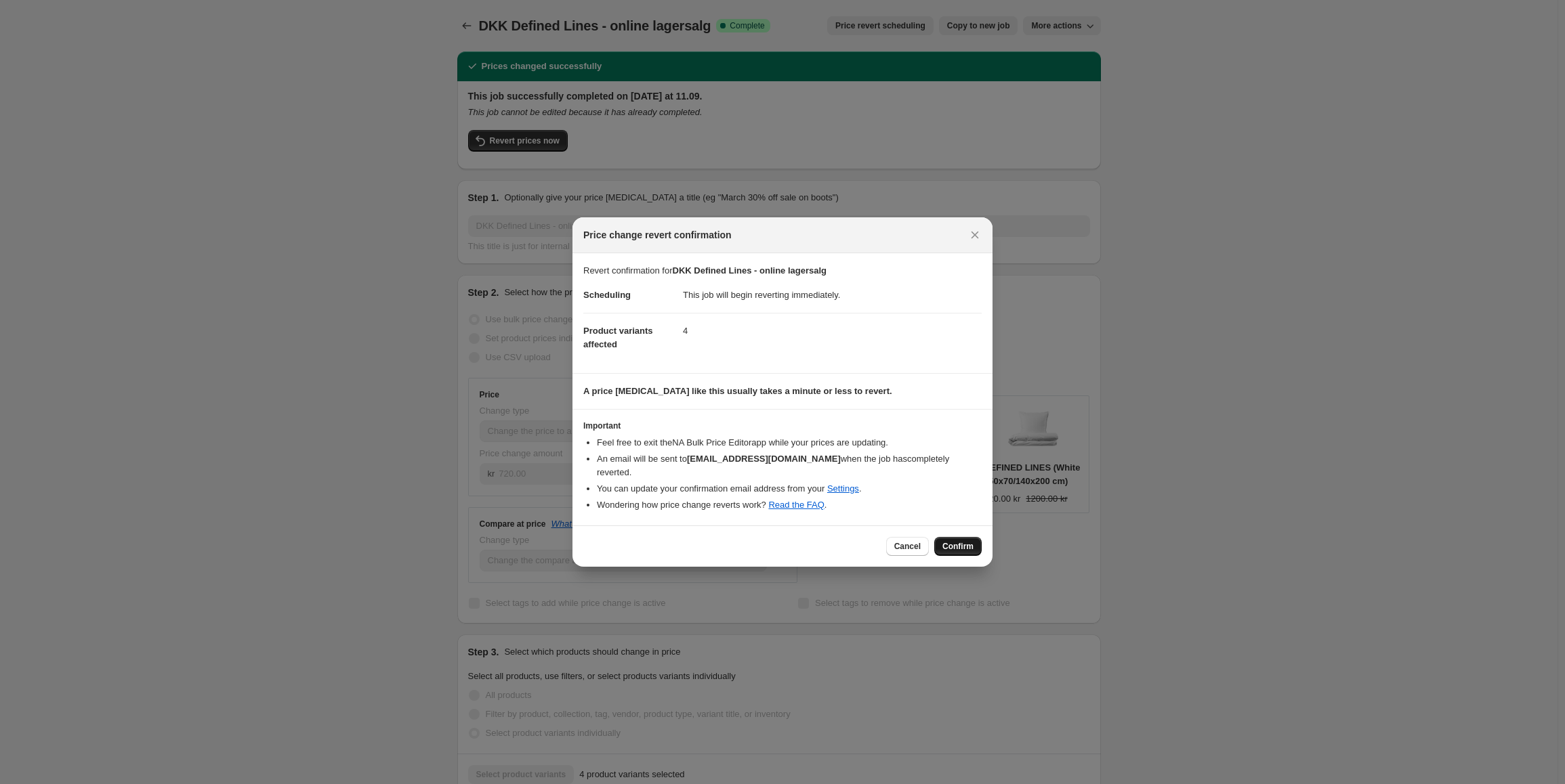
click at [962, 541] on span "Confirm" at bounding box center [957, 546] width 31 height 10
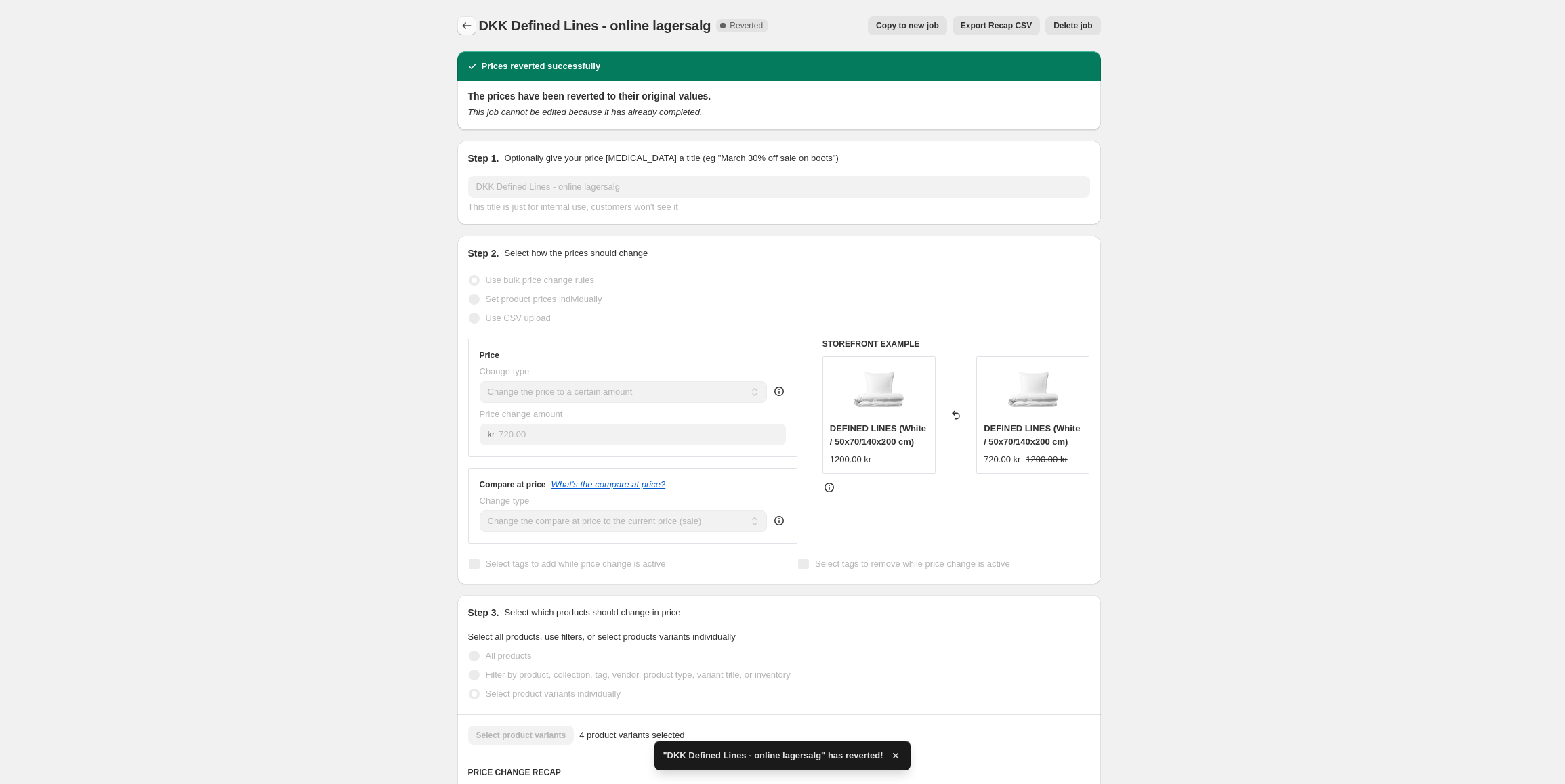
click at [466, 27] on icon "Price change jobs" at bounding box center [466, 26] width 9 height 7
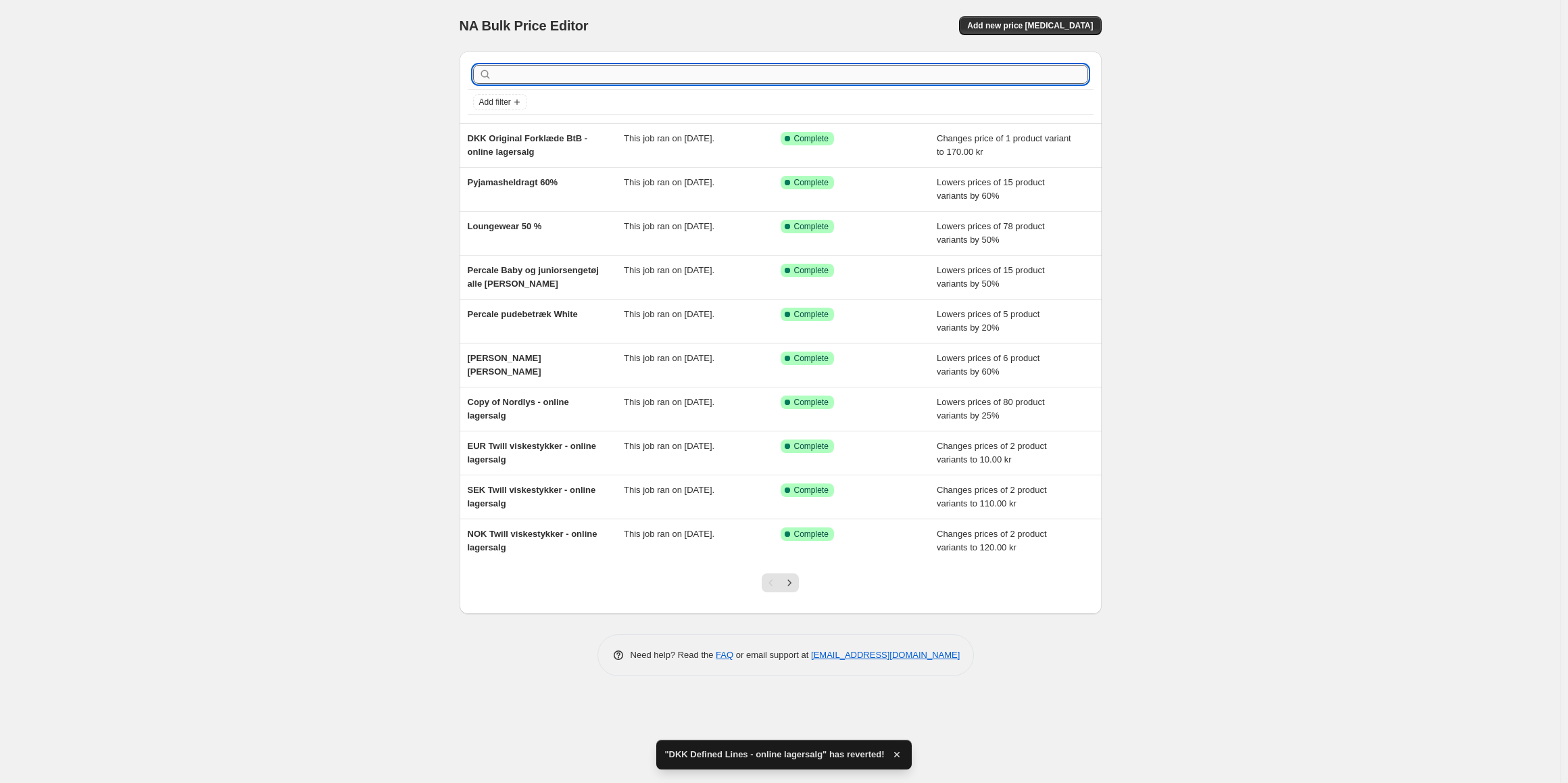
click at [572, 79] on input "text" at bounding box center [791, 75] width 593 height 19
type input "defi"
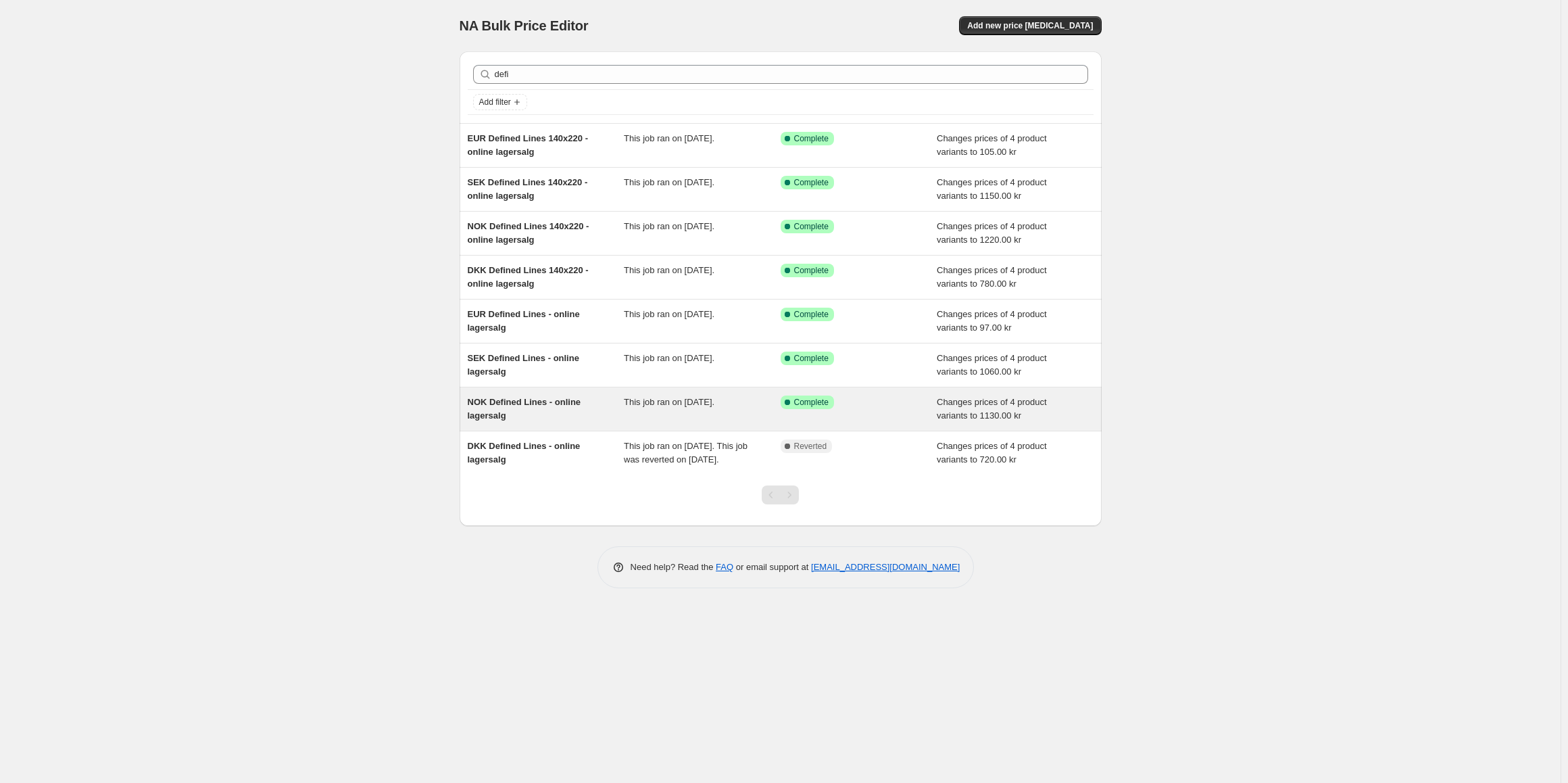
click at [541, 413] on div "NOK Defined Lines - online lagersalg" at bounding box center [546, 409] width 157 height 27
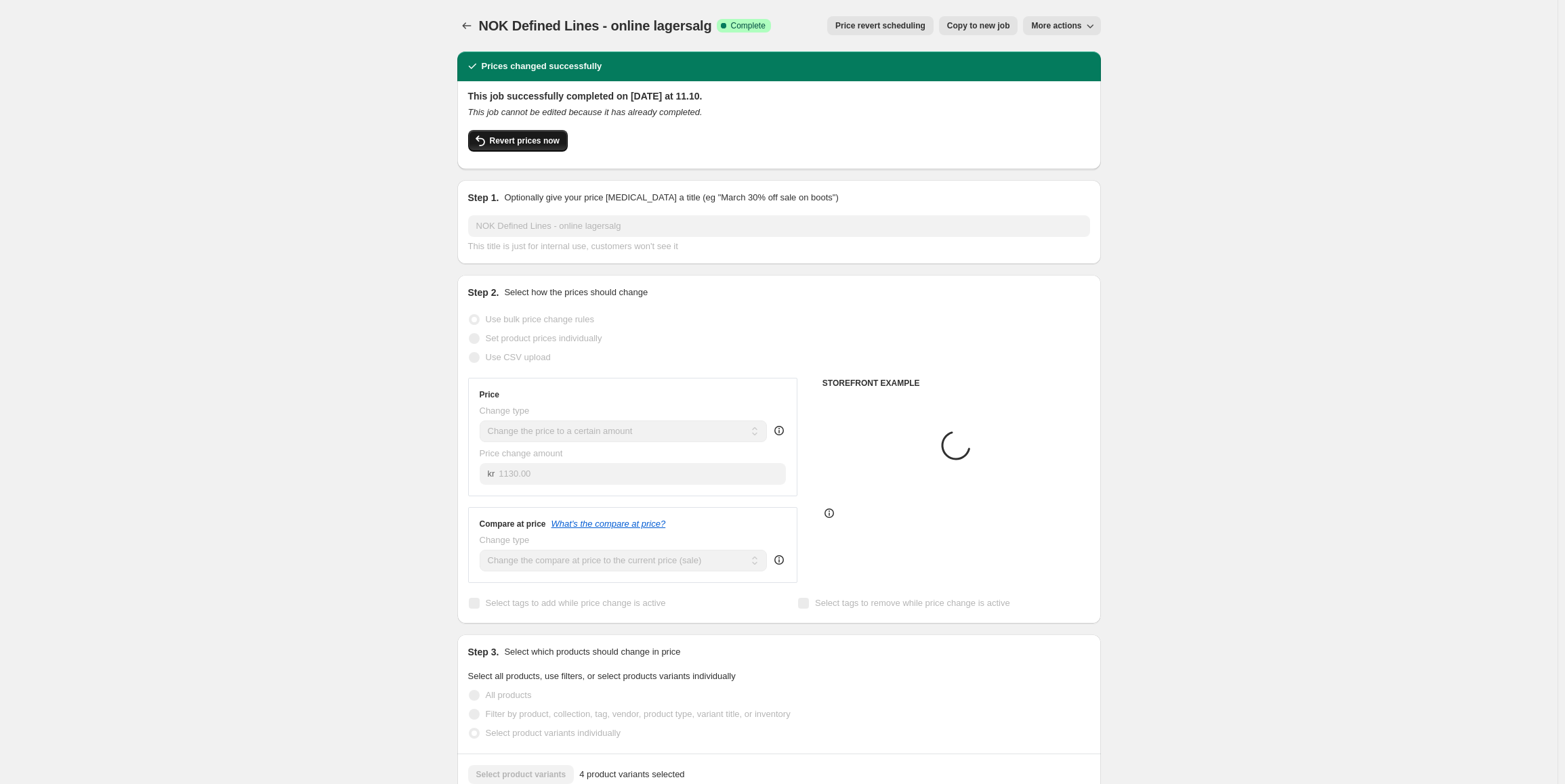
click at [523, 139] on span "Revert prices now" at bounding box center [525, 140] width 70 height 10
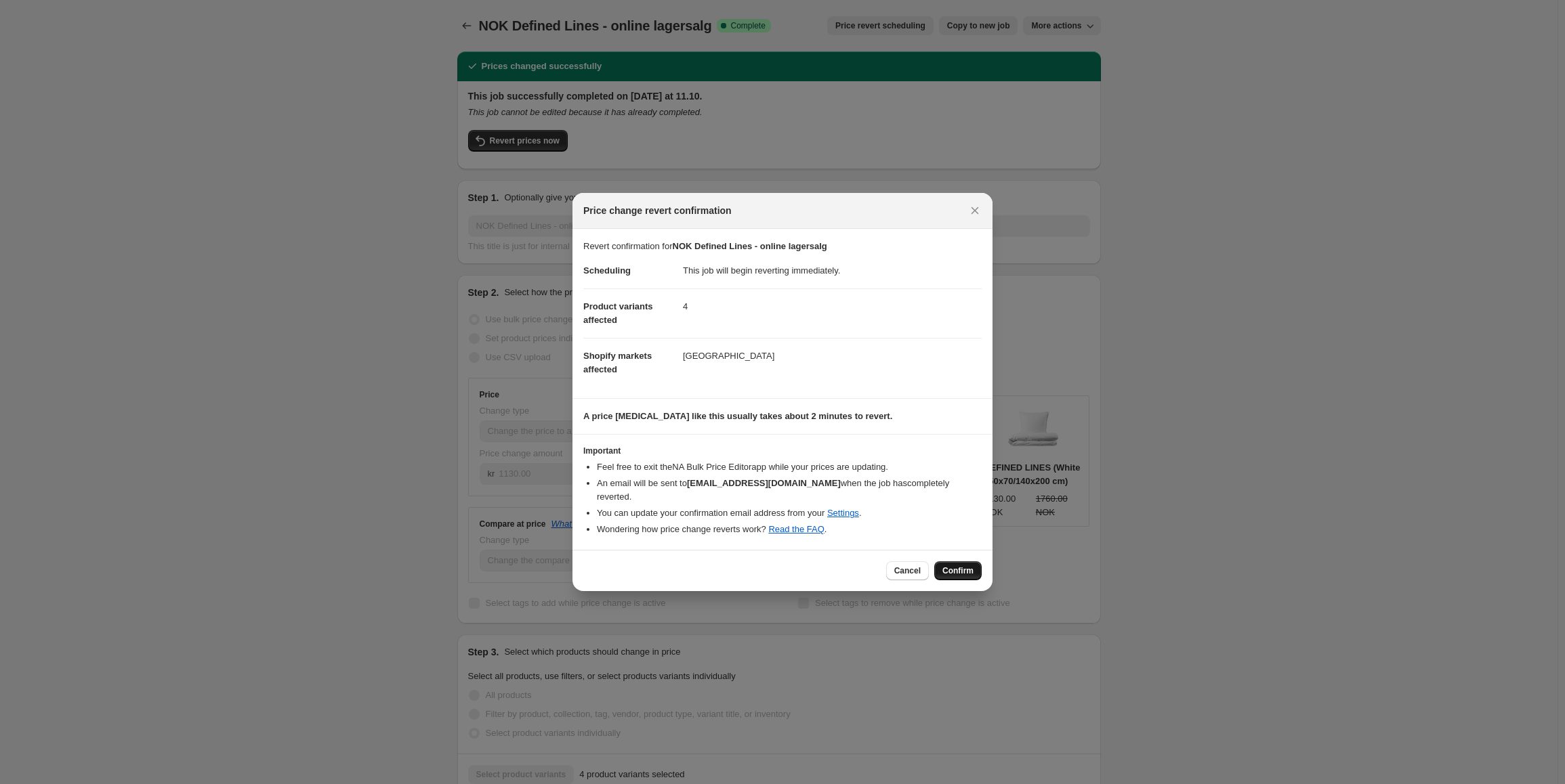
click at [962, 565] on span "Confirm" at bounding box center [957, 570] width 31 height 10
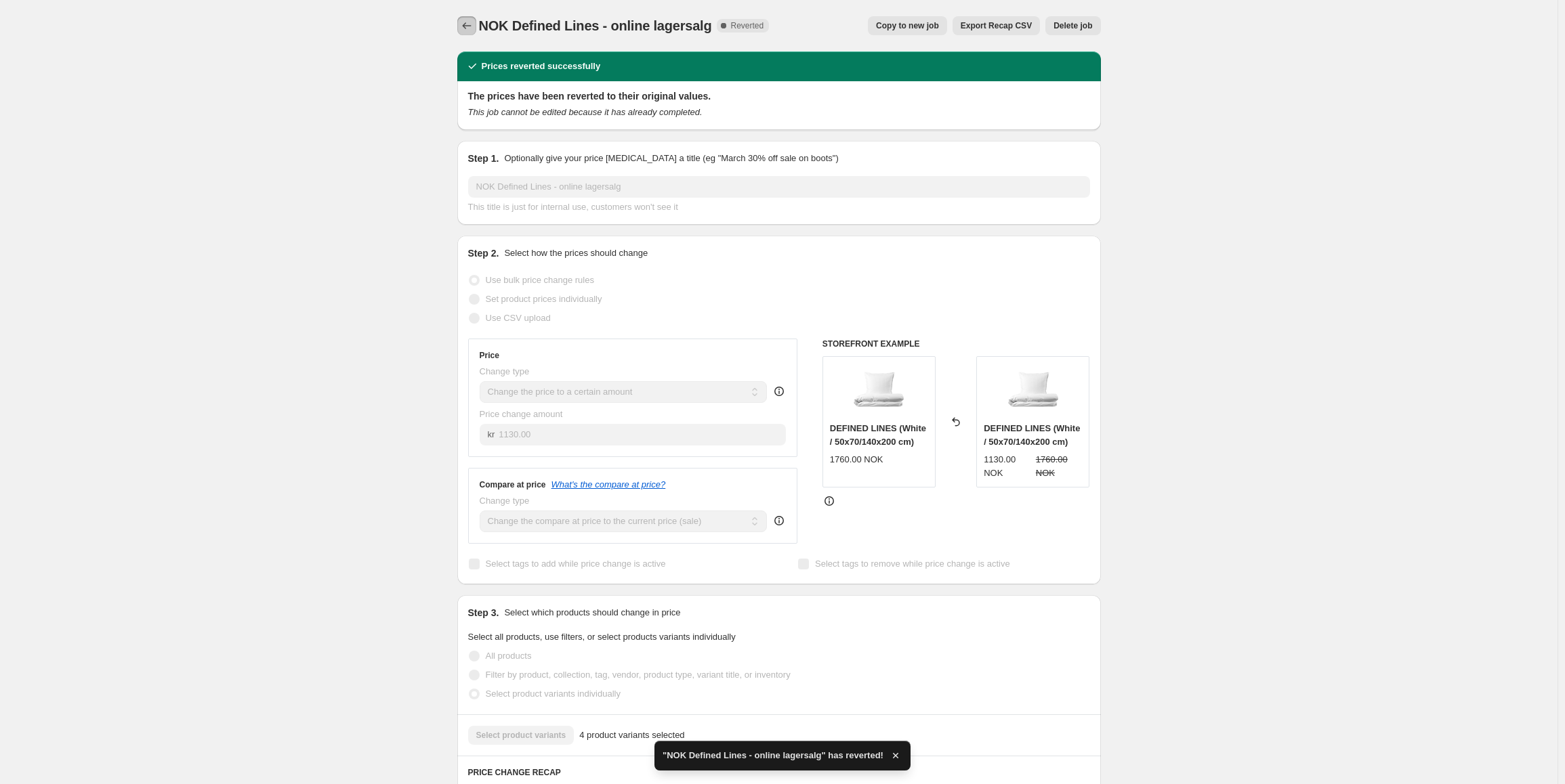
click at [470, 17] on button "Price change jobs" at bounding box center [467, 26] width 19 height 19
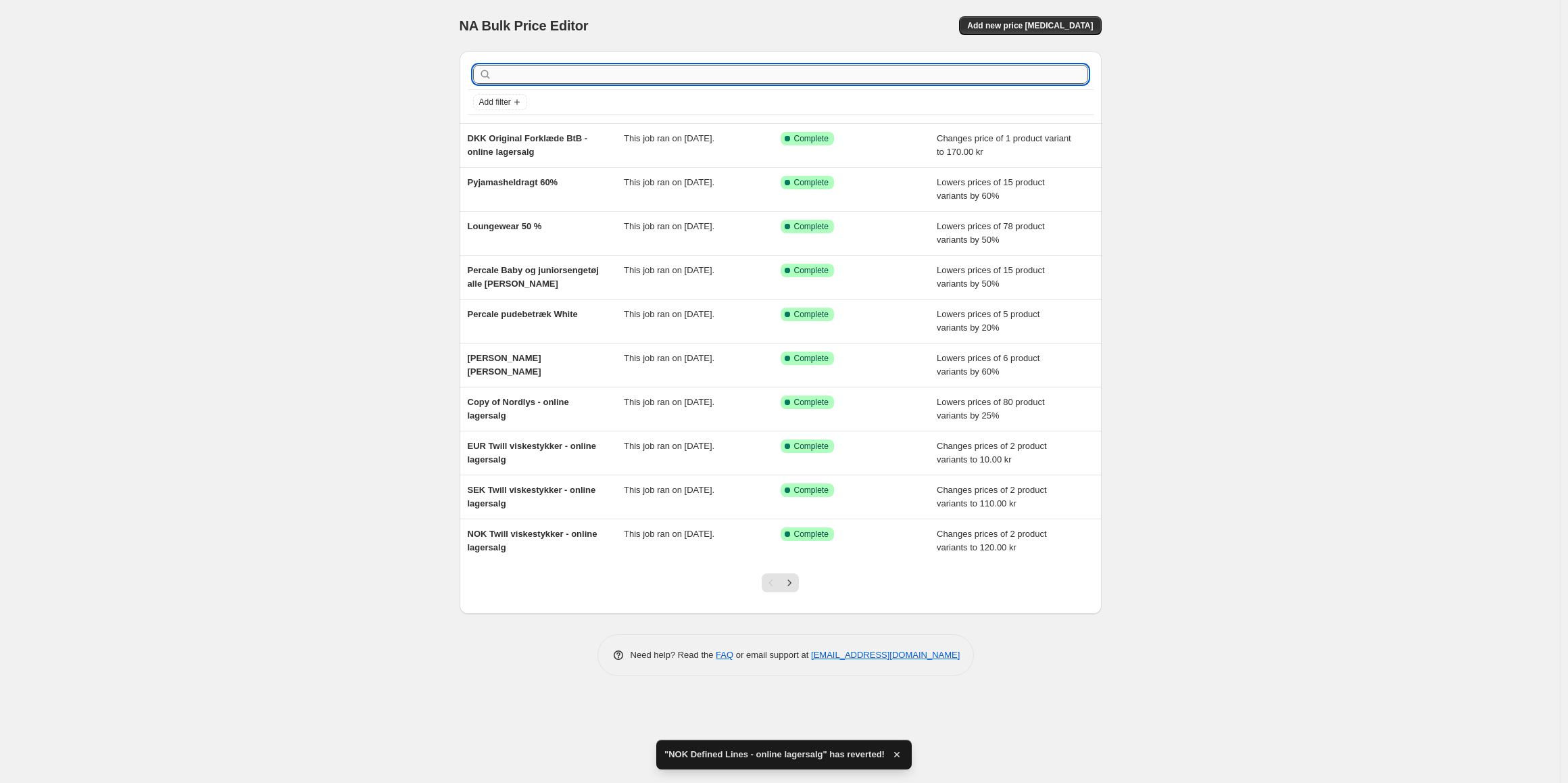
click at [592, 72] on input "text" at bounding box center [791, 75] width 593 height 19
type input "defi"
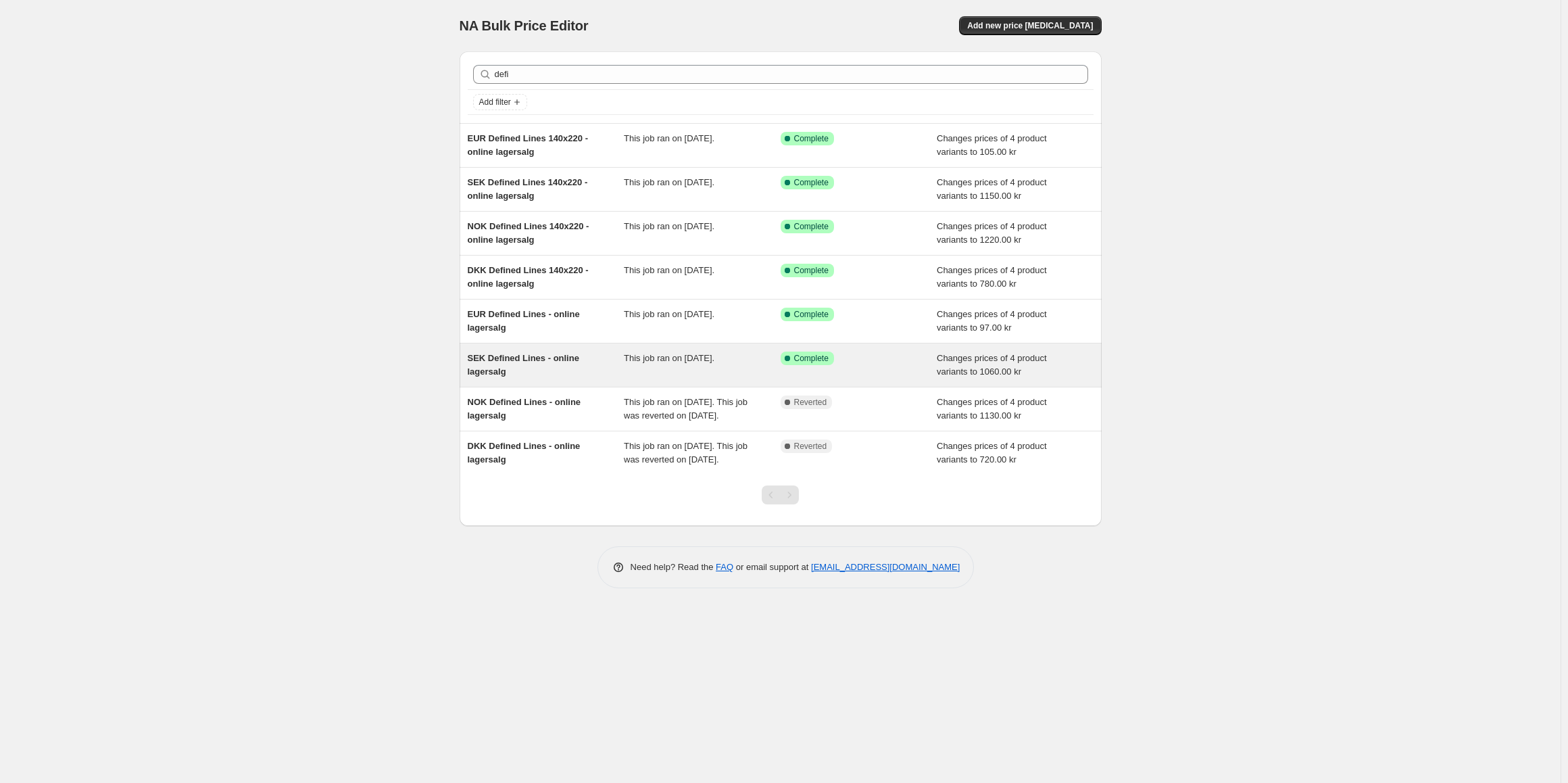
click at [543, 368] on div "SEK Defined Lines - online lagersalg" at bounding box center [546, 365] width 157 height 27
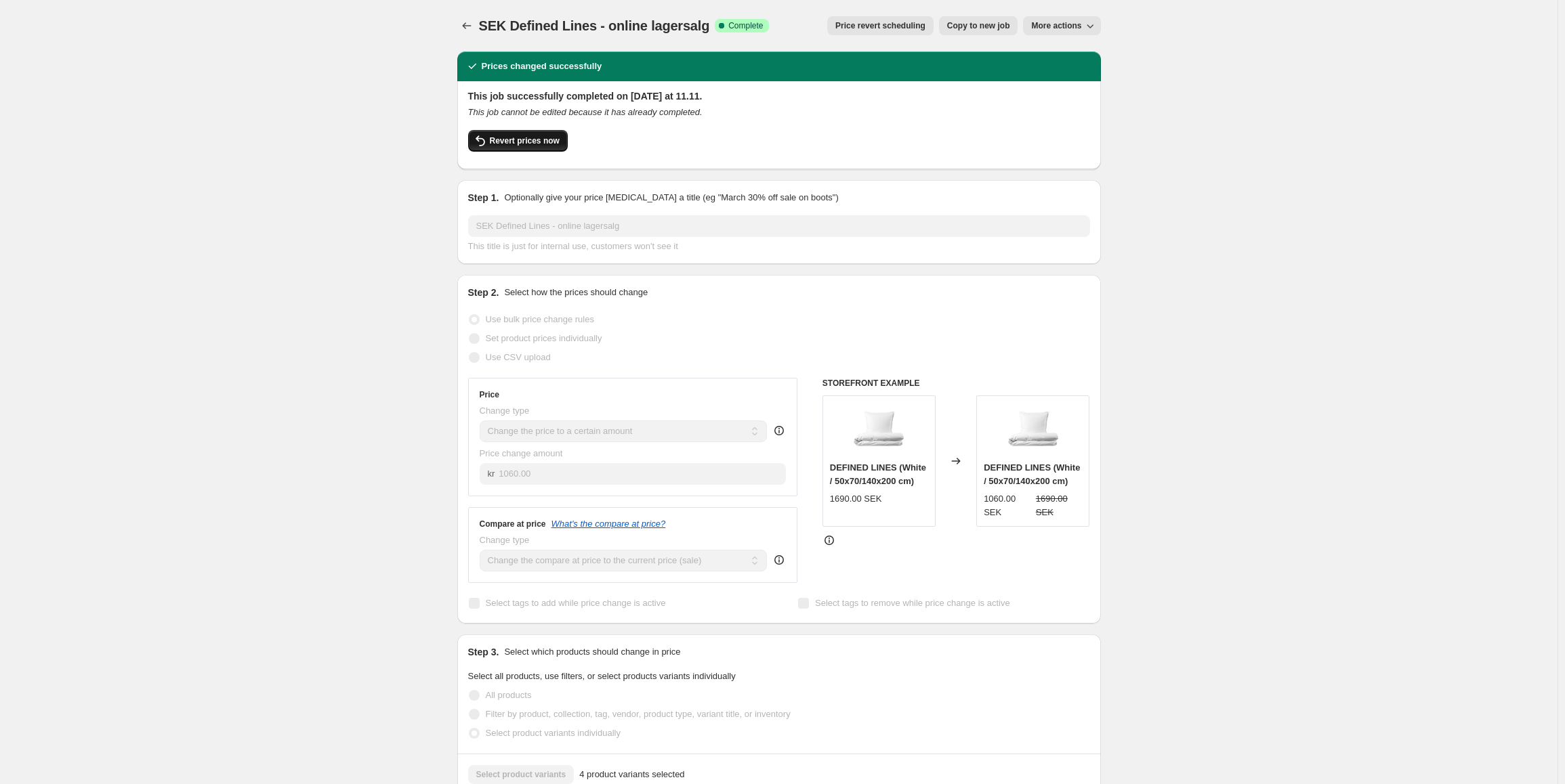
click at [532, 144] on span "Revert prices now" at bounding box center [525, 140] width 70 height 10
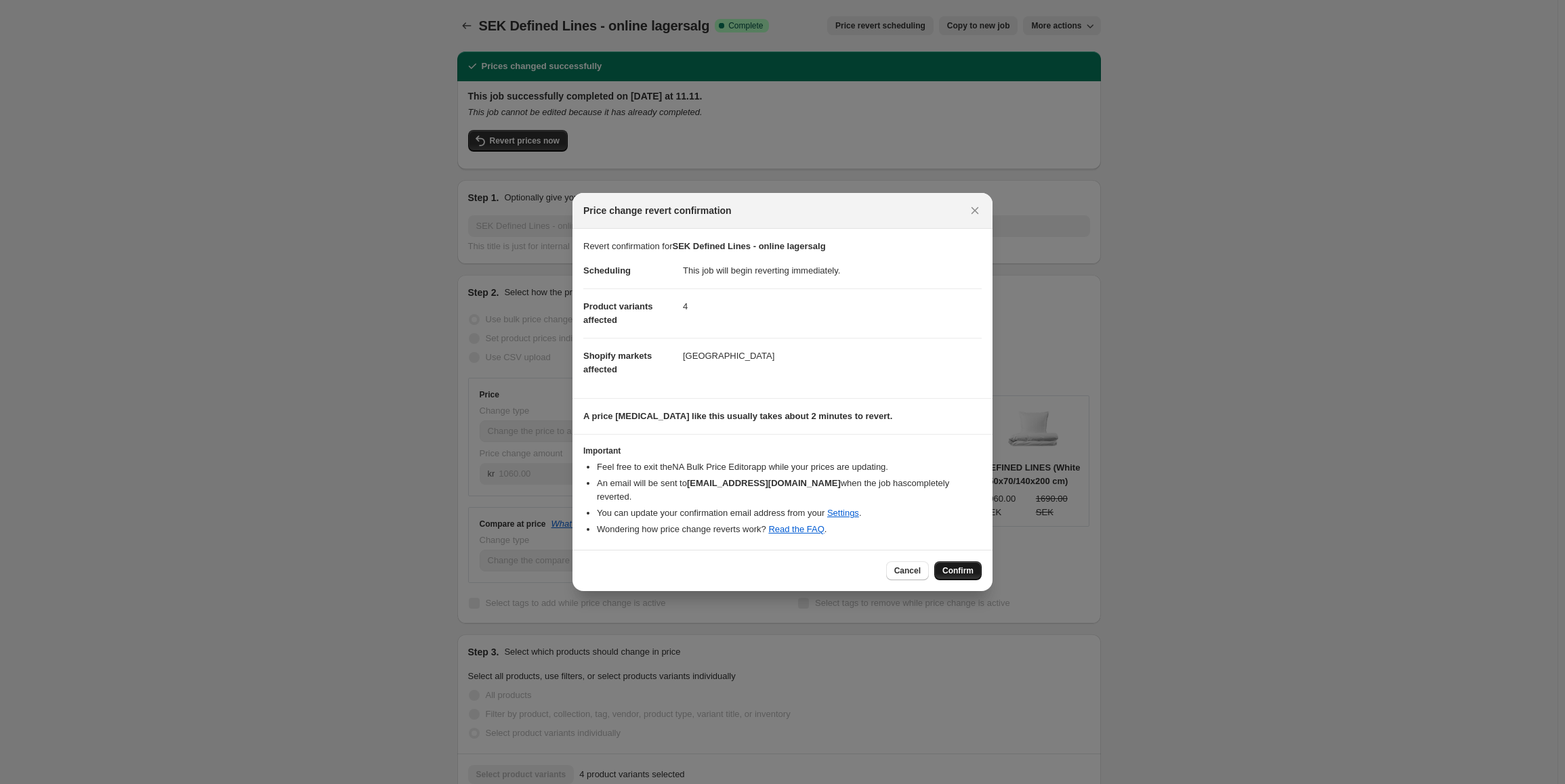
click at [952, 570] on span "Confirm" at bounding box center [957, 570] width 31 height 10
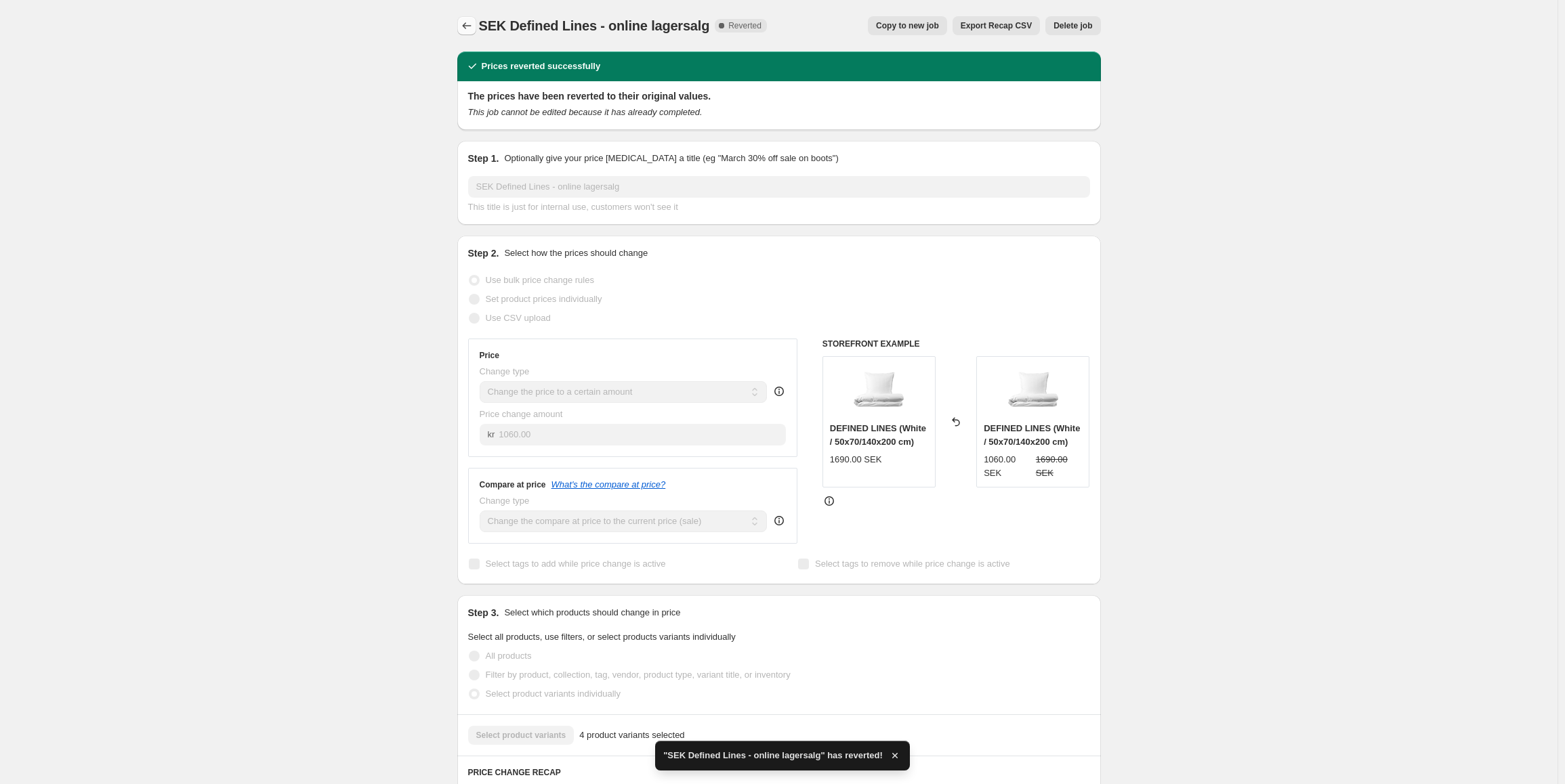
click at [472, 23] on icon "Price change jobs" at bounding box center [467, 26] width 13 height 13
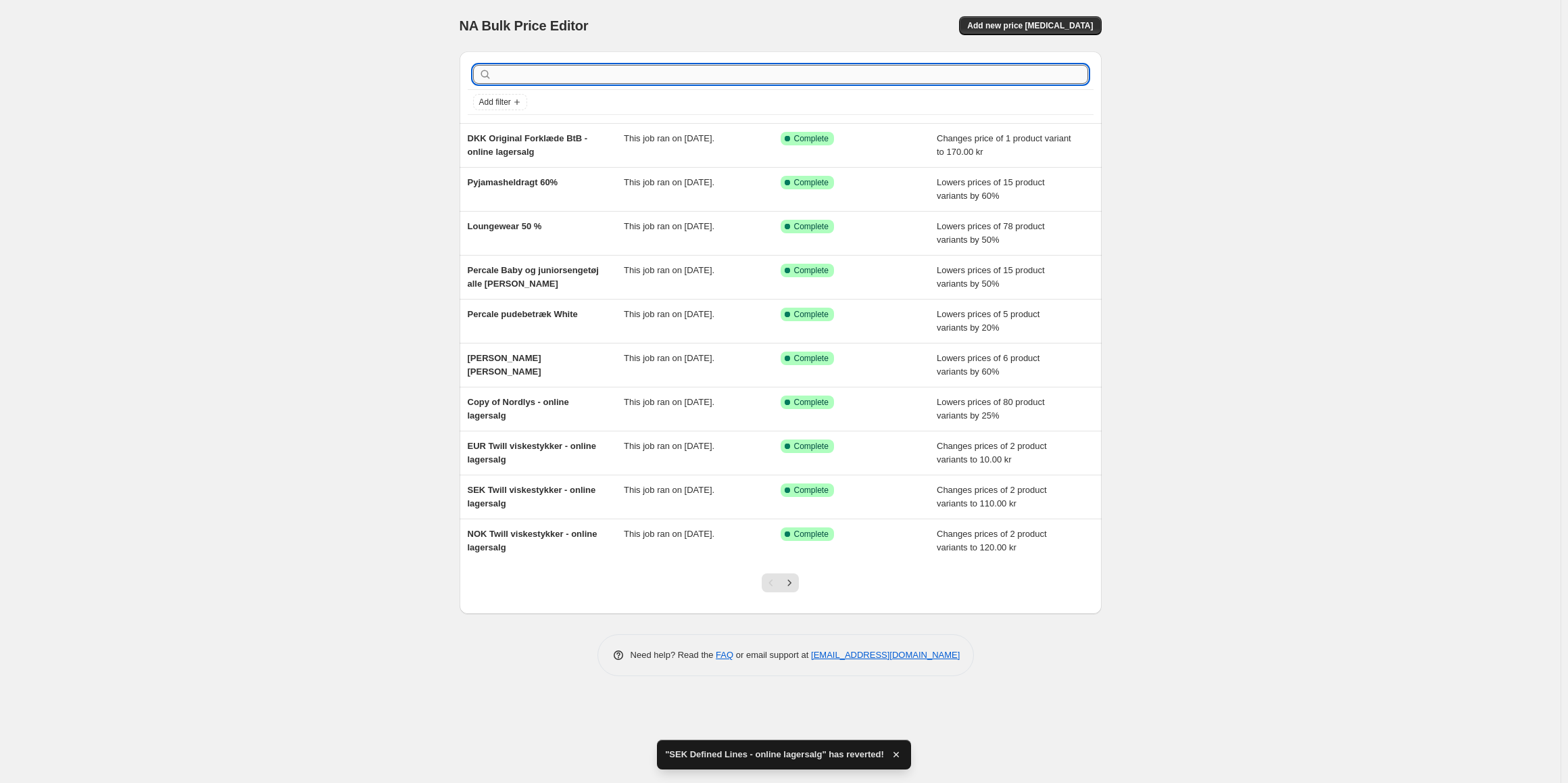
click at [537, 66] on input "text" at bounding box center [791, 75] width 593 height 19
type input "def"
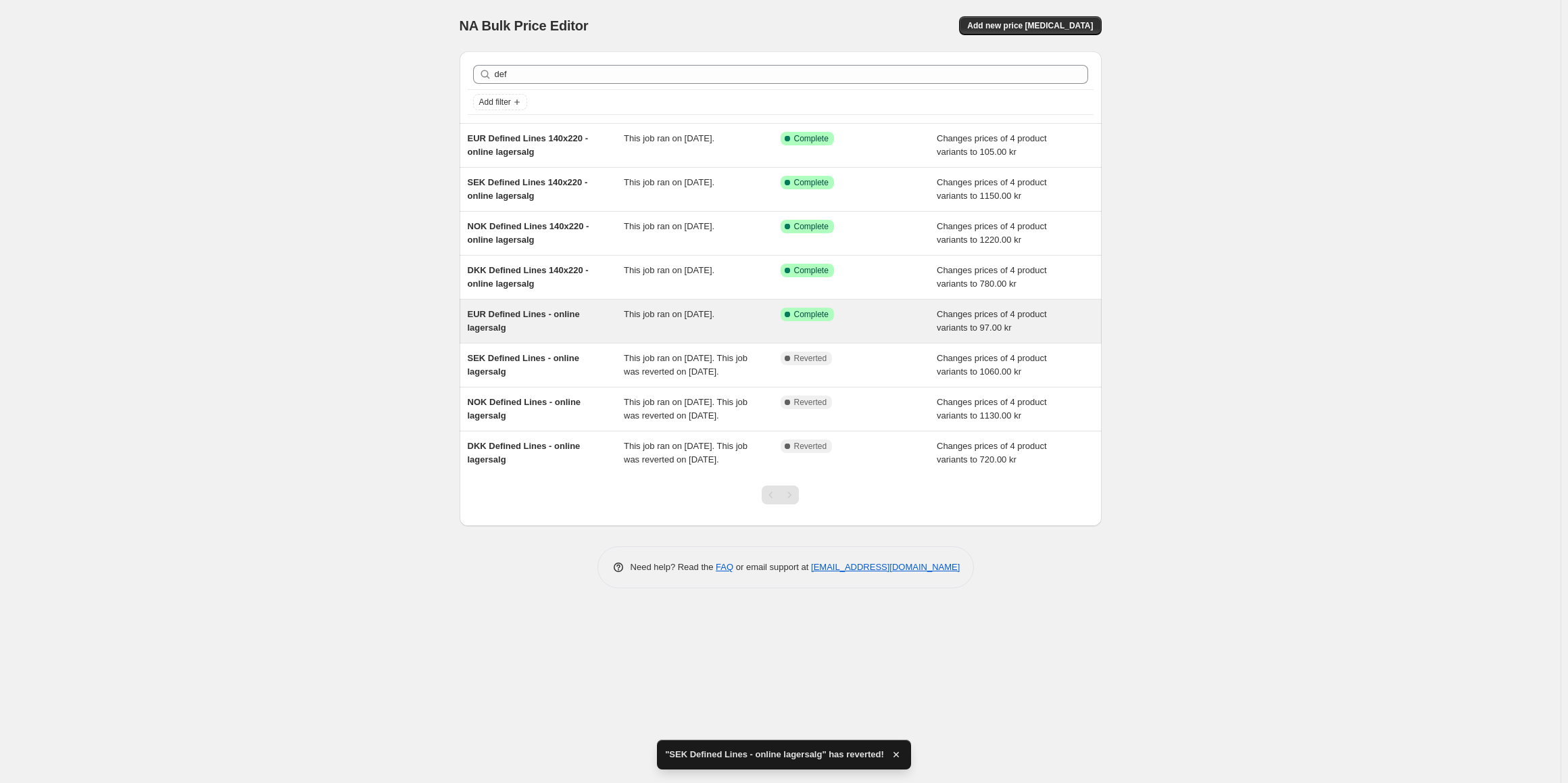
click at [588, 321] on div "EUR Defined Lines - online lagersalg" at bounding box center [546, 321] width 157 height 27
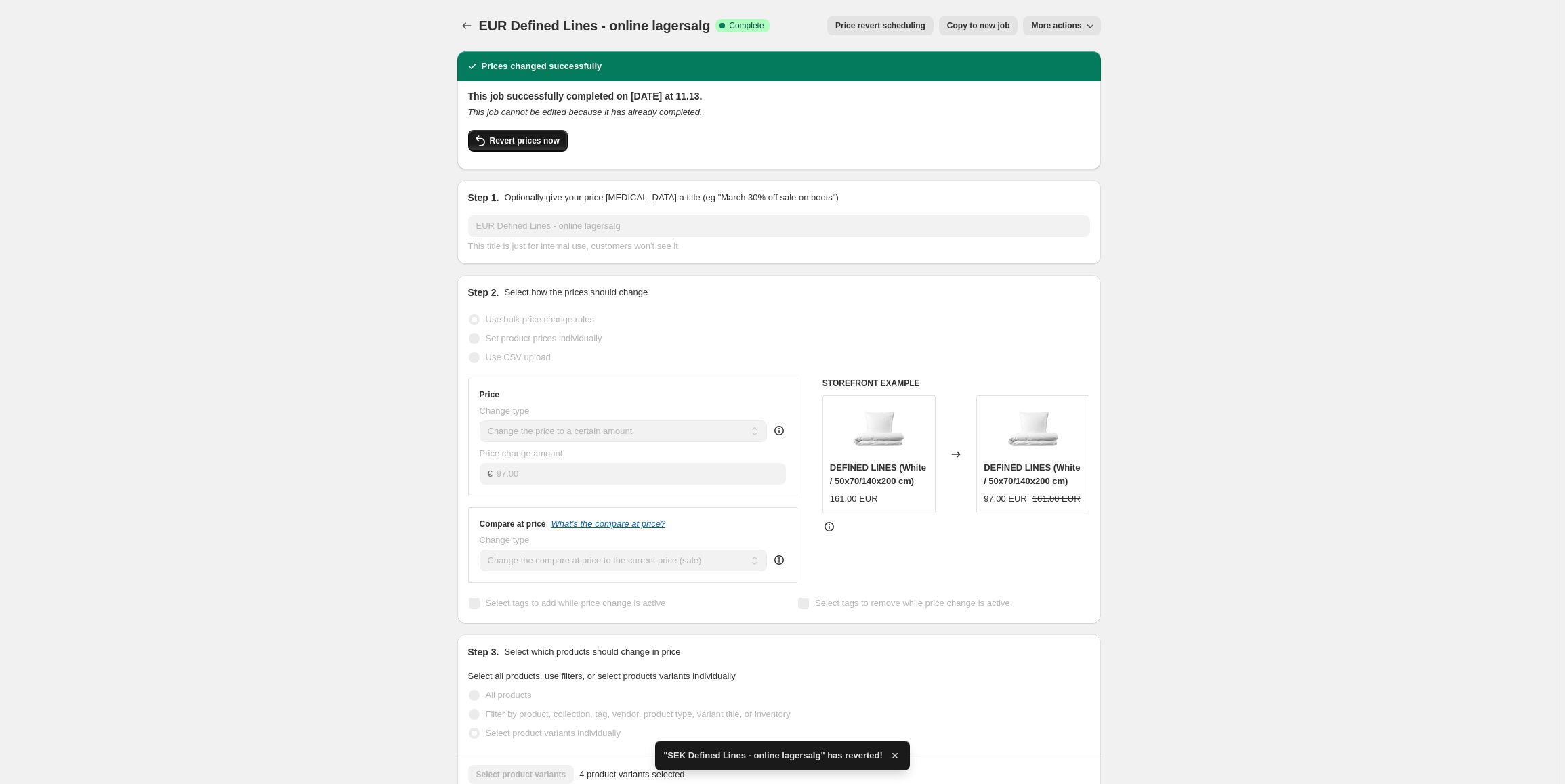
click at [522, 143] on span "Revert prices now" at bounding box center [525, 140] width 70 height 10
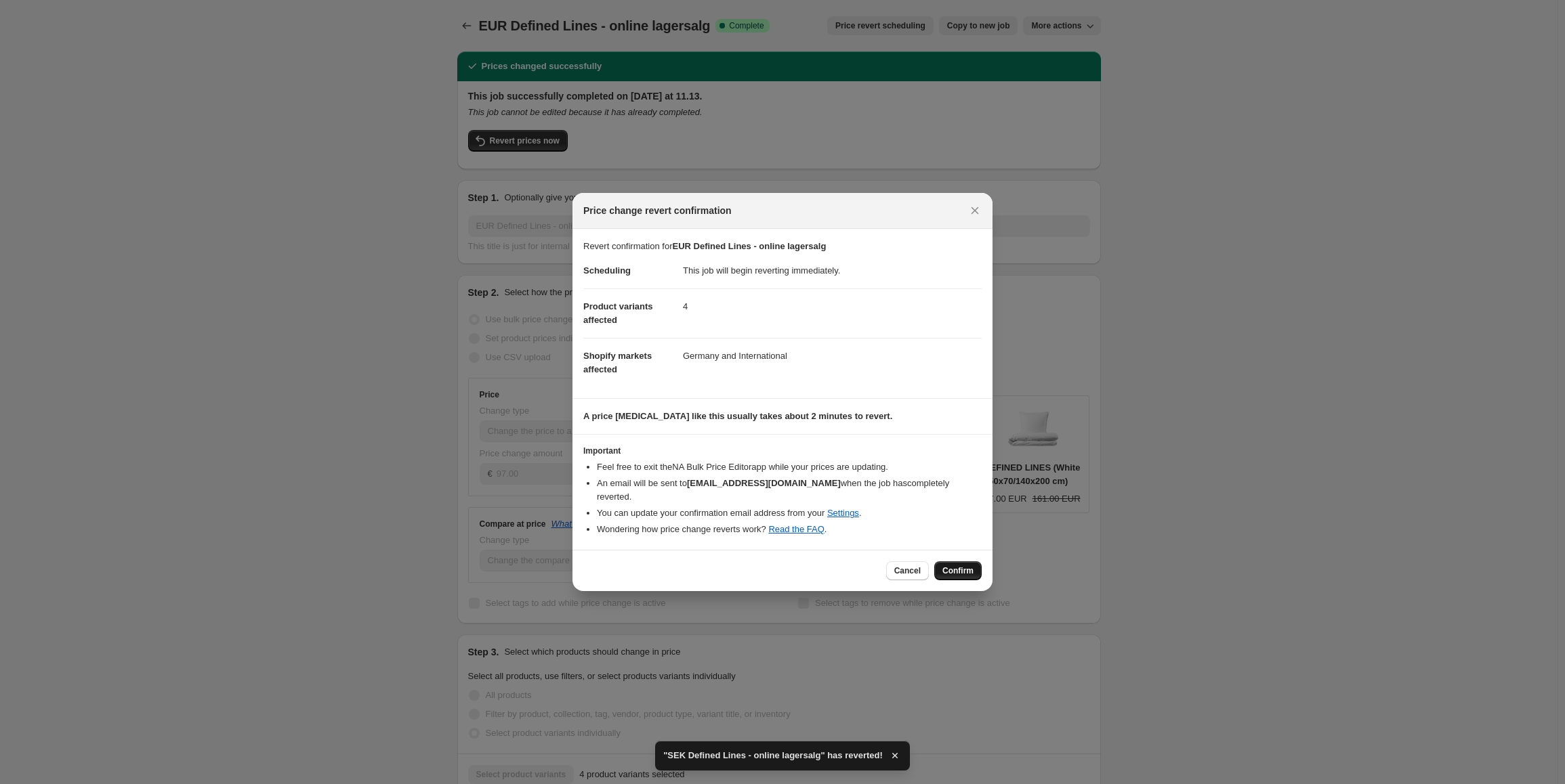
click at [957, 565] on span "Confirm" at bounding box center [957, 570] width 31 height 10
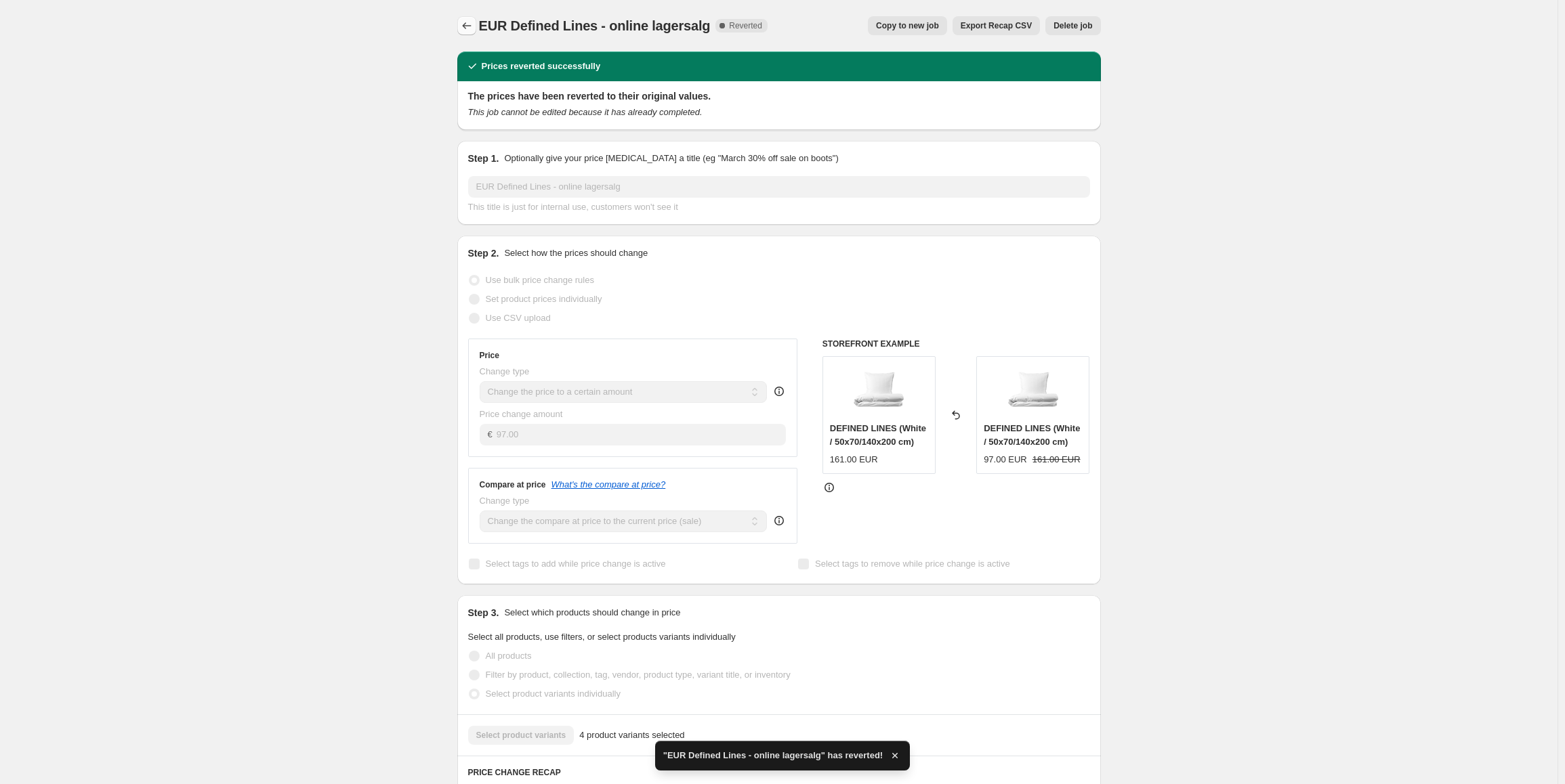
click at [466, 27] on icon "Price change jobs" at bounding box center [467, 26] width 13 height 13
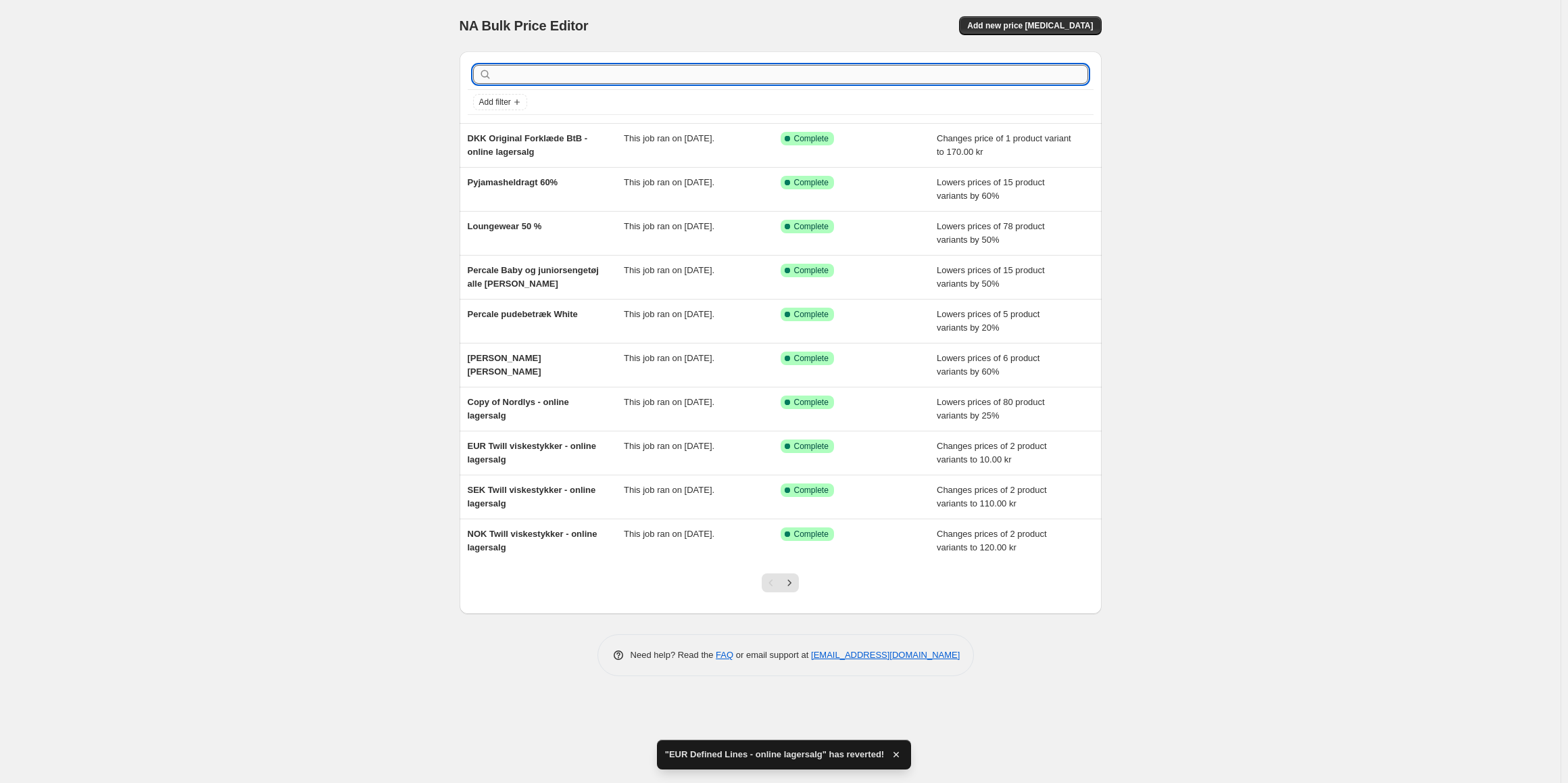
click at [560, 67] on input "text" at bounding box center [791, 75] width 593 height 19
type input "def"
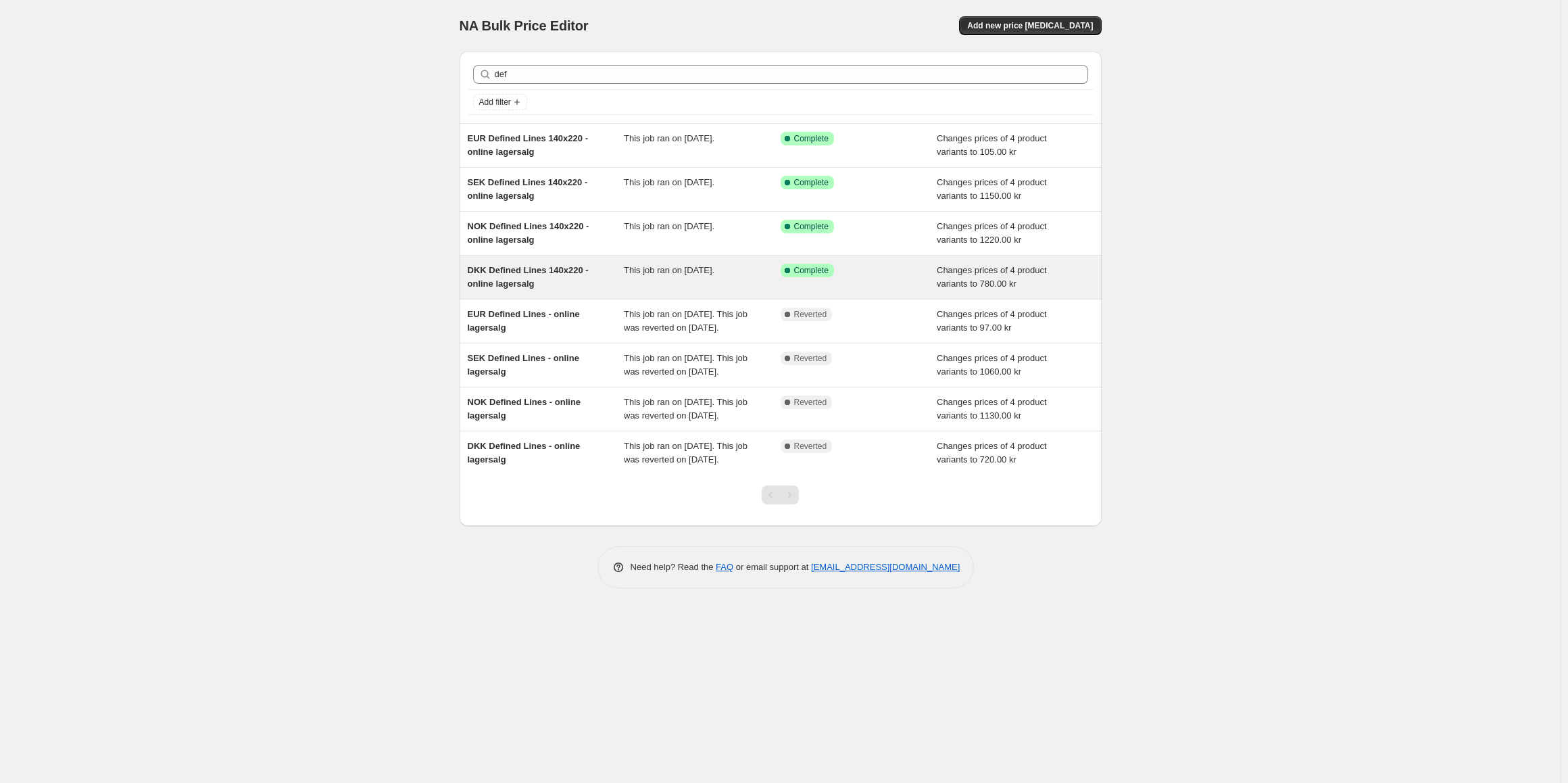
click at [533, 282] on span "DKK Defined Lines 140x220 - online lagersalg" at bounding box center [528, 276] width 121 height 24
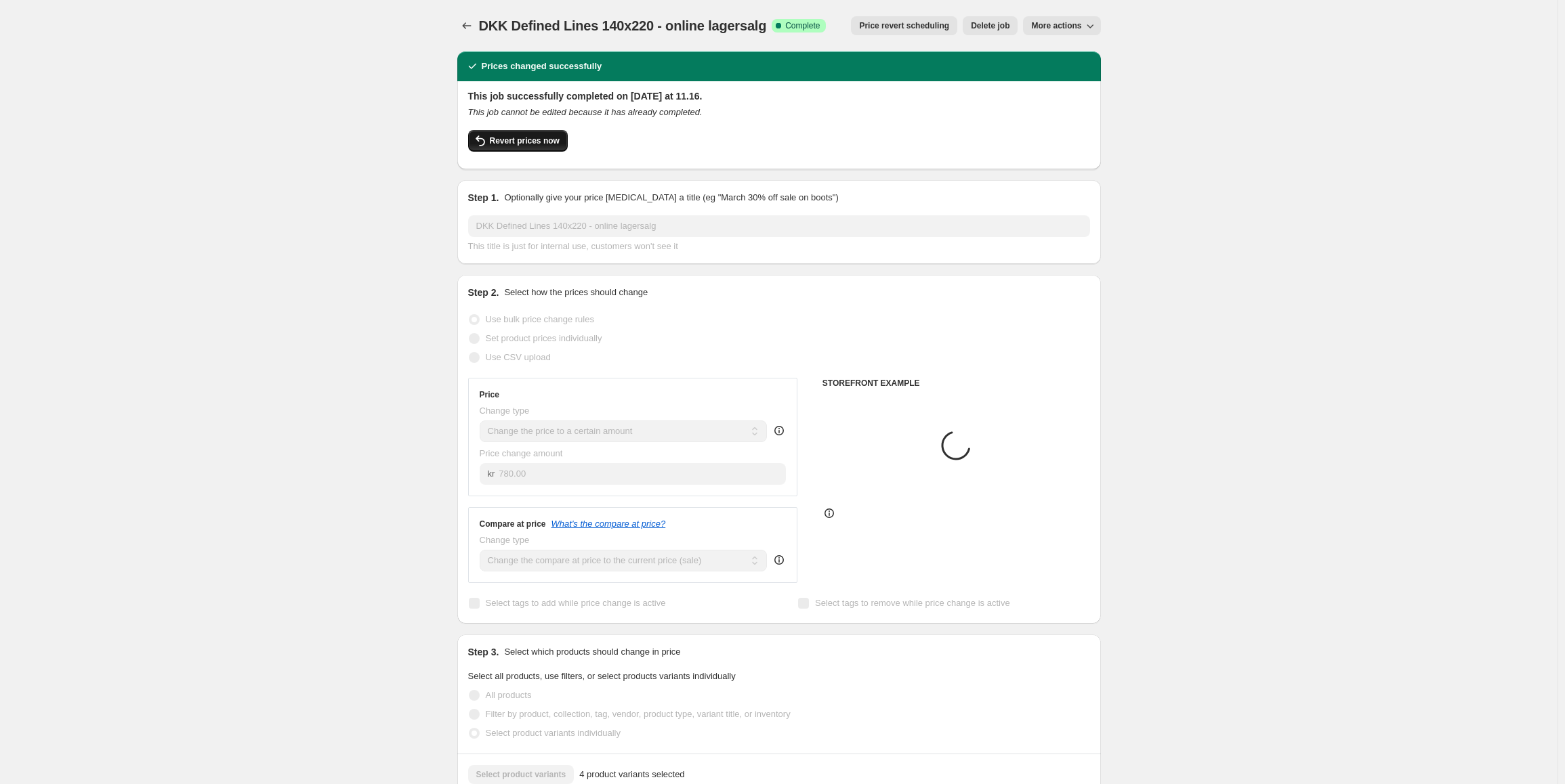
click at [528, 146] on button "Revert prices now" at bounding box center [518, 140] width 100 height 22
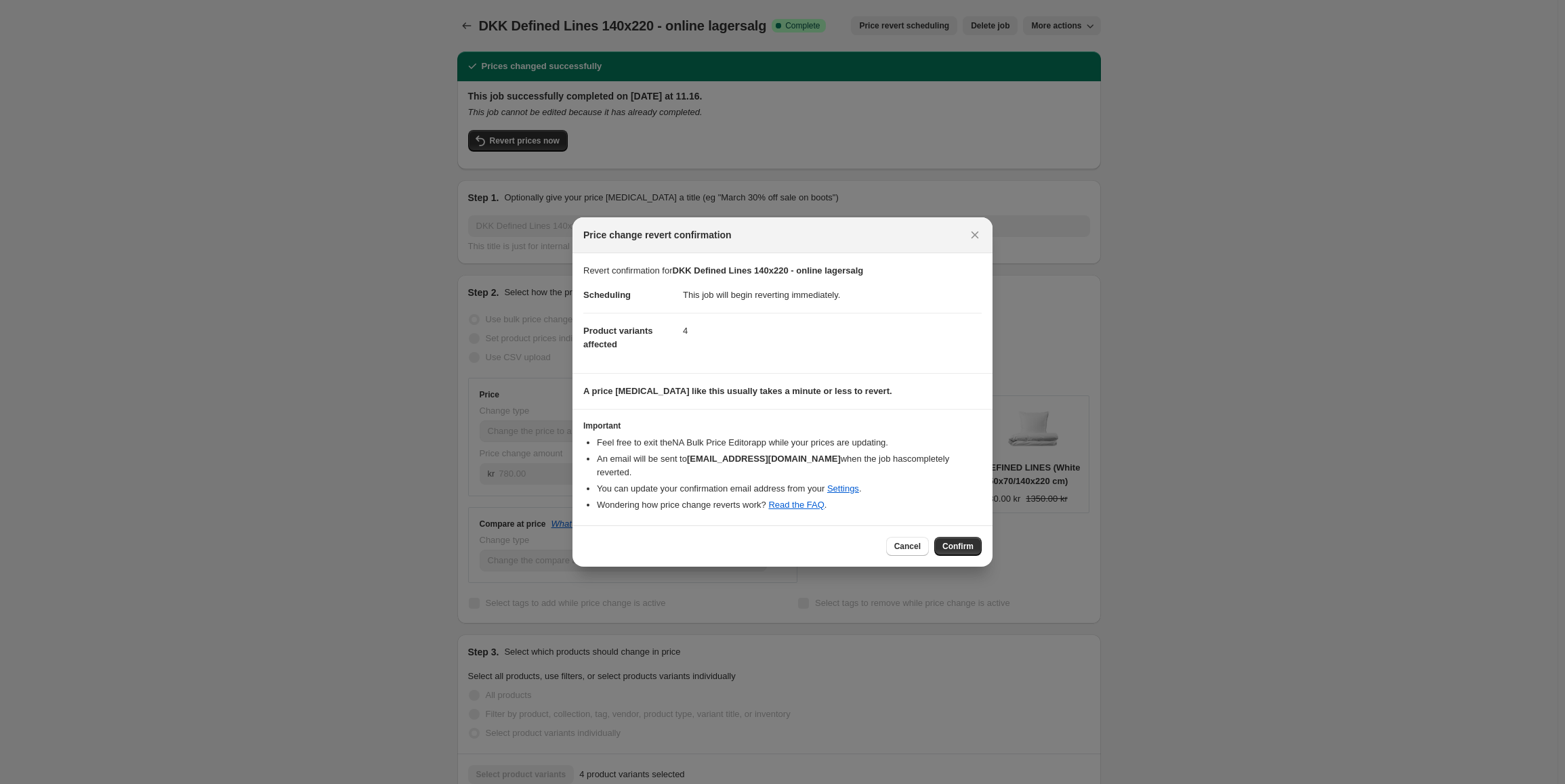
click at [987, 551] on div "Cancel Confirm" at bounding box center [782, 546] width 420 height 42
click at [955, 543] on span "Confirm" at bounding box center [957, 546] width 31 height 10
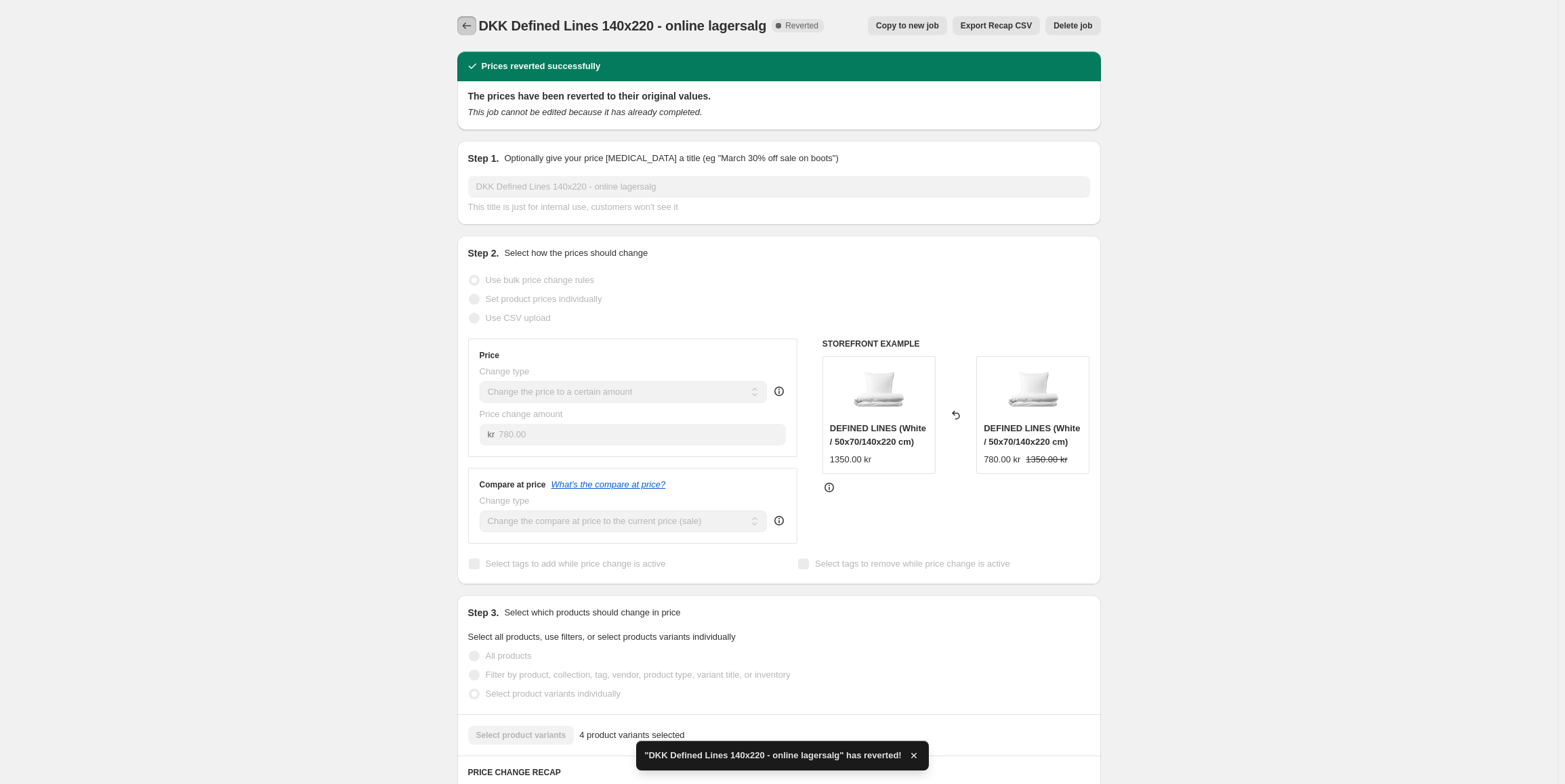
click at [470, 24] on icon "Price change jobs" at bounding box center [467, 26] width 13 height 13
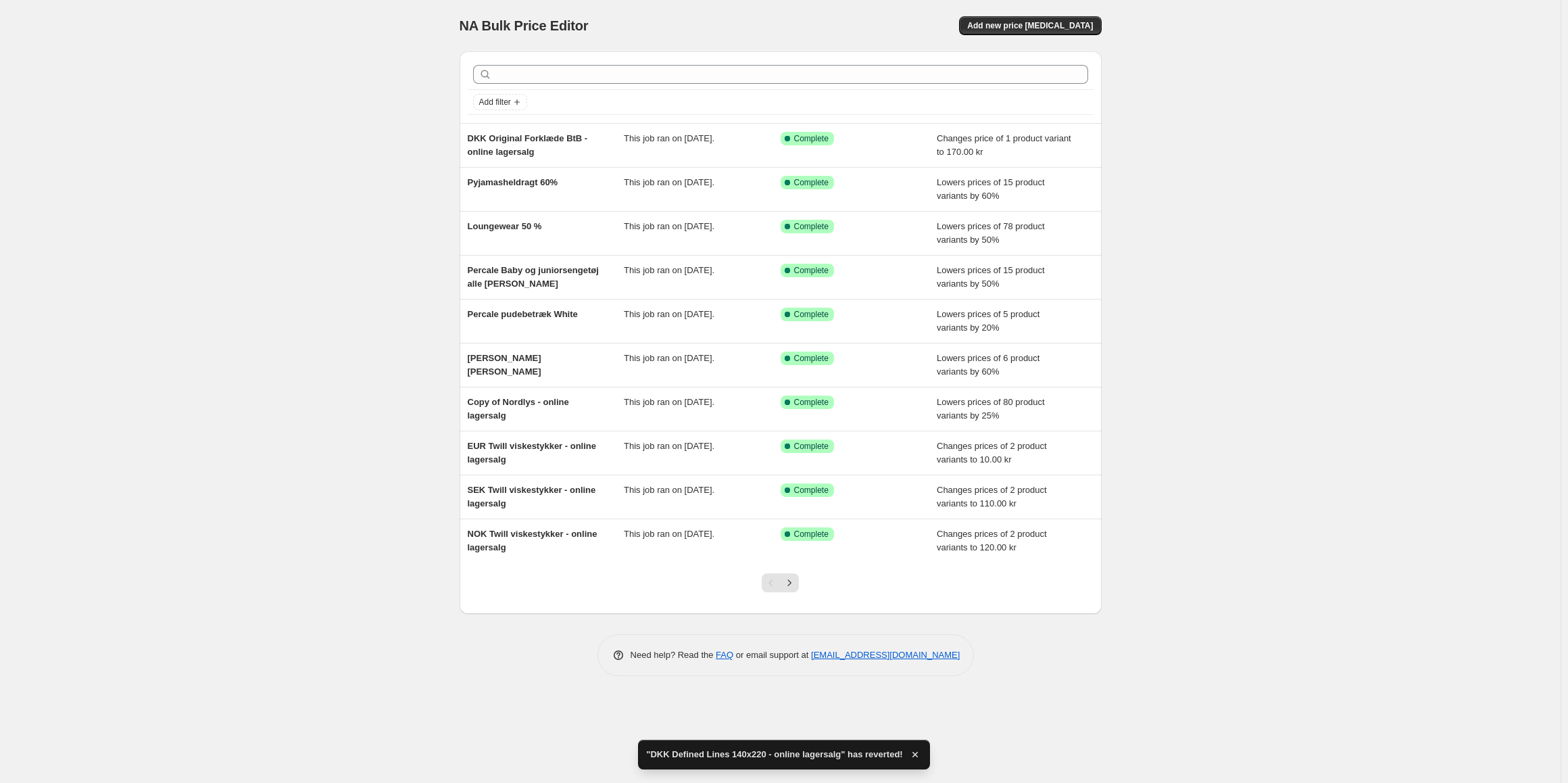
click at [548, 63] on div at bounding box center [780, 74] width 625 height 29
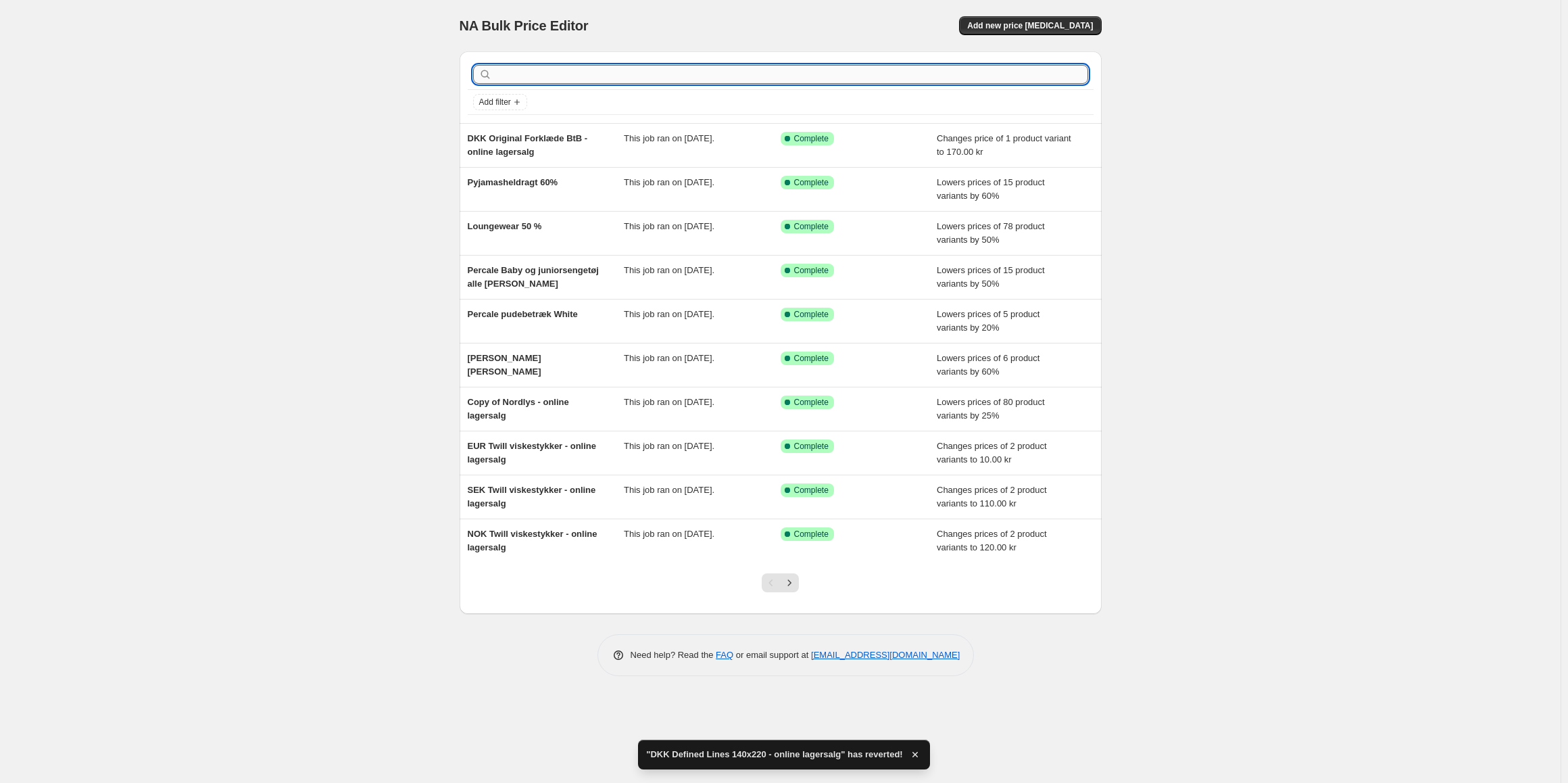
click at [540, 72] on input "text" at bounding box center [791, 75] width 593 height 19
type input "def"
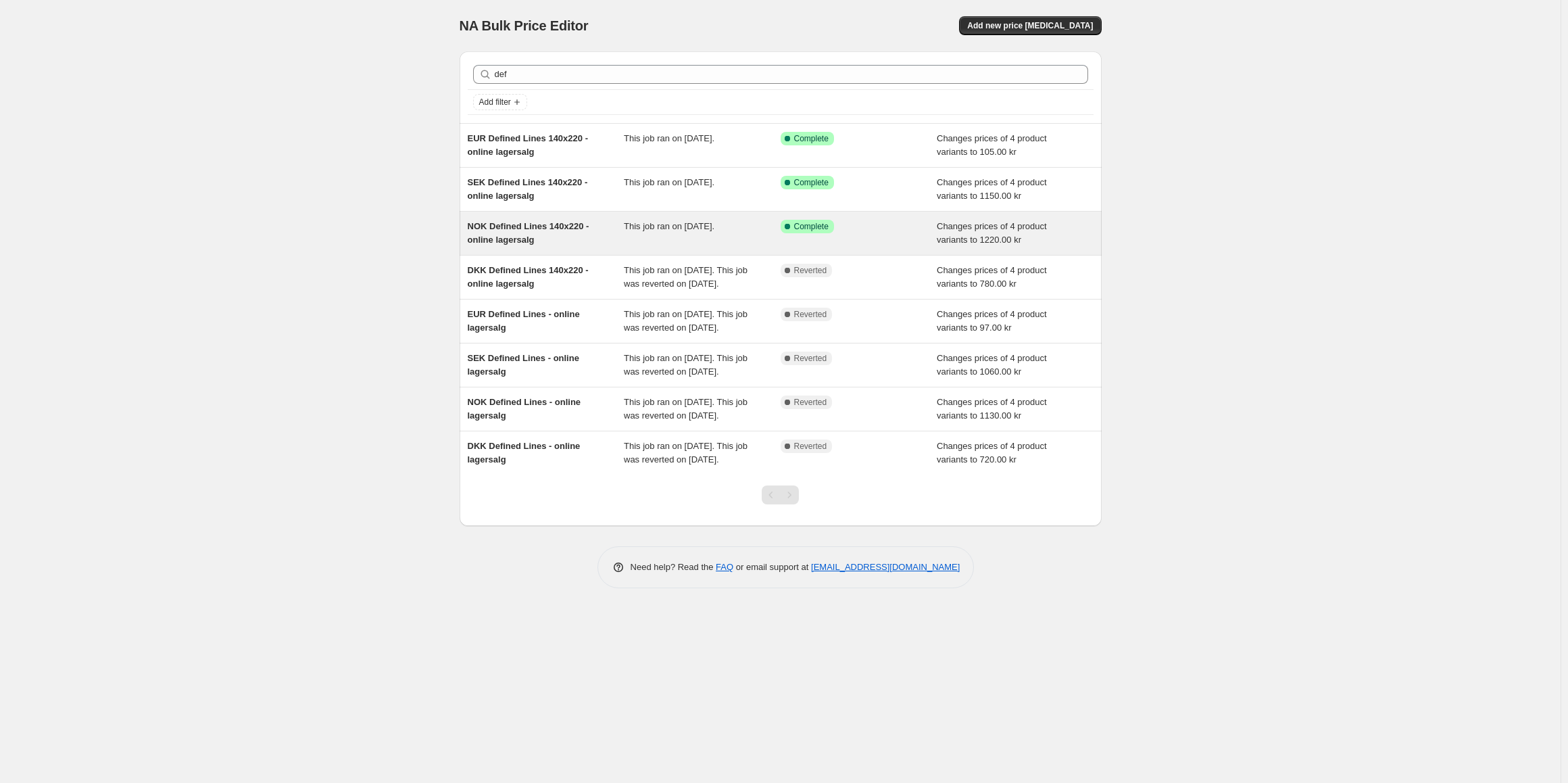
click at [572, 228] on span "NOK Defined Lines 140x220 - online lagersalg" at bounding box center [528, 233] width 122 height 24
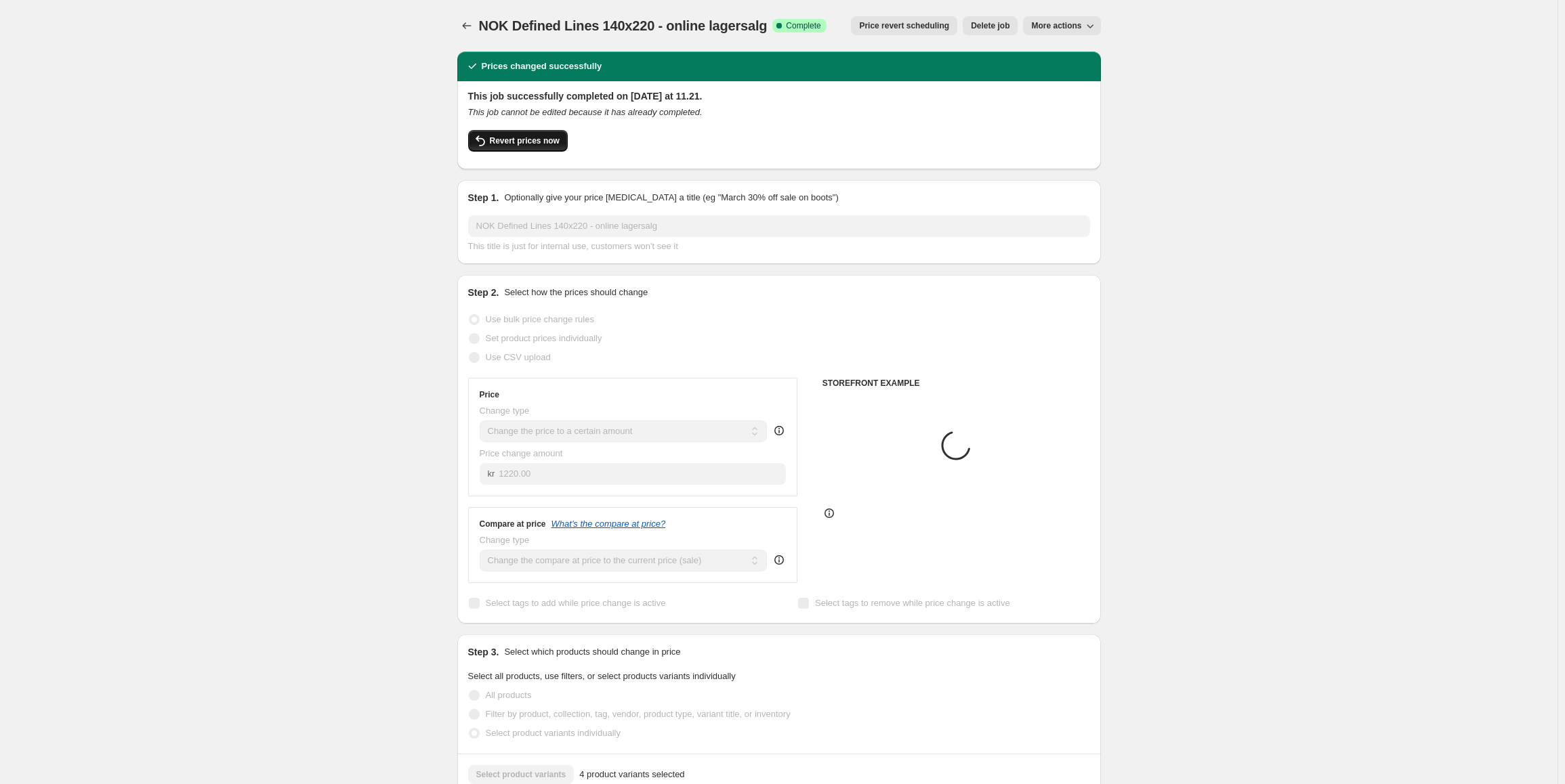
click at [527, 142] on span "Revert prices now" at bounding box center [525, 140] width 70 height 10
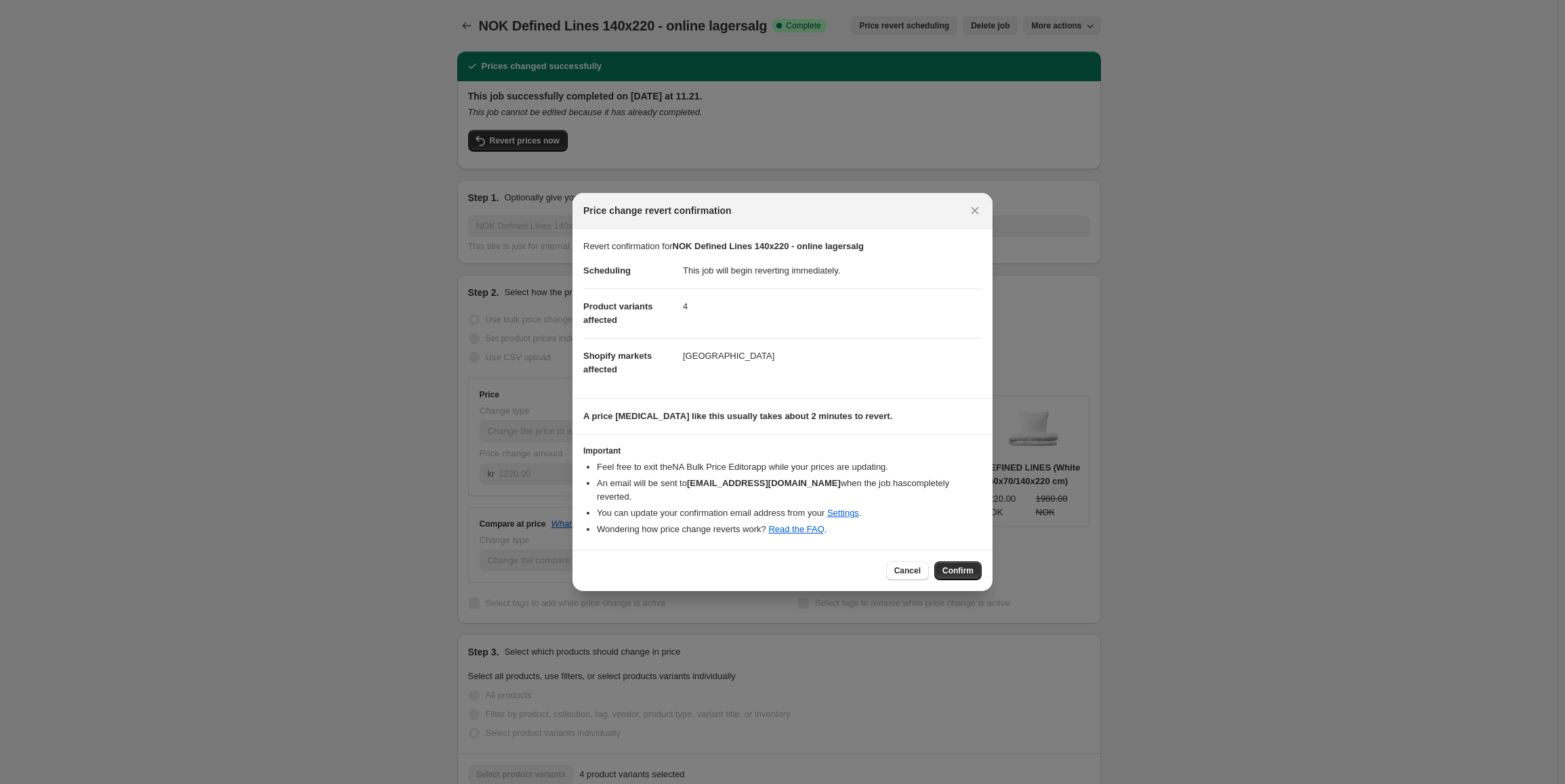
click at [965, 565] on span "Confirm" at bounding box center [957, 570] width 31 height 10
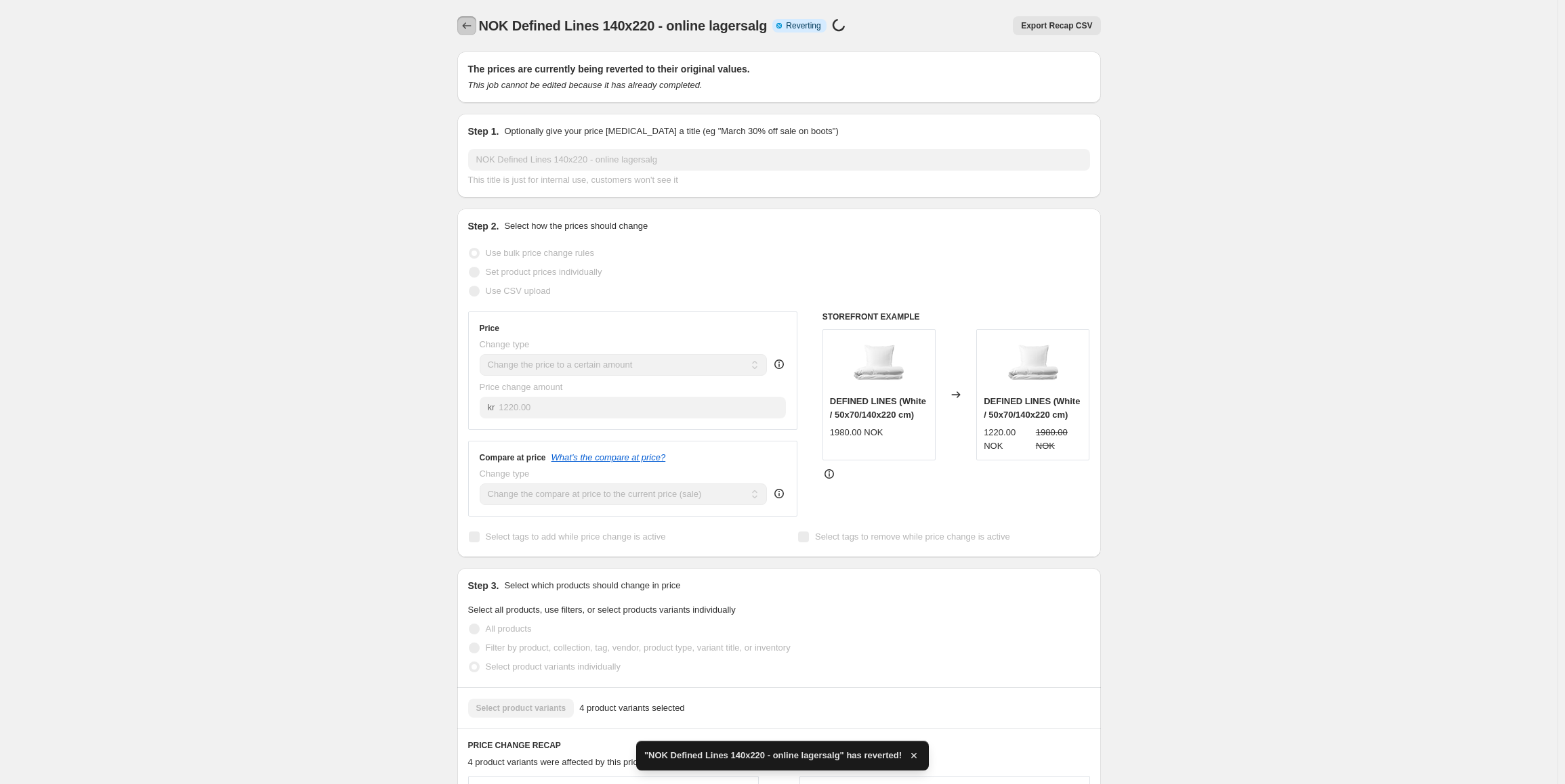
click at [464, 25] on icon "Price change jobs" at bounding box center [467, 26] width 13 height 13
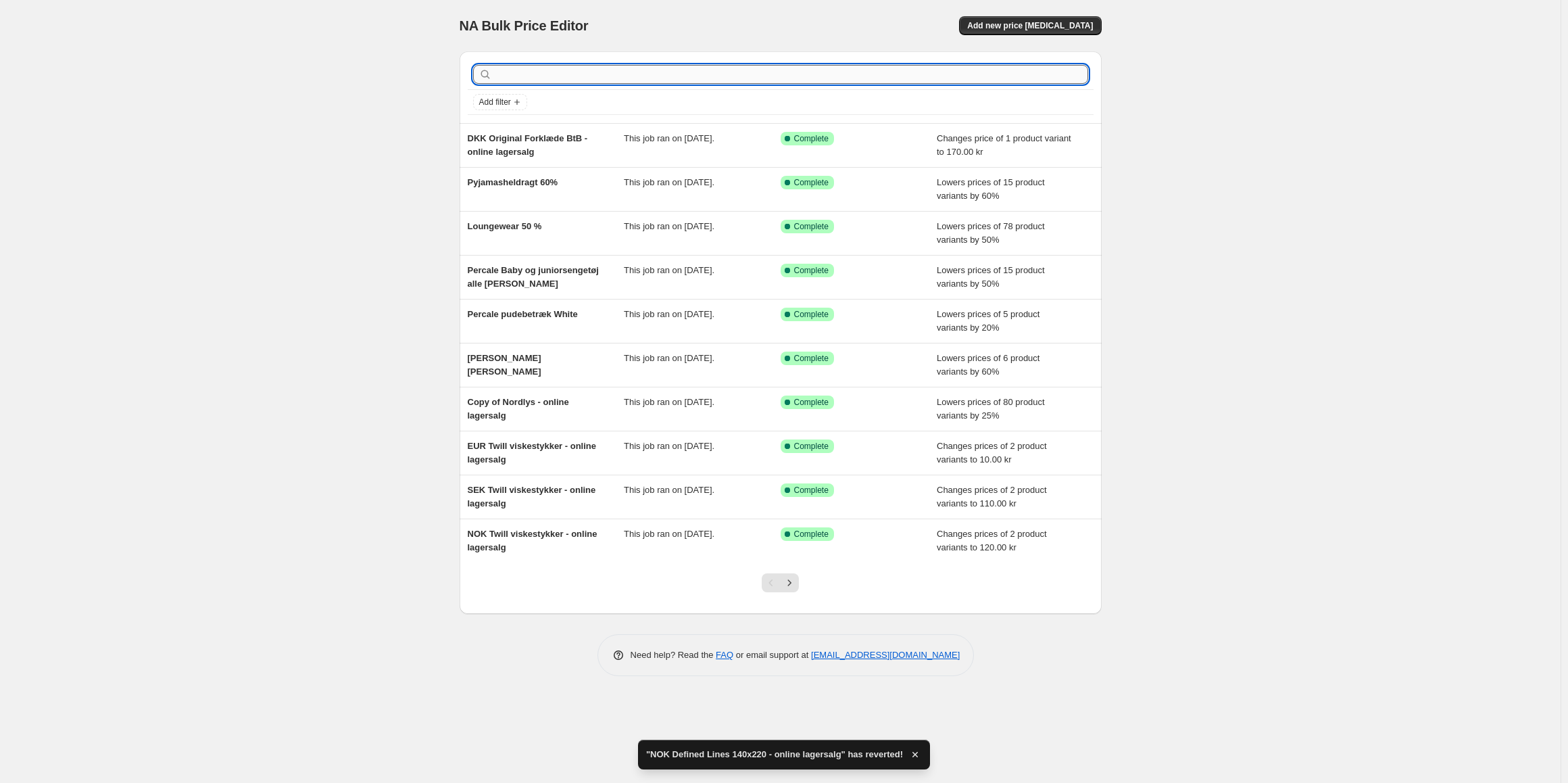
click at [573, 81] on input "text" at bounding box center [791, 75] width 593 height 19
type input "def"
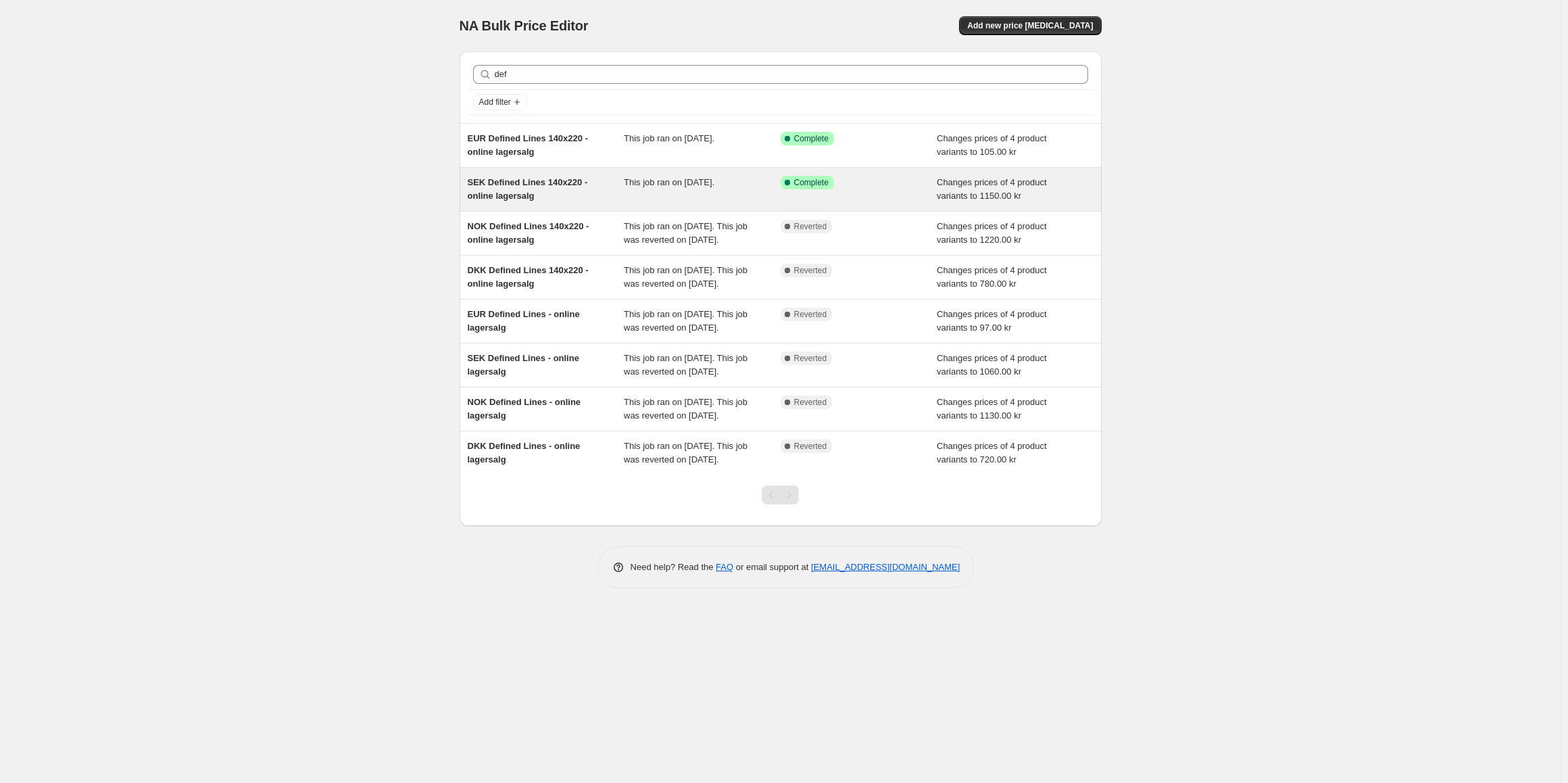
click at [512, 179] on span "SEK Defined Lines 140x220 - online lagersalg" at bounding box center [527, 188] width 120 height 24
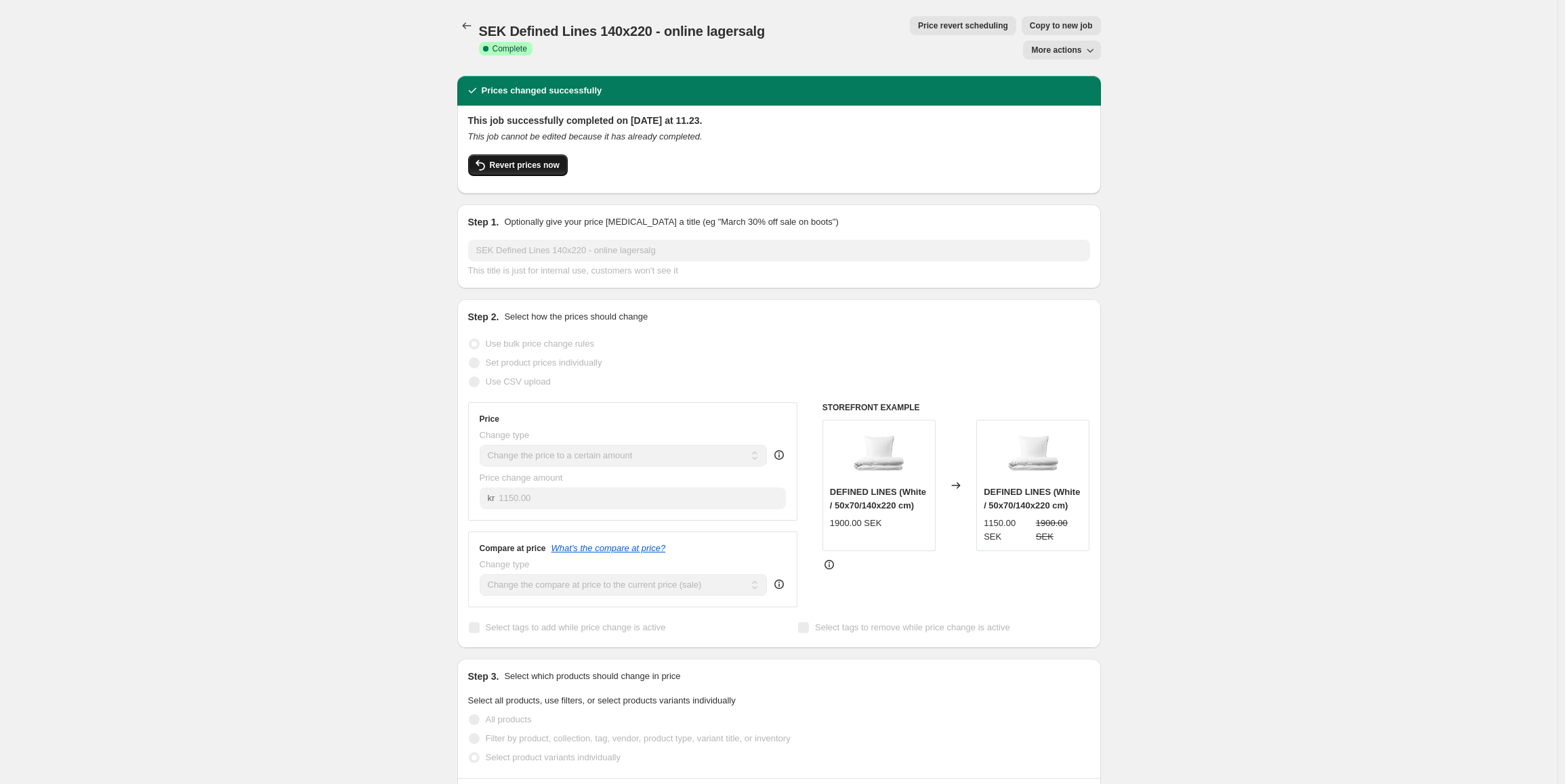
click at [530, 160] on span "Revert prices now" at bounding box center [525, 165] width 70 height 10
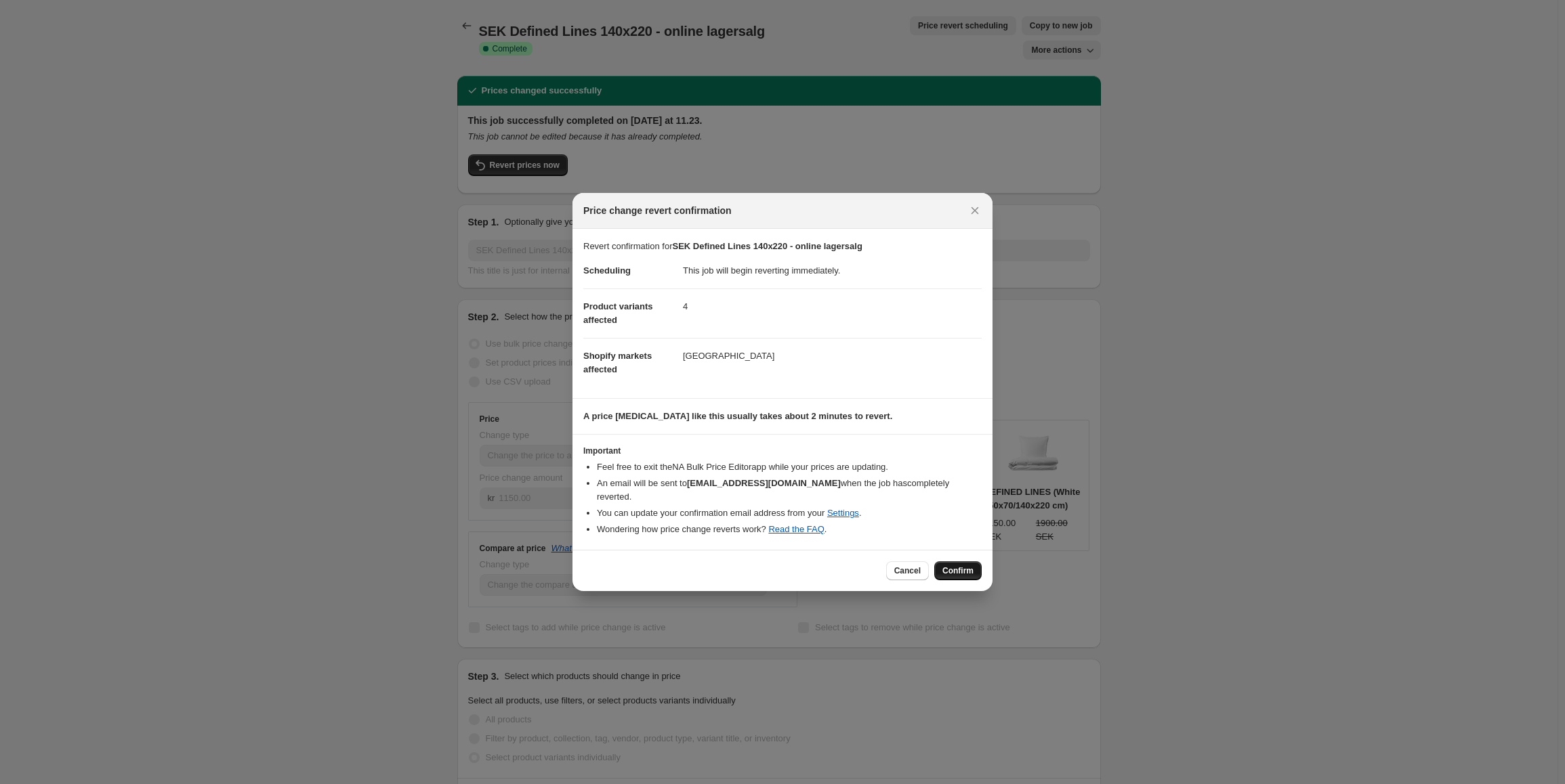
click at [961, 565] on span "Confirm" at bounding box center [957, 570] width 31 height 10
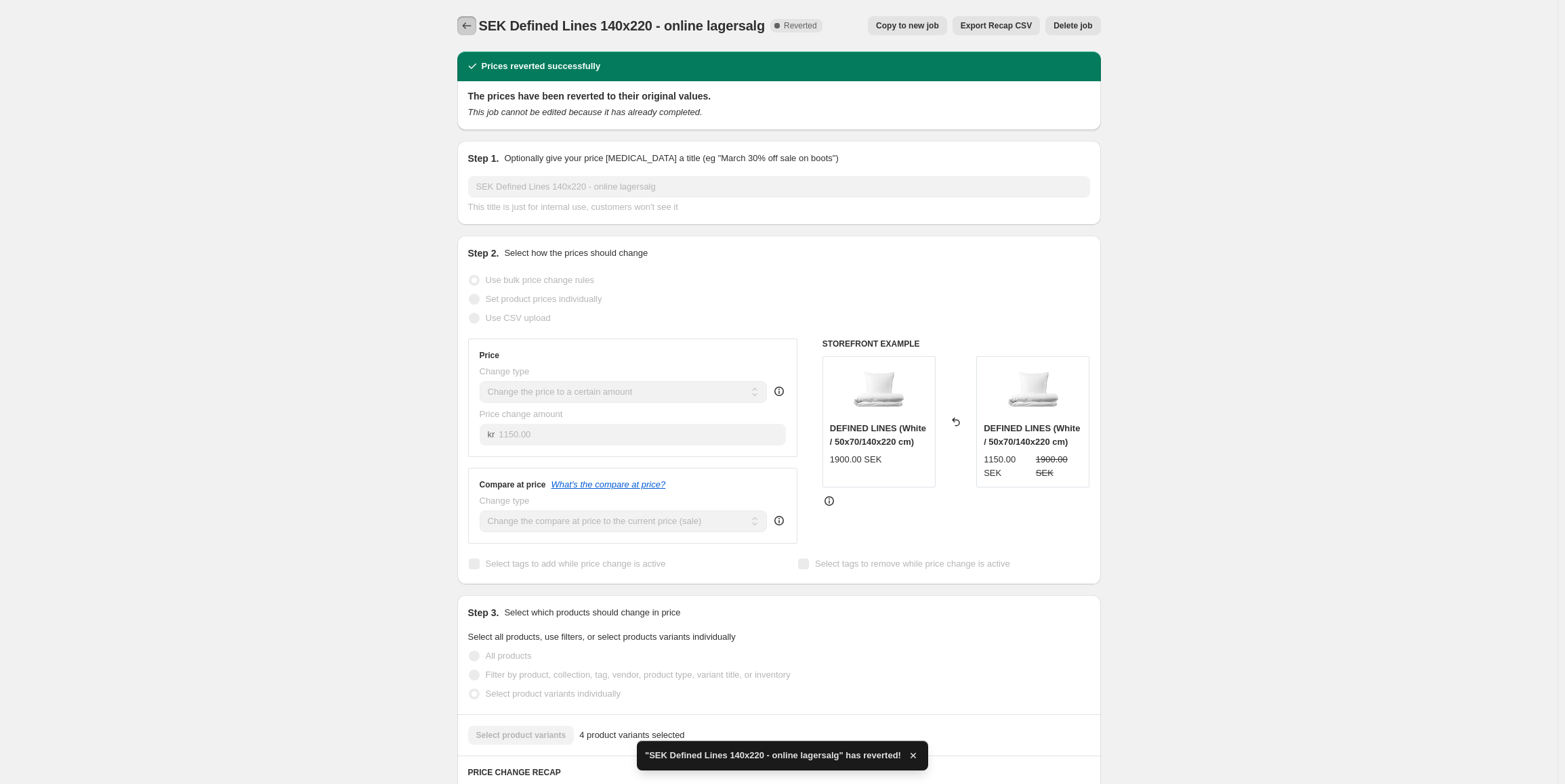
click at [469, 23] on icon "Price change jobs" at bounding box center [467, 26] width 13 height 13
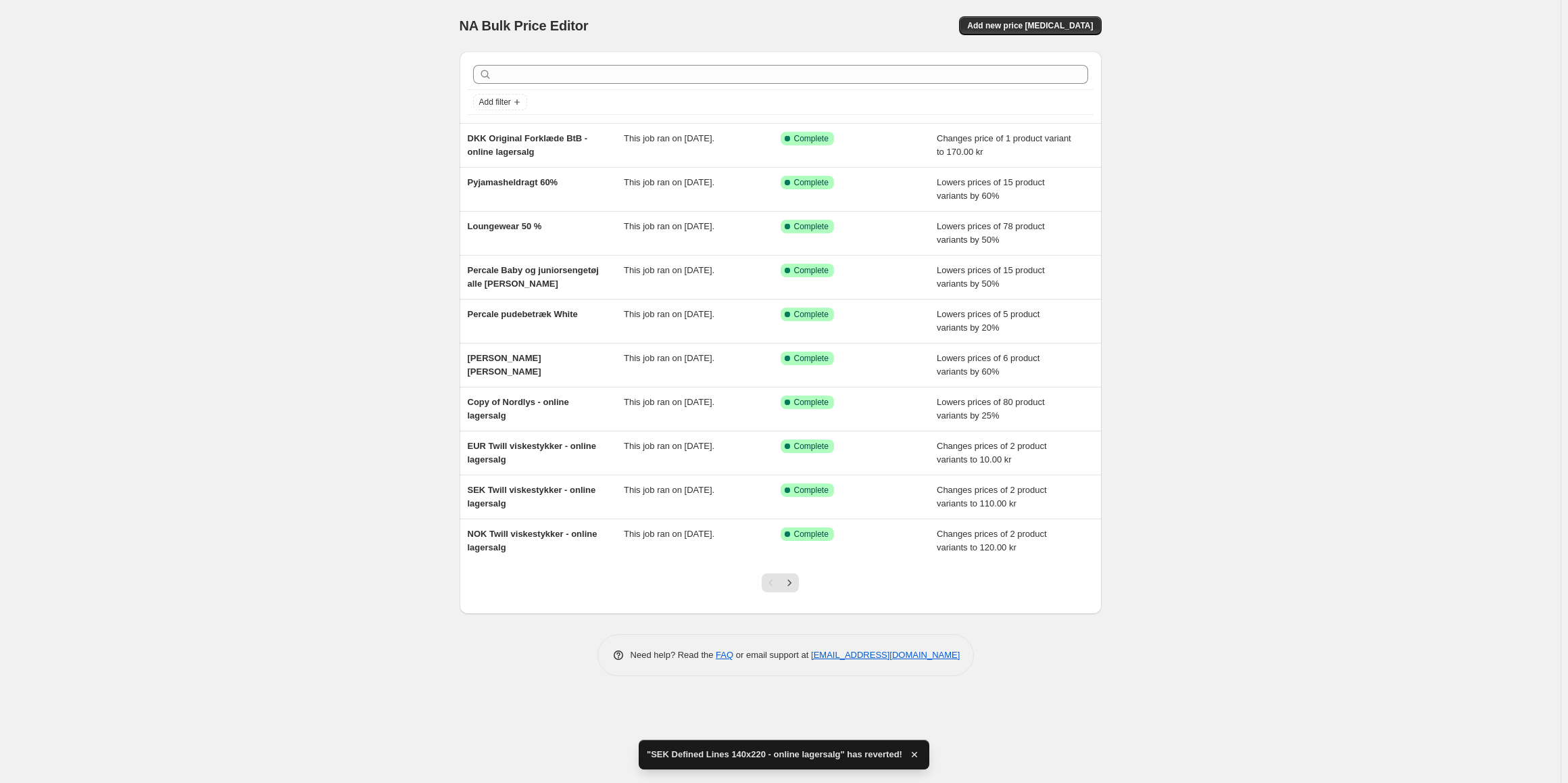
click at [515, 64] on div at bounding box center [780, 74] width 625 height 29
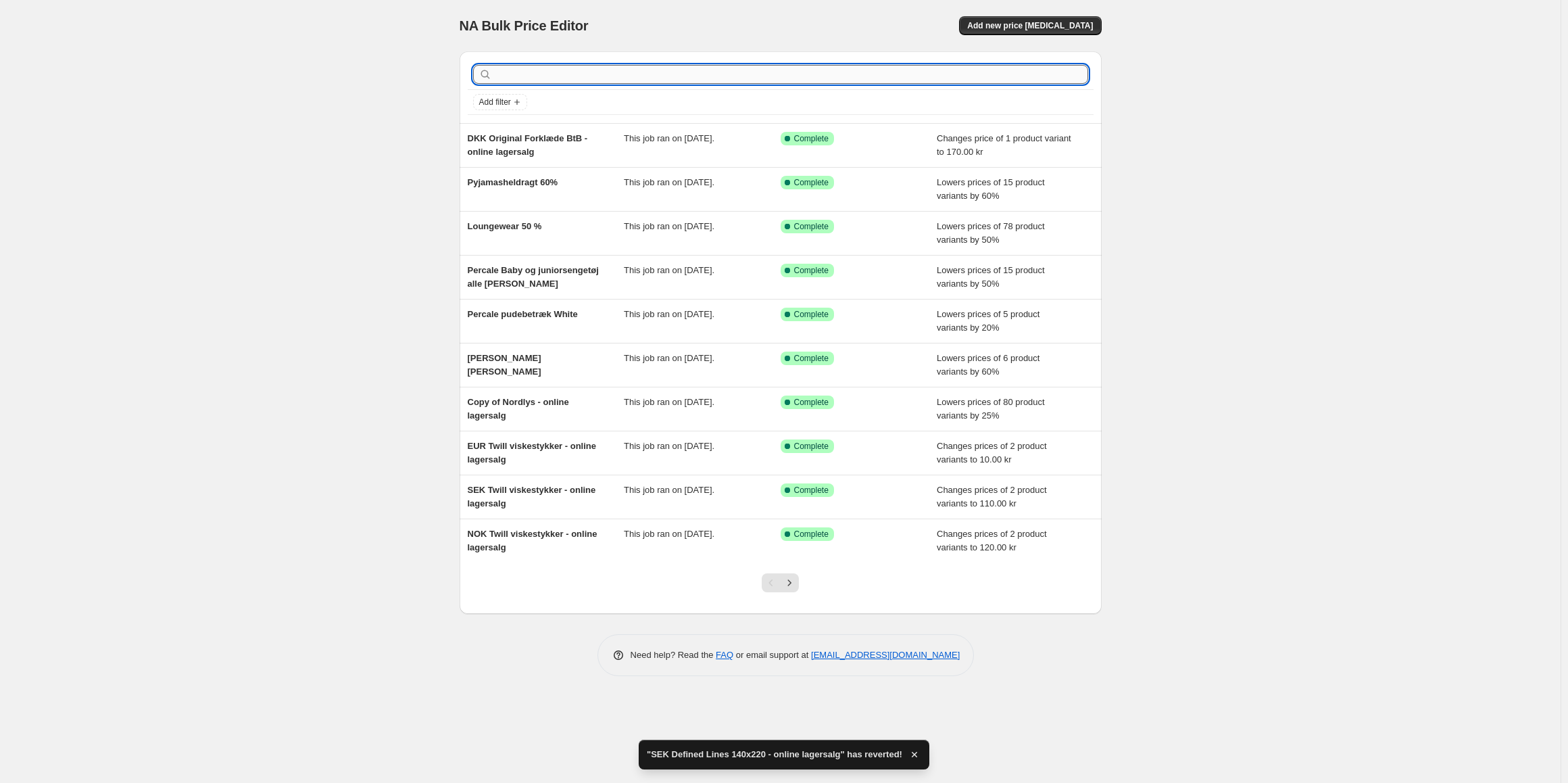
click at [516, 76] on input "text" at bounding box center [791, 75] width 593 height 19
type input "def"
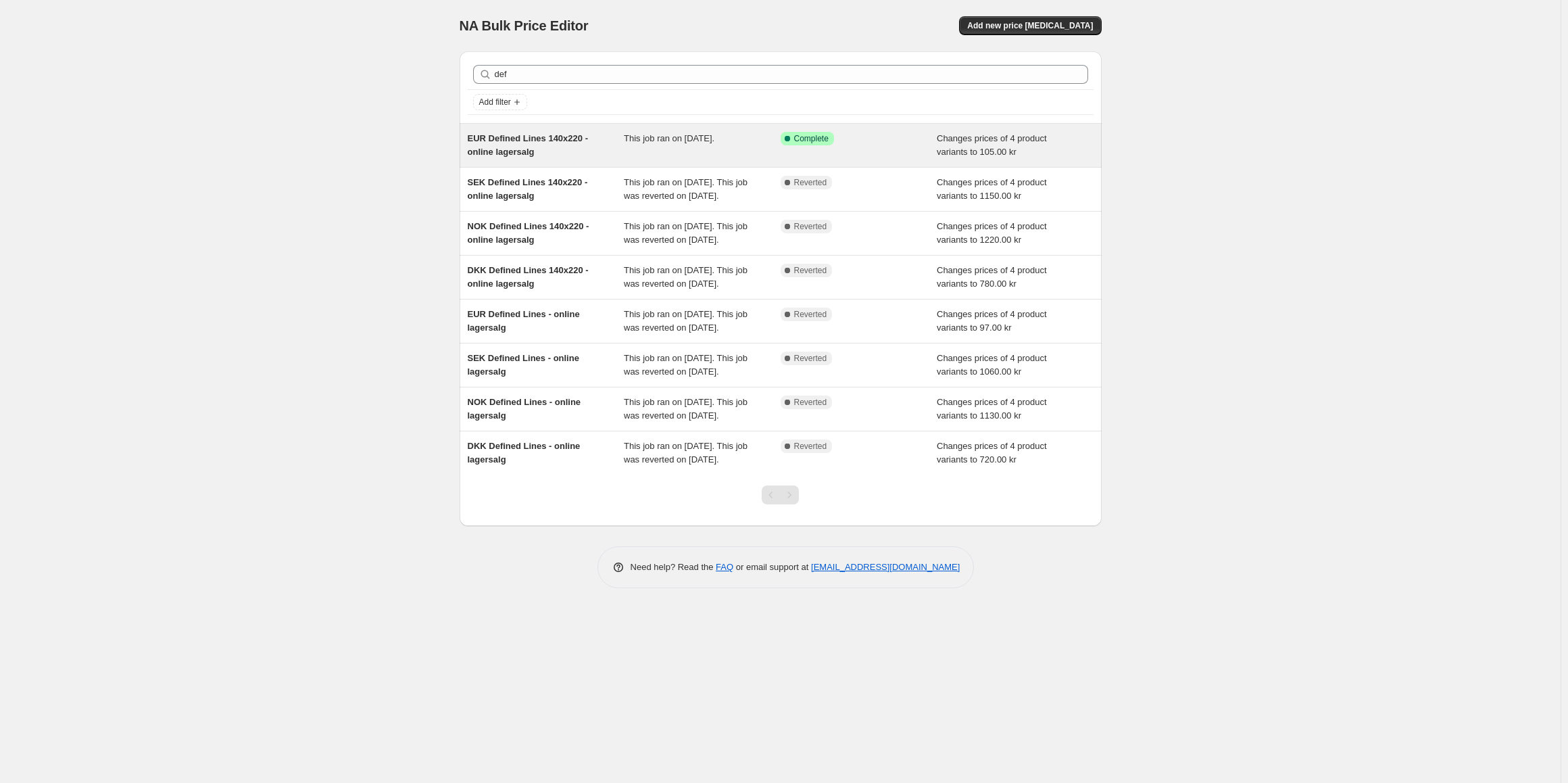
click at [529, 146] on span "EUR Defined Lines 140x220 - online lagersalg" at bounding box center [527, 145] width 120 height 24
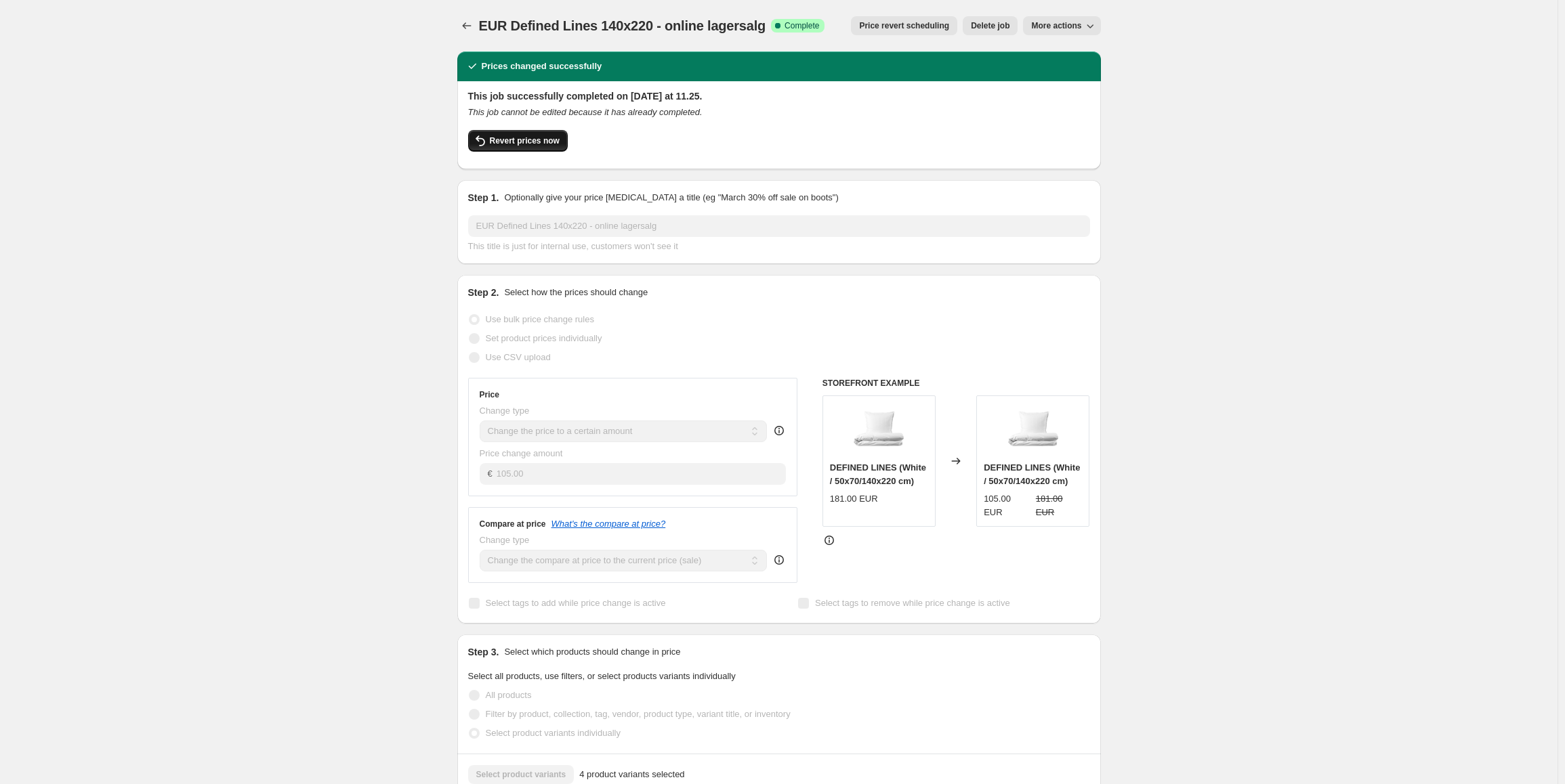
click at [514, 147] on button "Revert prices now" at bounding box center [518, 140] width 100 height 22
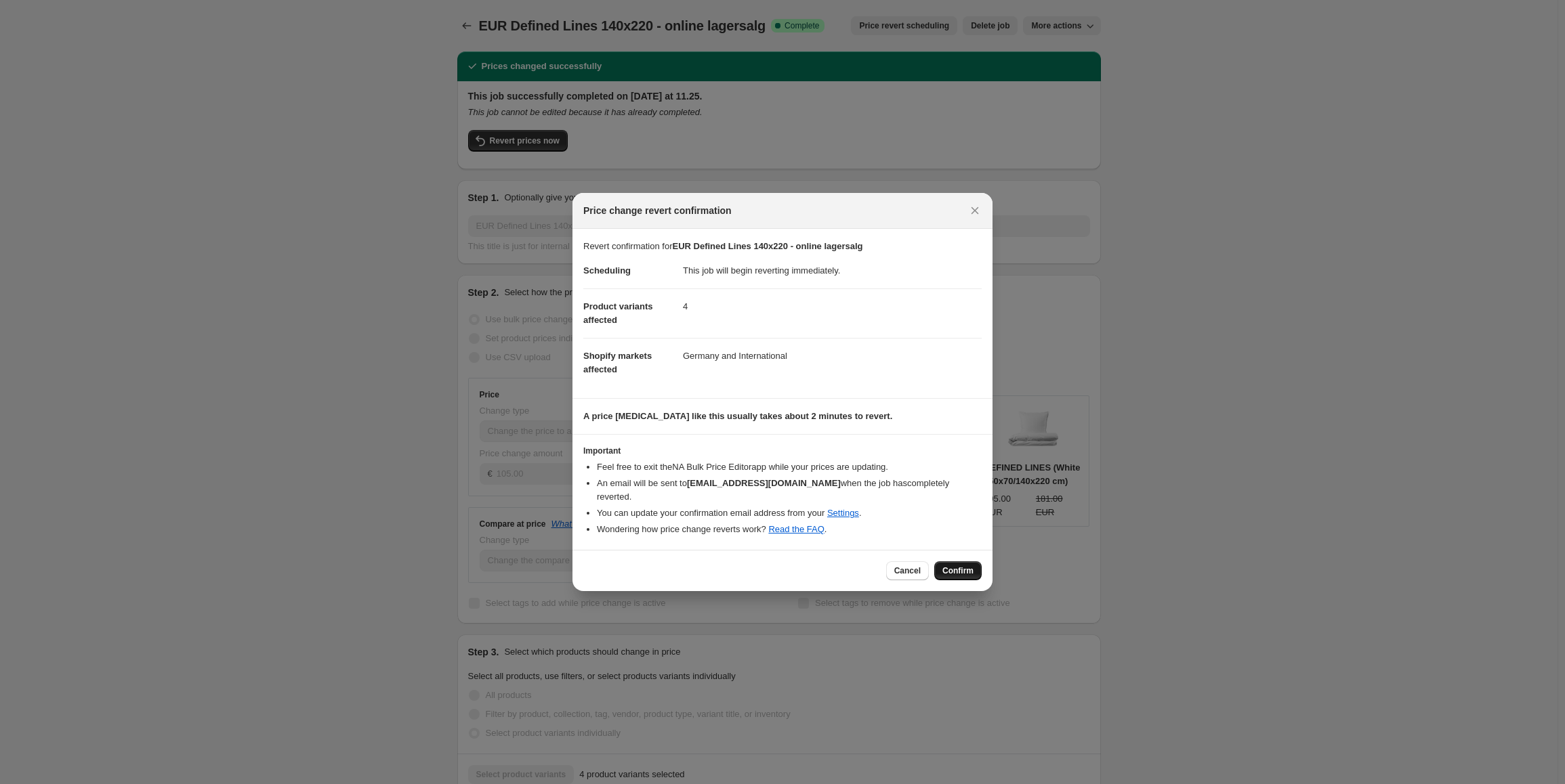
click at [956, 565] on span "Confirm" at bounding box center [957, 570] width 31 height 10
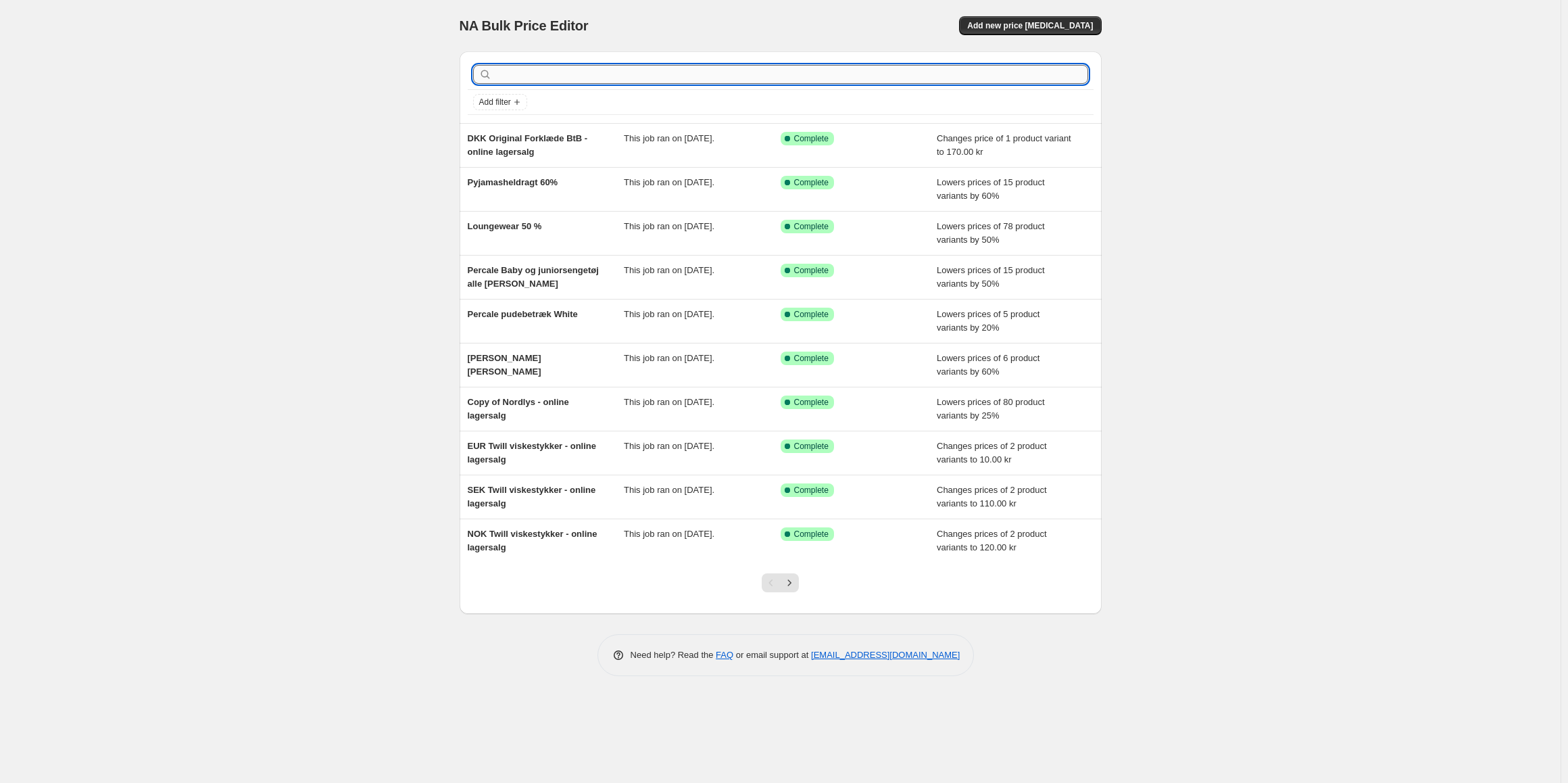
click at [870, 75] on input "text" at bounding box center [791, 75] width 593 height 19
type input "nordlys"
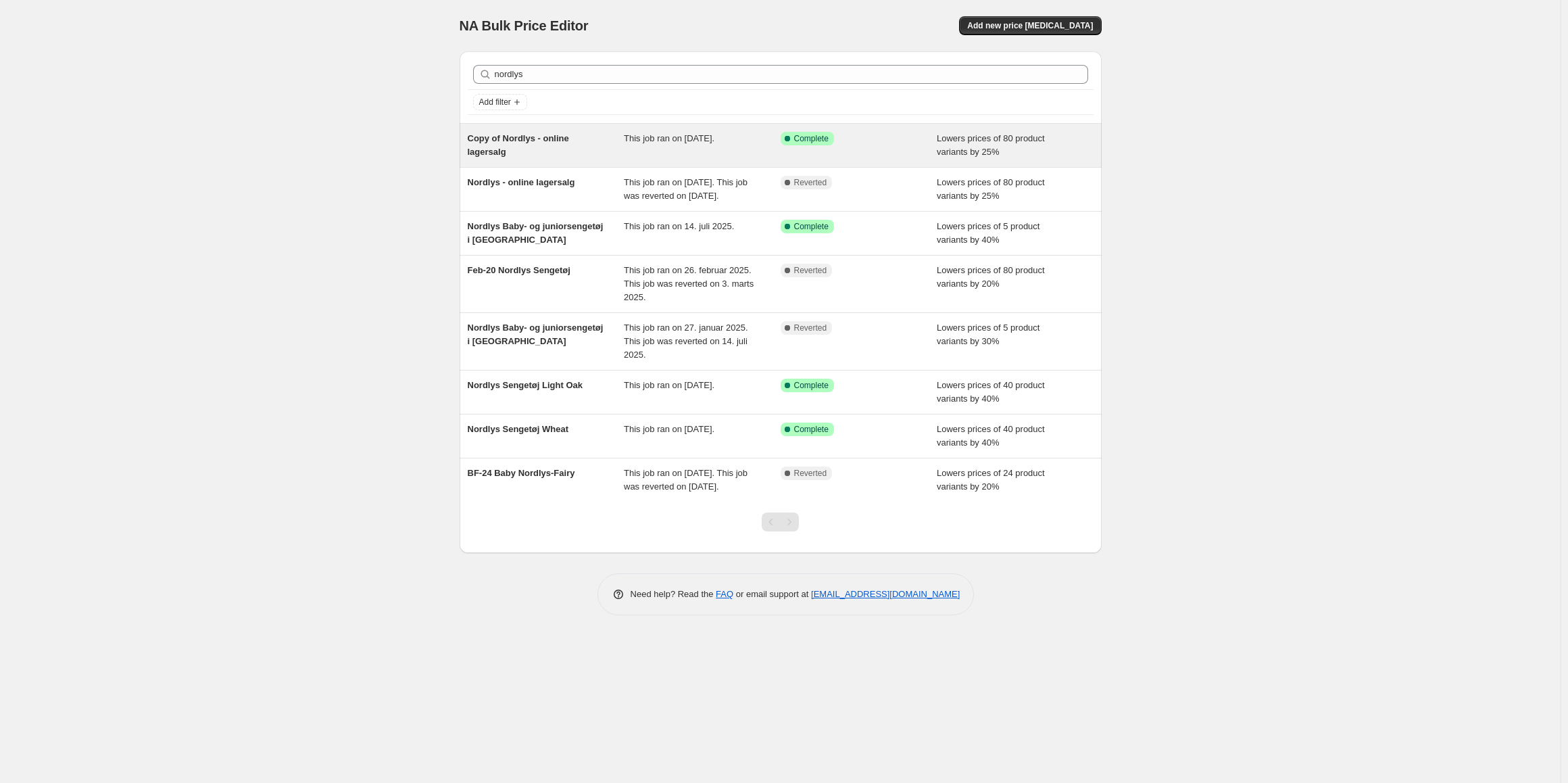
click at [568, 160] on div "Copy of Nordlys - online lagersalg This job ran on [DATE]. Success Complete Com…" at bounding box center [781, 146] width 643 height 44
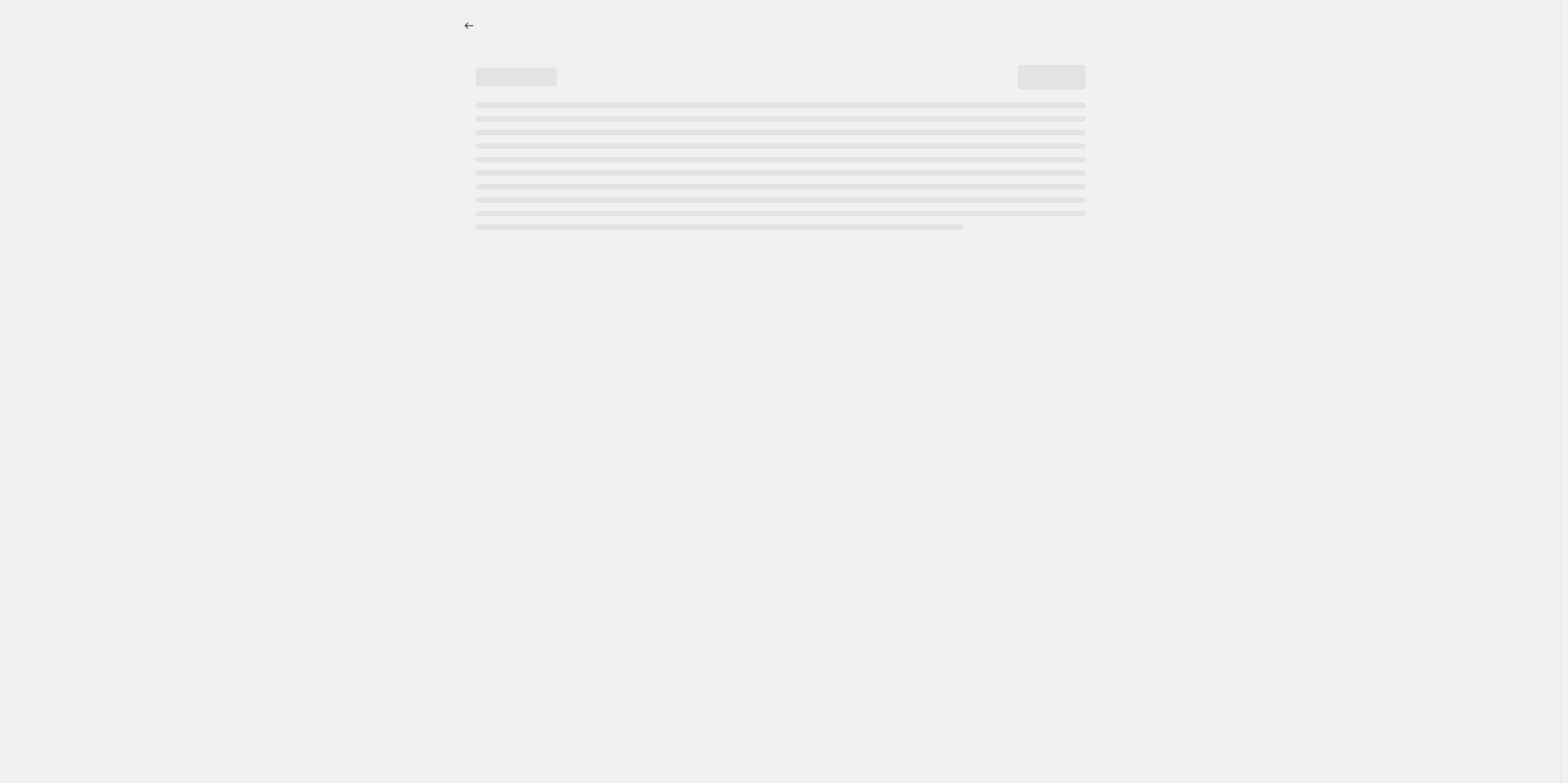
select select "percentage"
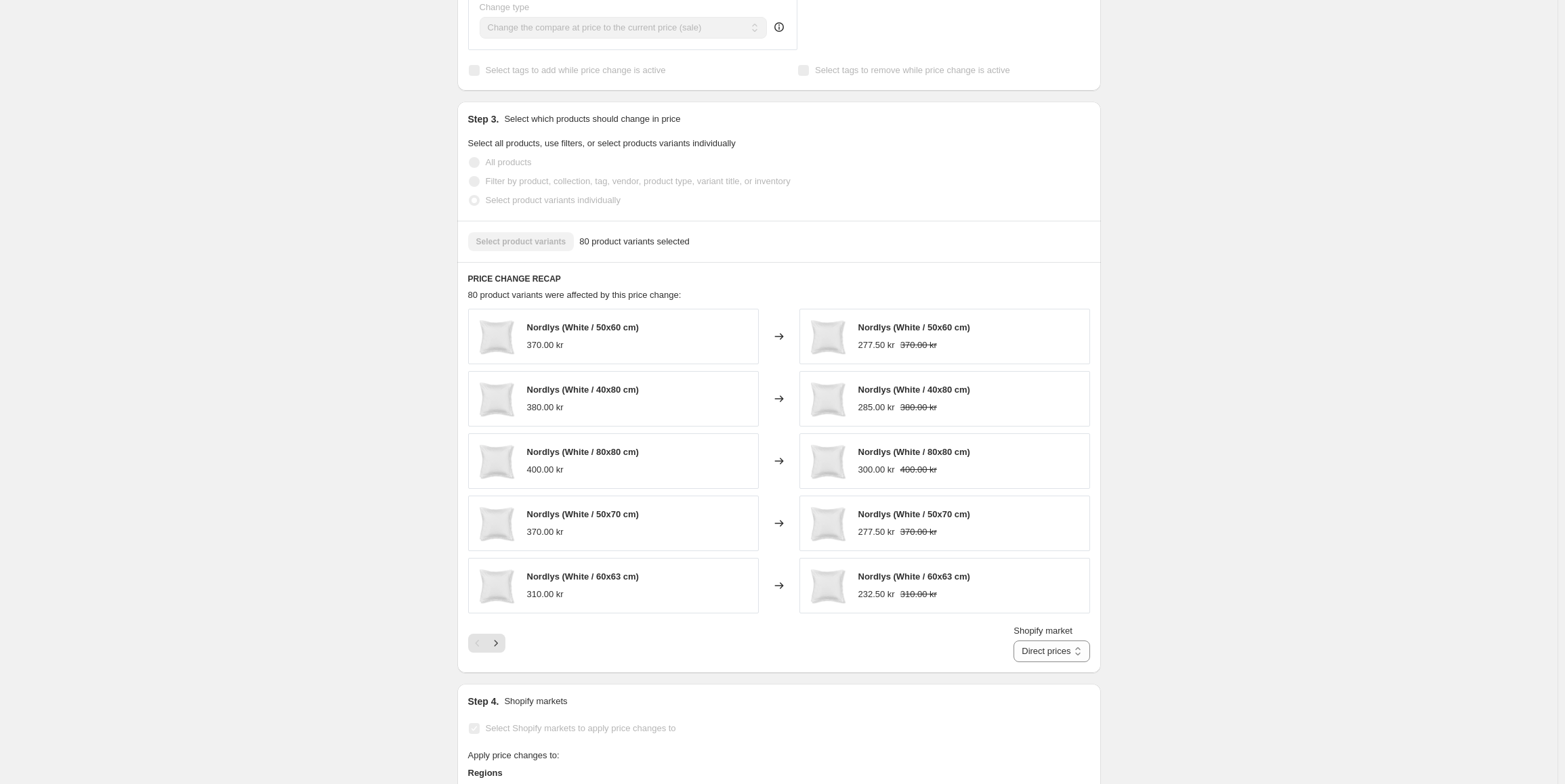
scroll to position [812, 0]
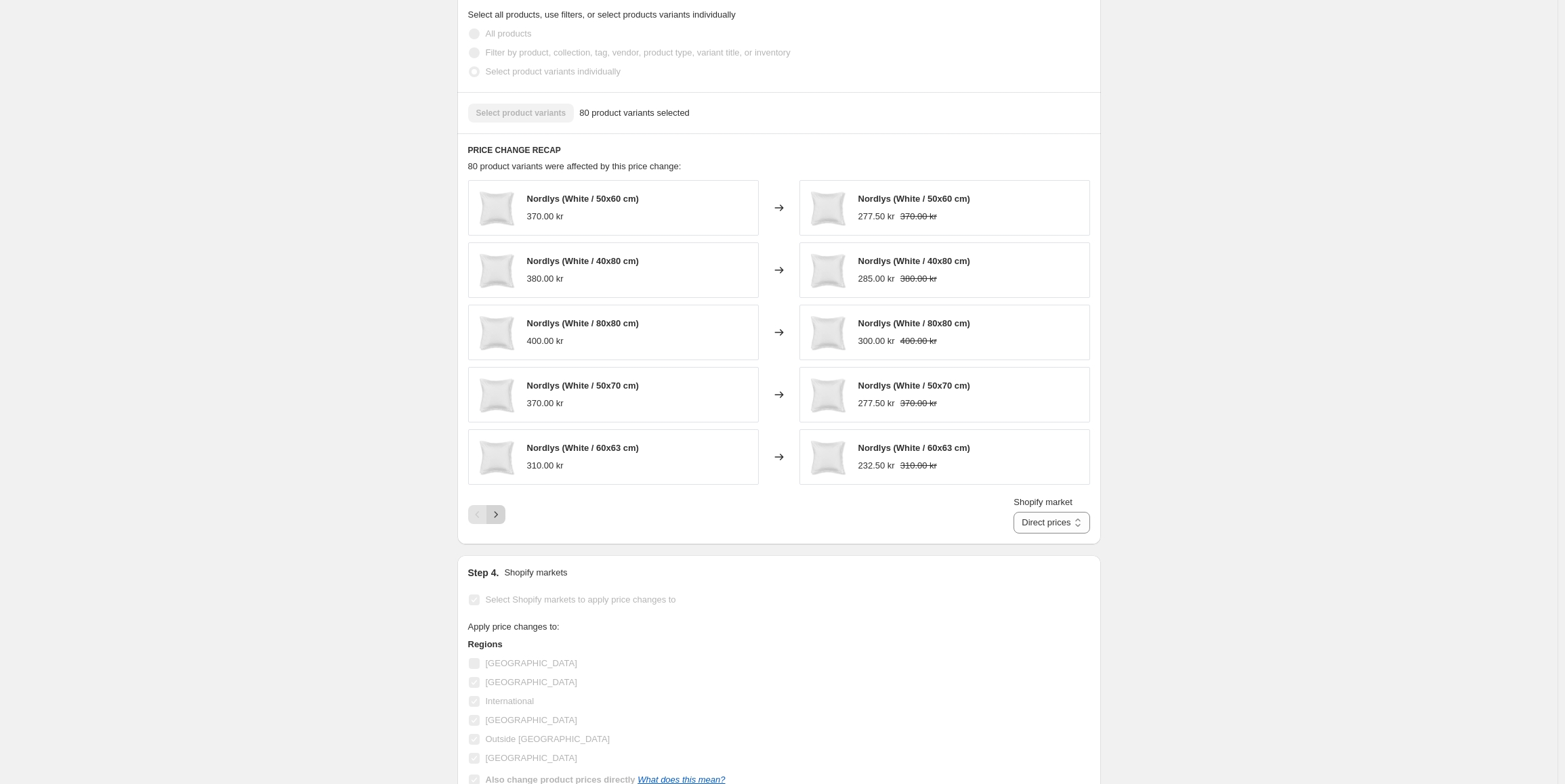
click at [502, 508] on icon "Next" at bounding box center [496, 515] width 13 height 13
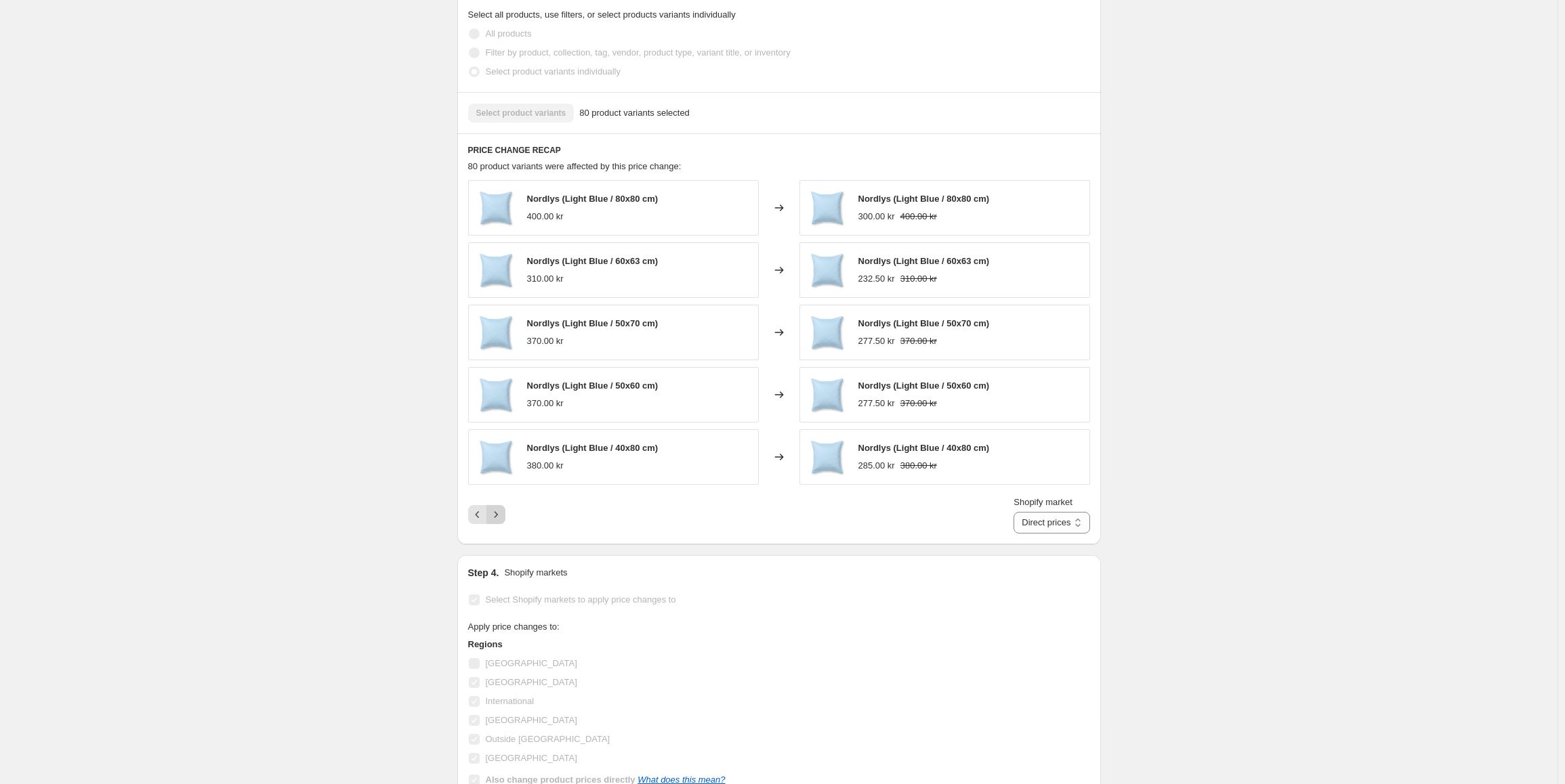
click at [498, 508] on icon "Next" at bounding box center [496, 515] width 13 height 13
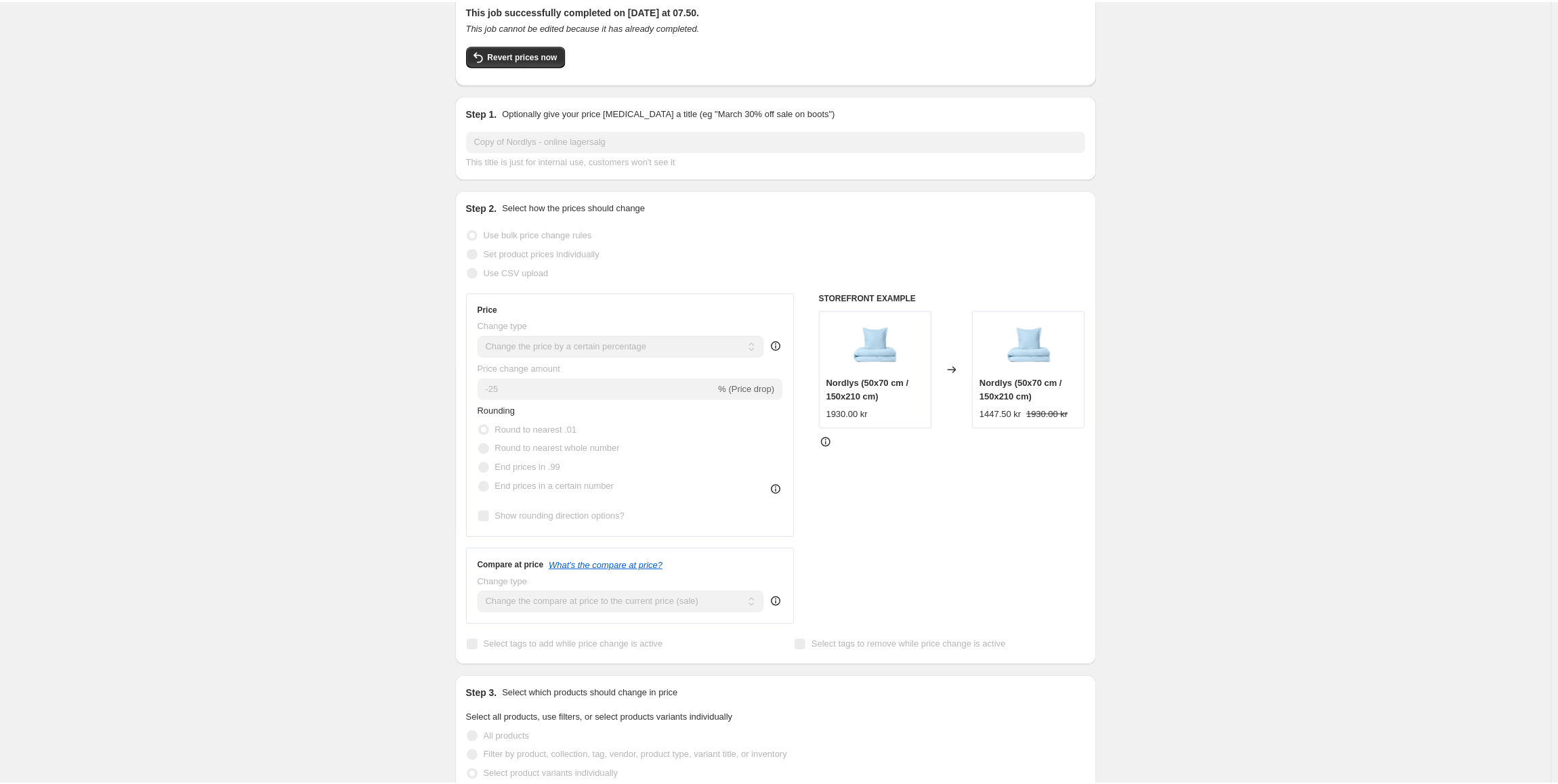
scroll to position [0, 0]
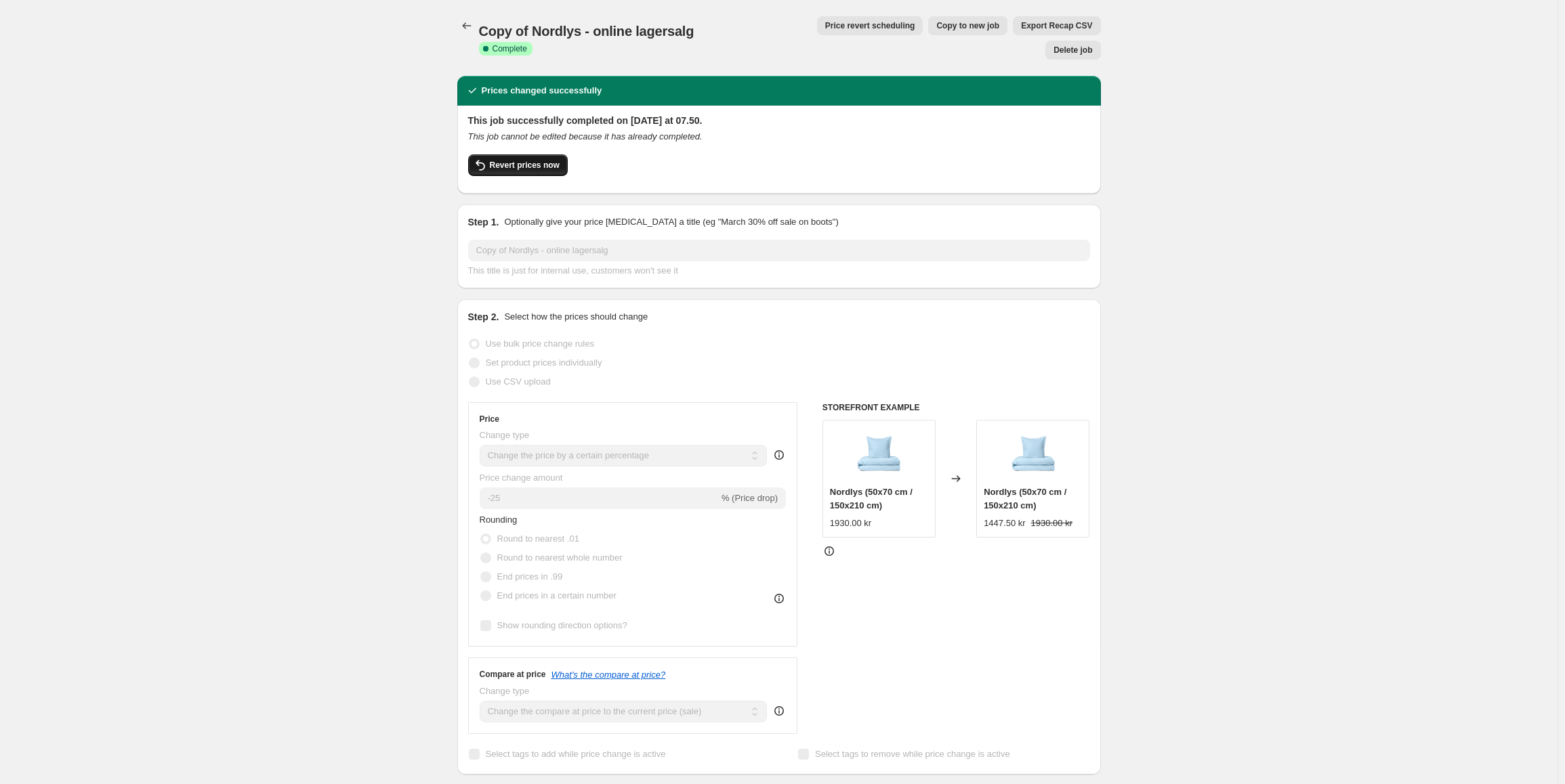
click at [527, 155] on button "Revert prices now" at bounding box center [518, 165] width 100 height 22
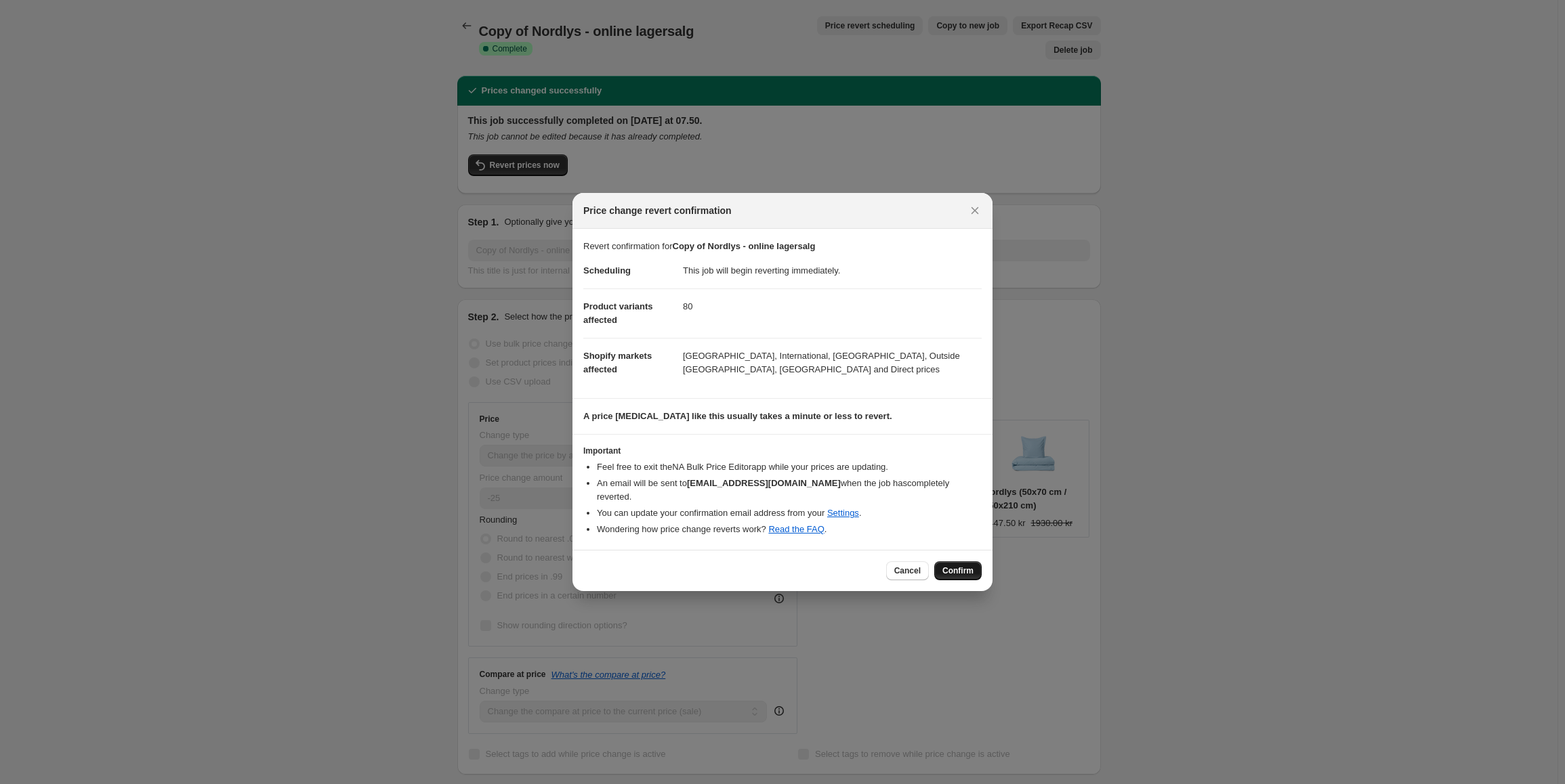
click at [957, 565] on span "Confirm" at bounding box center [957, 570] width 31 height 10
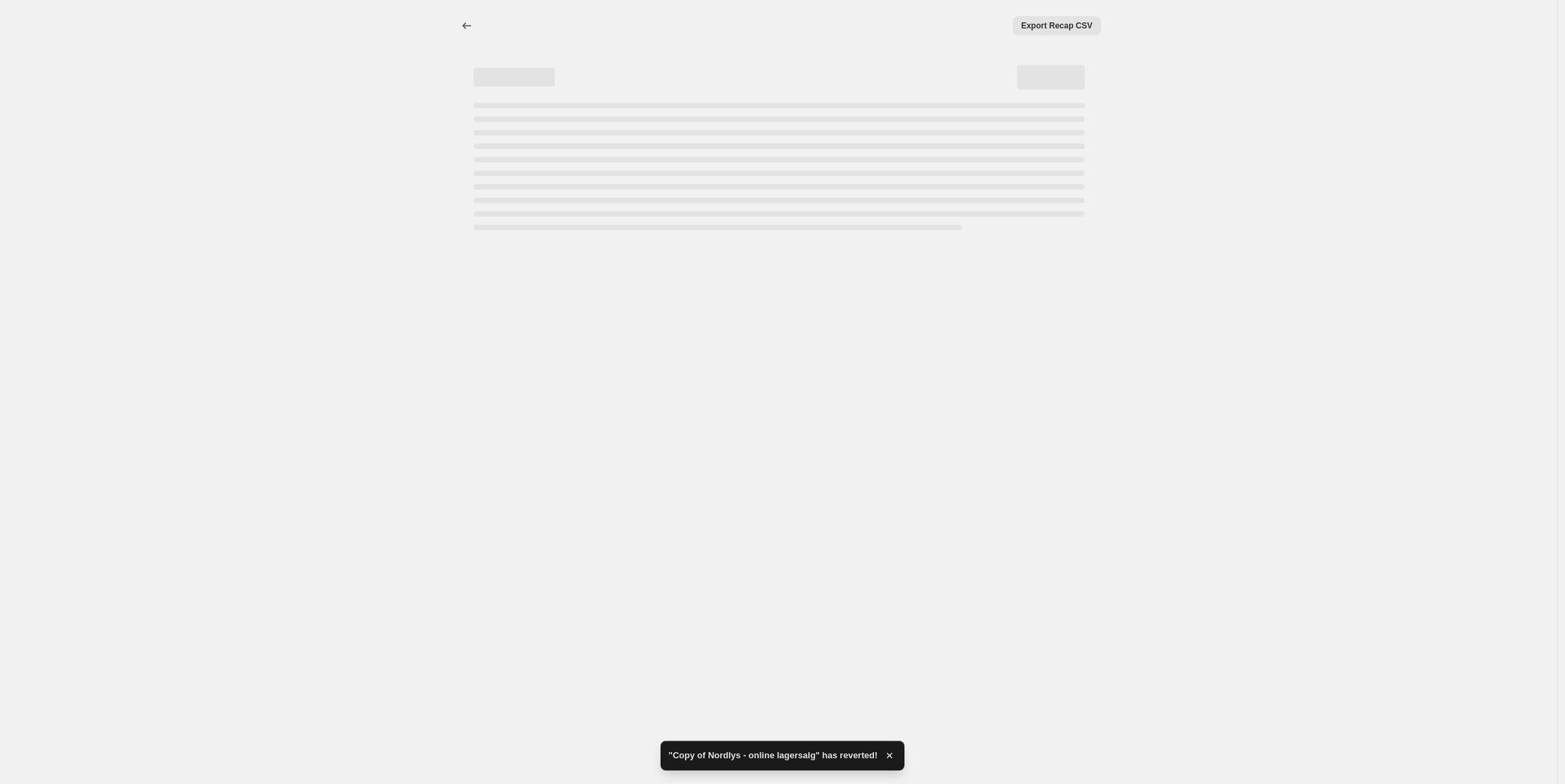
select select "percentage"
